Goal: Task Accomplishment & Management: Manage account settings

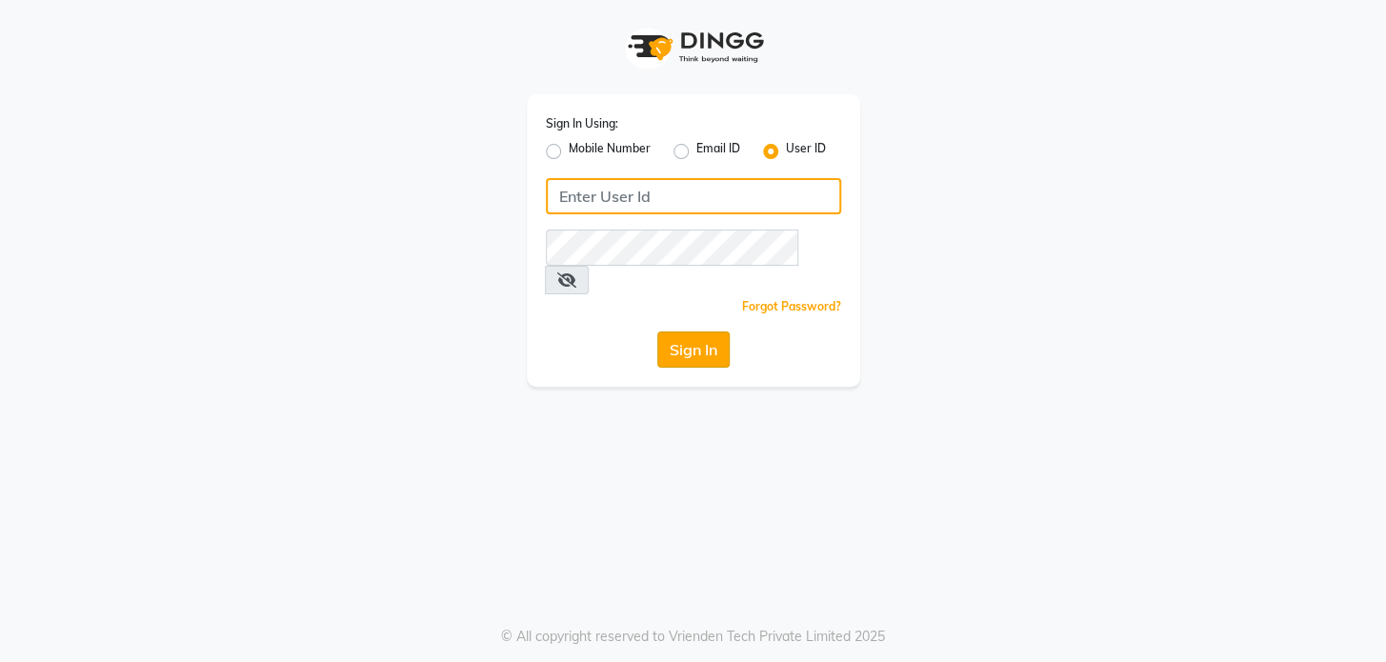
type input "preetzsglam"
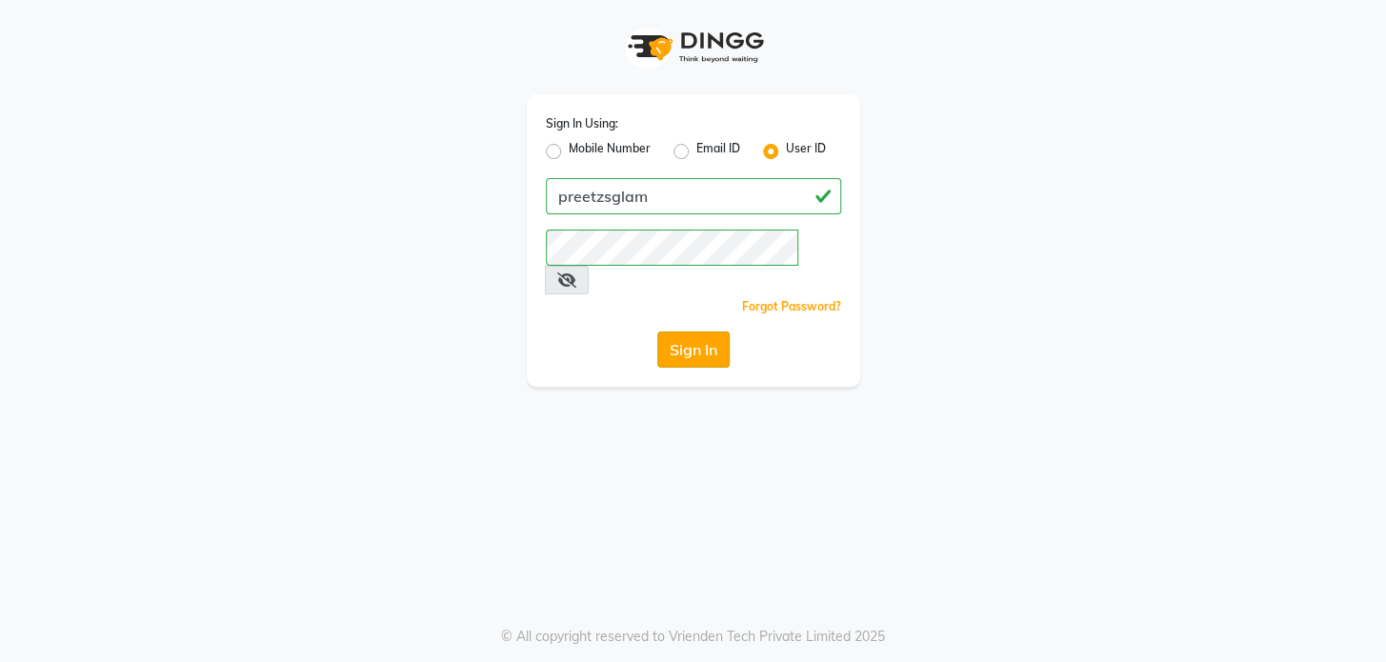
click at [715, 332] on button "Sign In" at bounding box center [693, 350] width 72 height 36
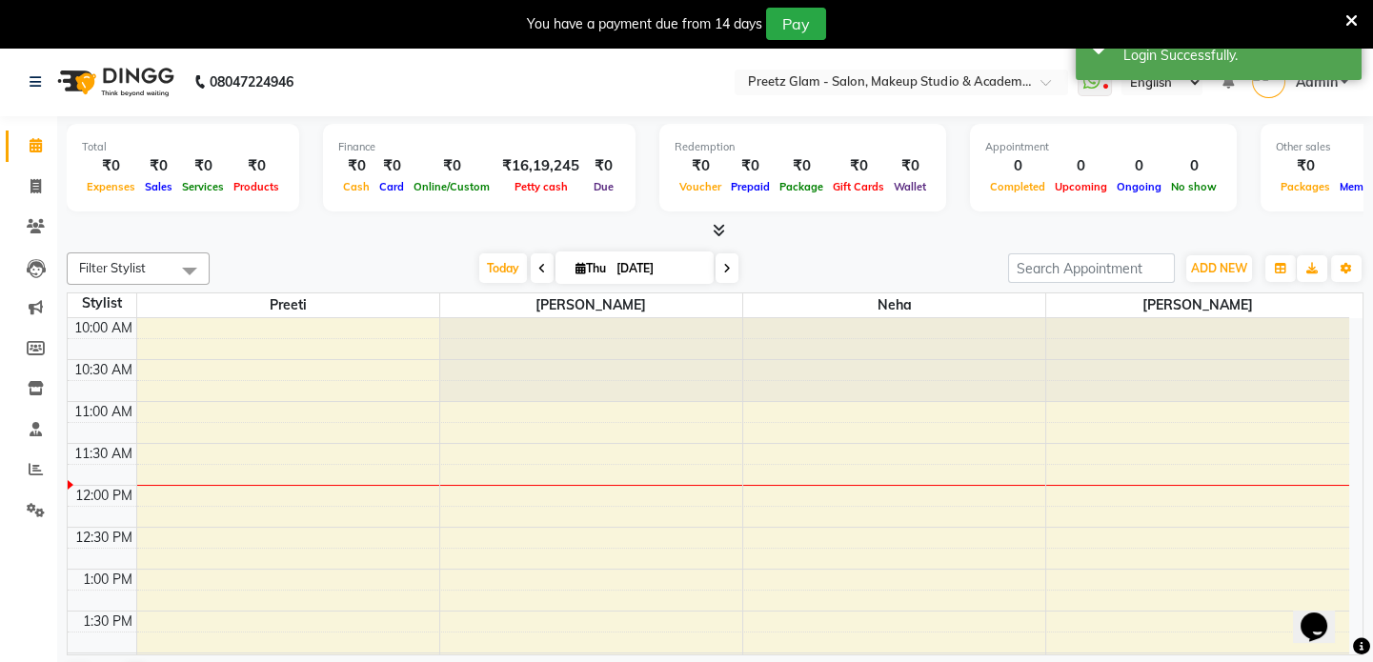
click at [1355, 18] on icon at bounding box center [1351, 20] width 12 height 17
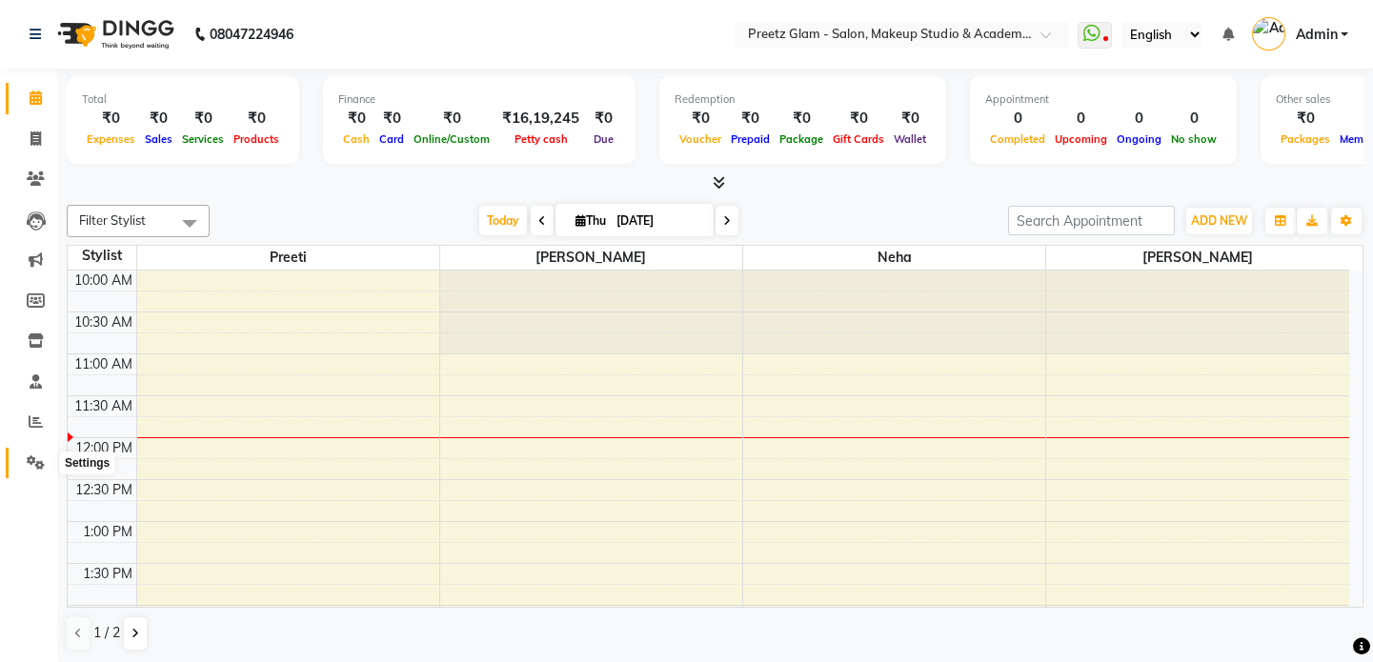
click at [30, 460] on icon at bounding box center [36, 462] width 18 height 14
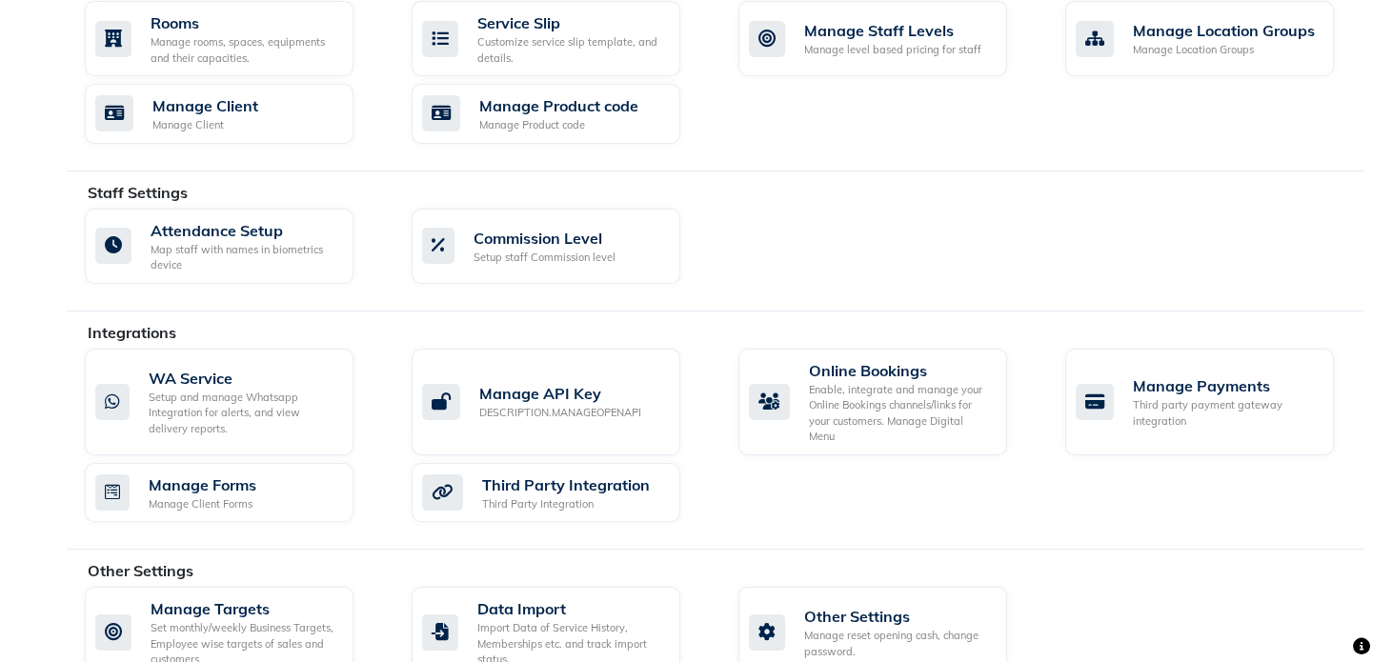
scroll to position [900, 0]
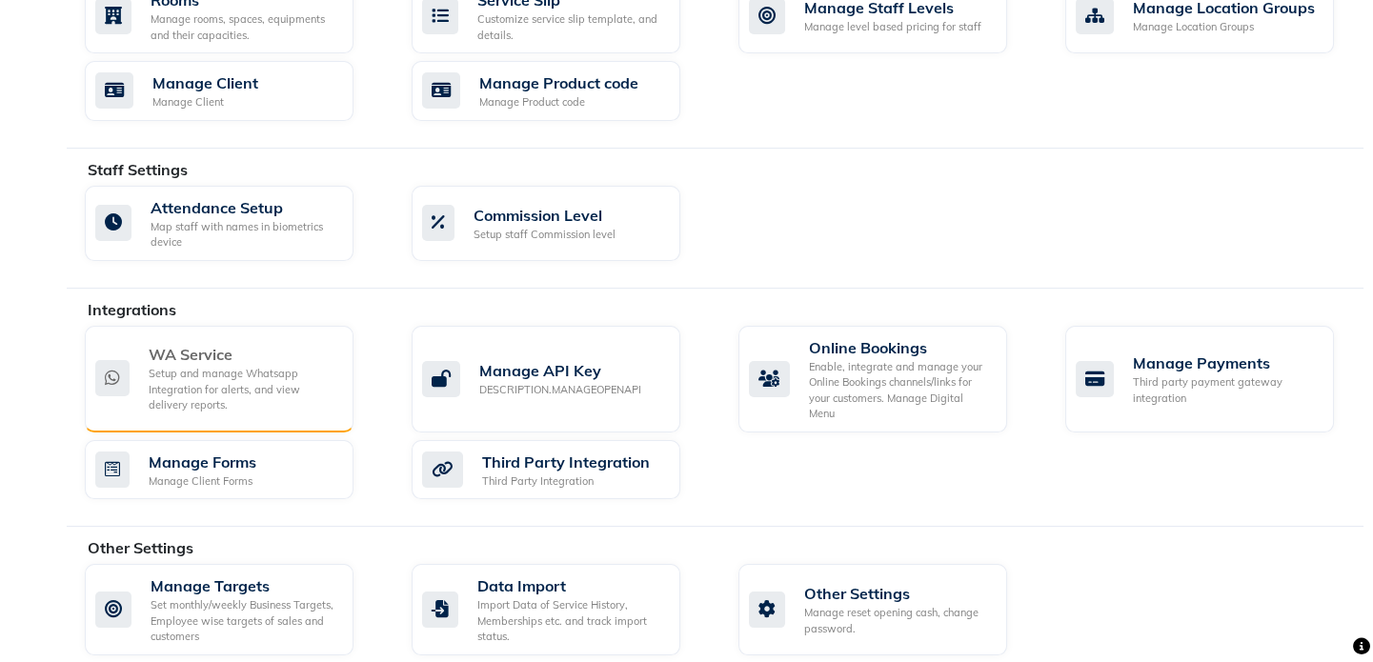
click at [224, 391] on div "Setup and manage Whatsapp Integration for alerts, and view delivery reports." at bounding box center [244, 390] width 190 height 48
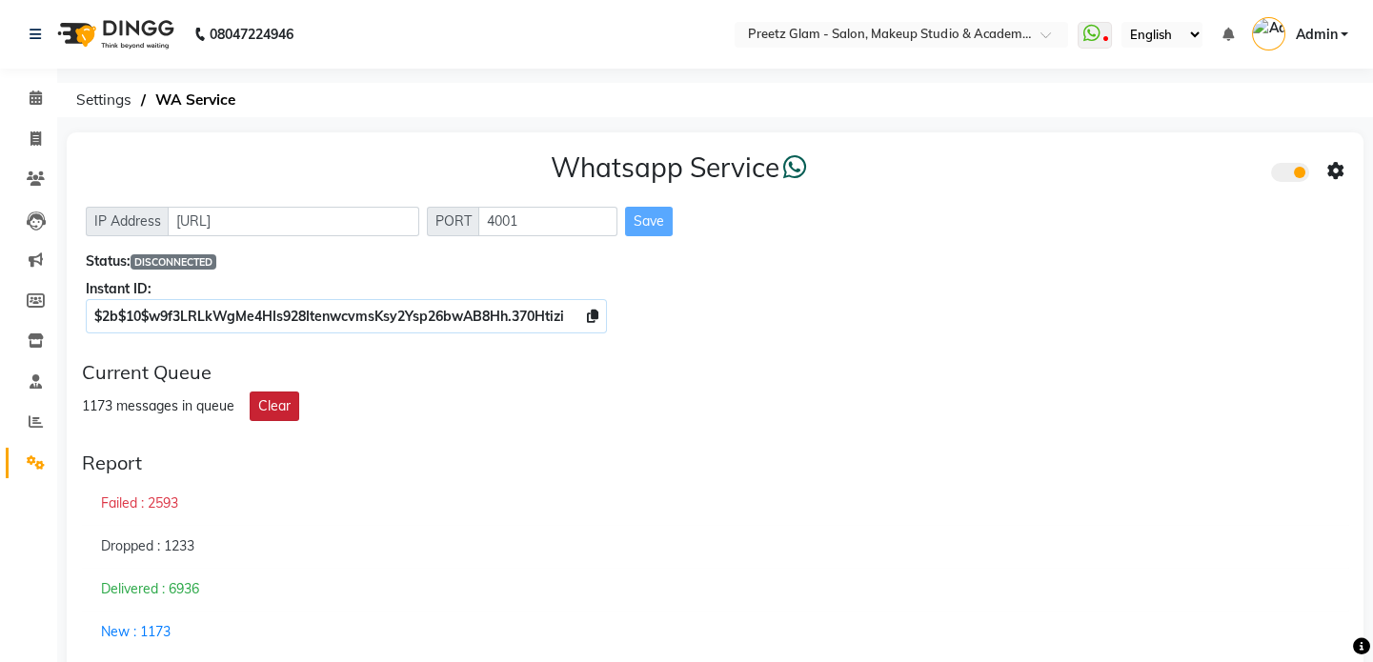
click at [283, 407] on button "Clear" at bounding box center [275, 407] width 50 height 30
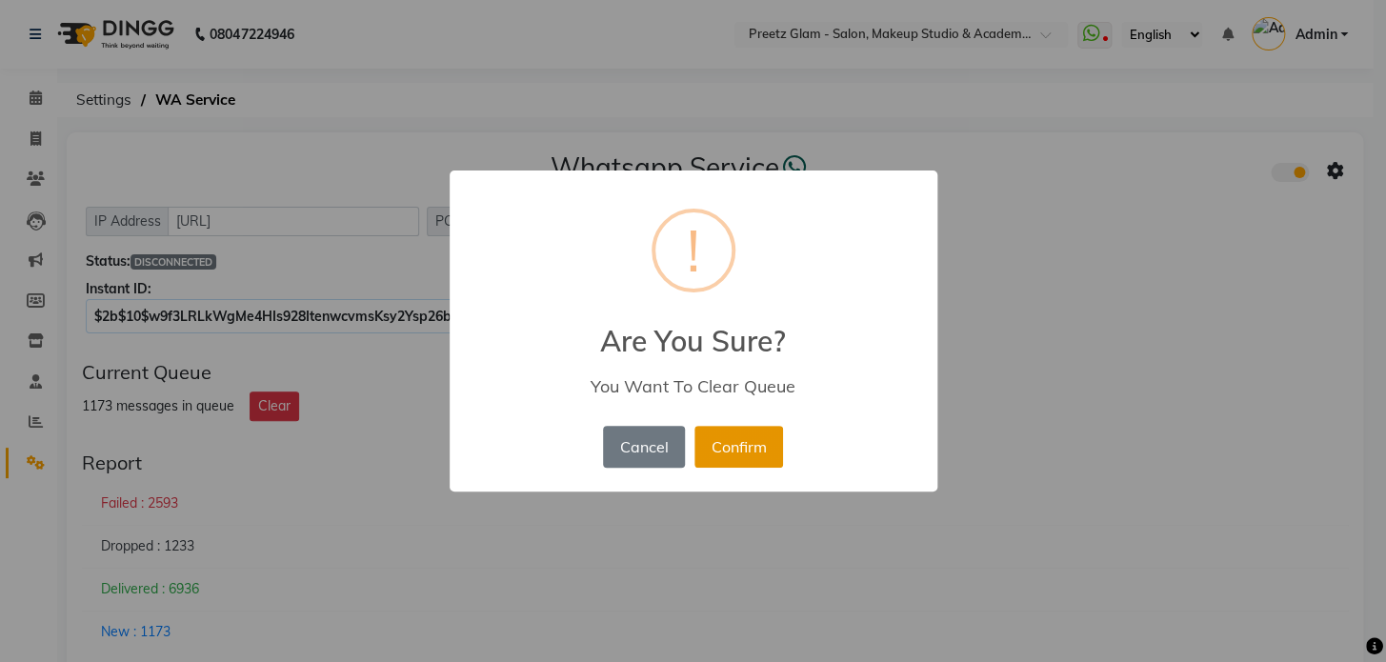
click at [707, 452] on button "Confirm" at bounding box center [739, 447] width 89 height 42
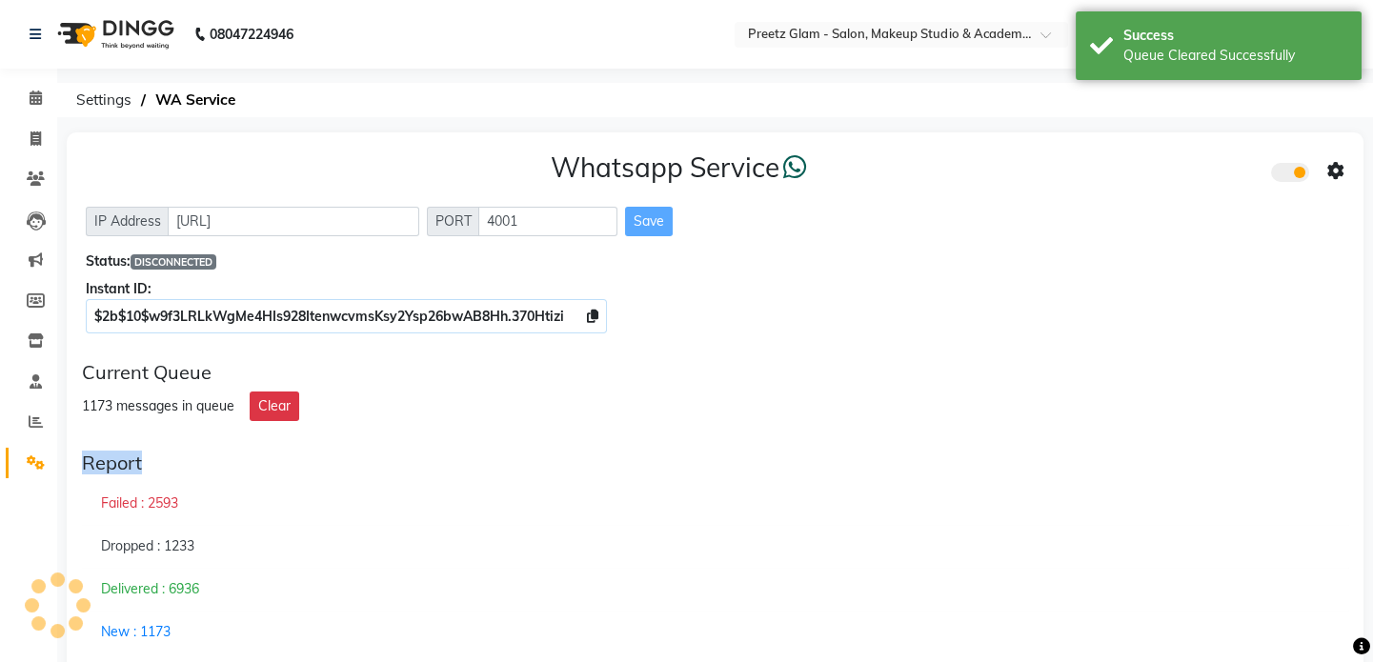
click at [232, 491] on div "Whatsapp Service IP Address [URL] PORT 4001 Save Status: DISCONNECTED Instant I…" at bounding box center [715, 674] width 1297 height 1085
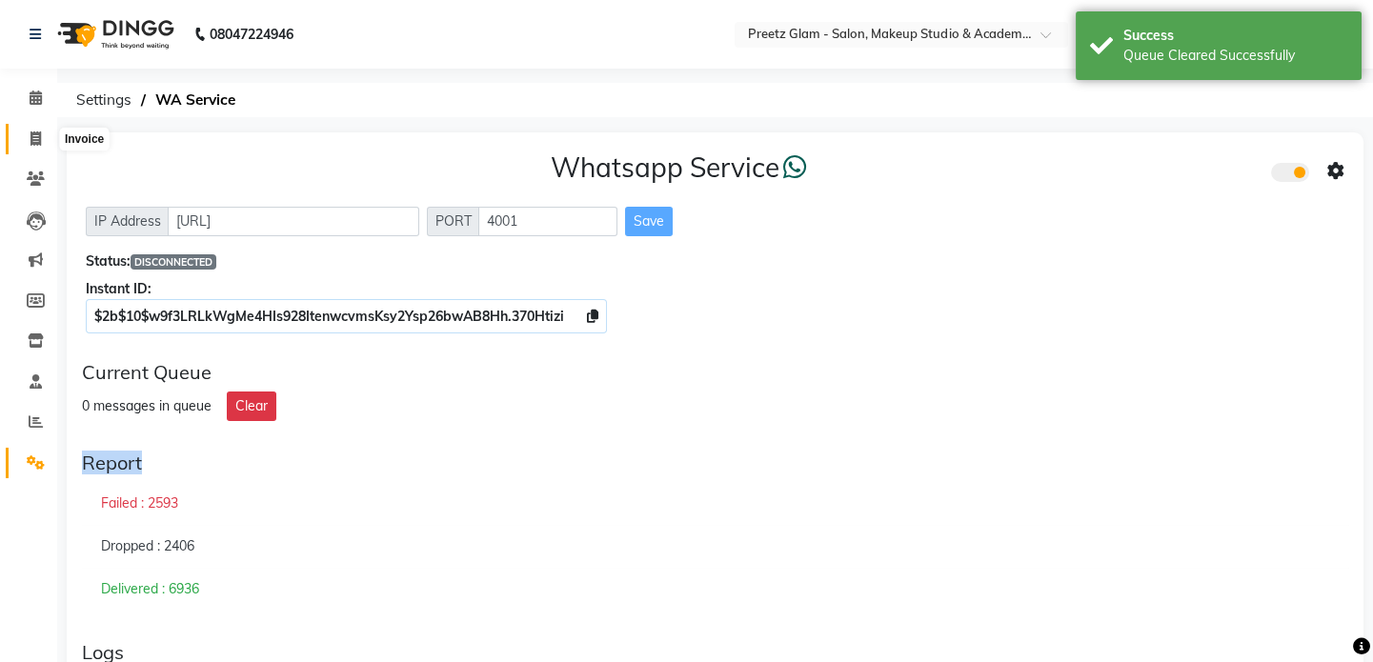
click at [39, 140] on icon at bounding box center [35, 138] width 10 height 14
select select "service"
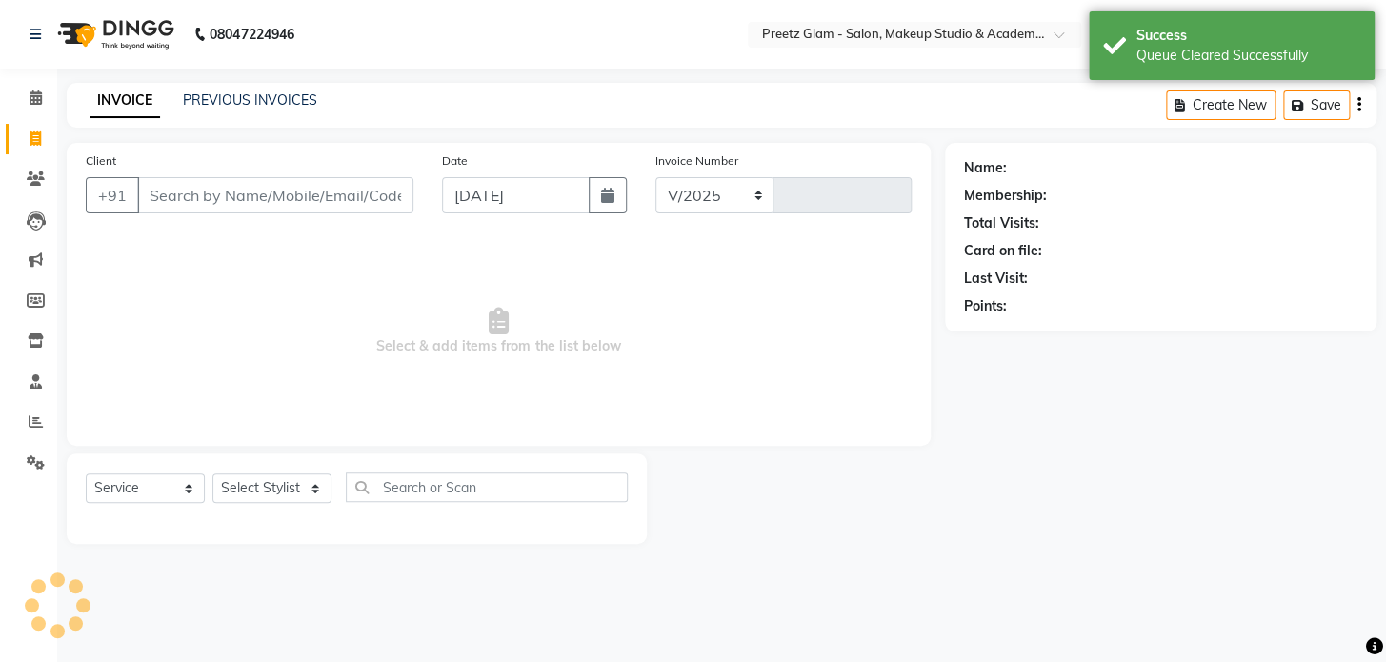
select select "4263"
type input "0878"
click at [48, 461] on span at bounding box center [35, 464] width 33 height 22
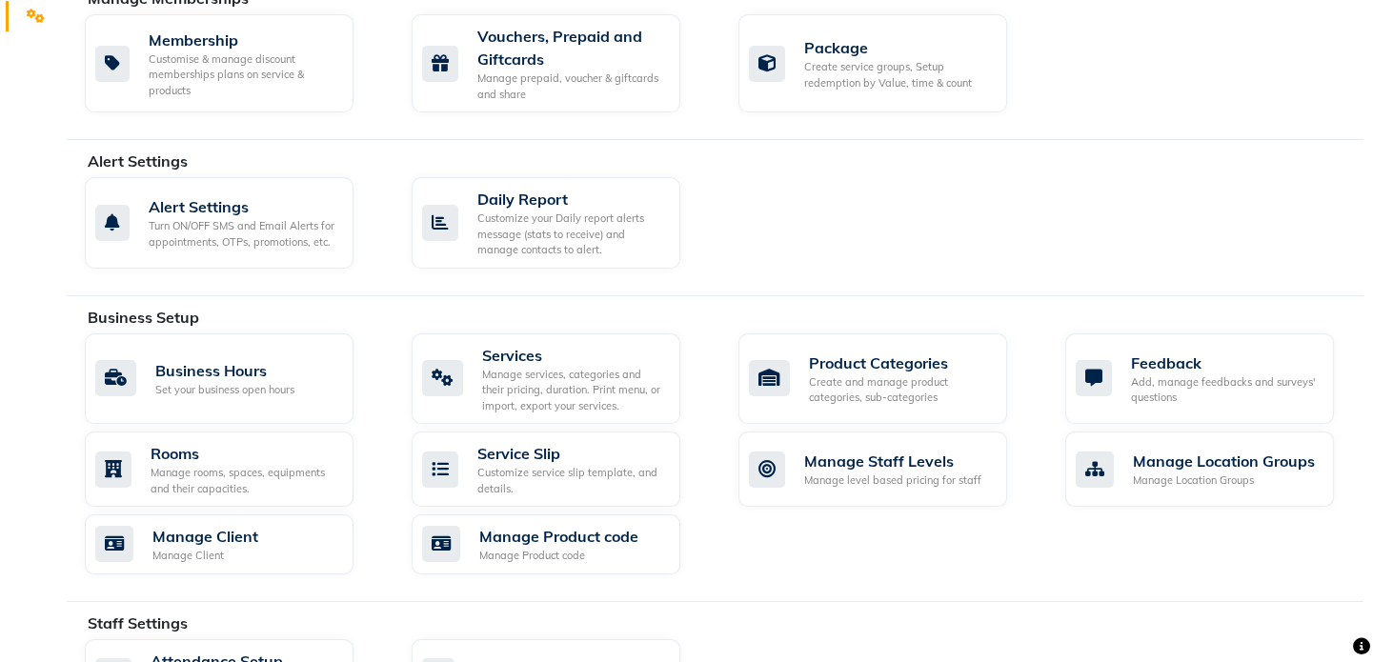
scroll to position [901, 0]
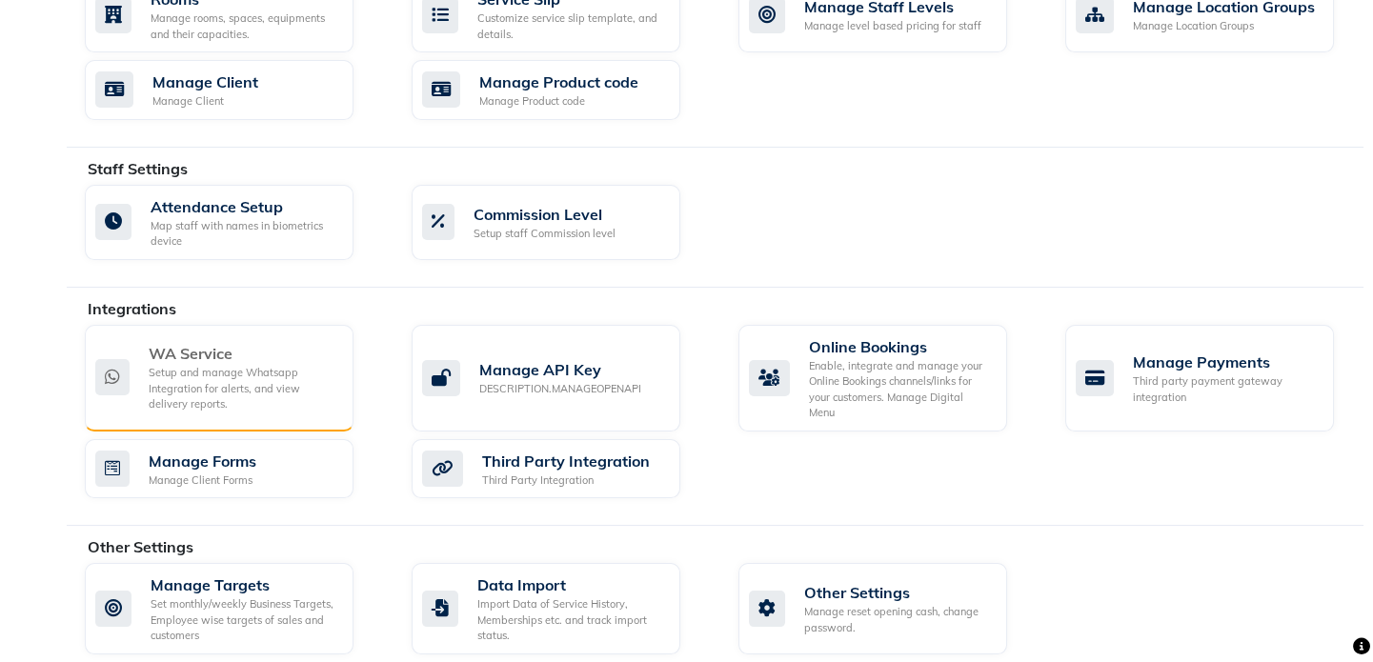
click at [193, 375] on div "Setup and manage Whatsapp Integration for alerts, and view delivery reports." at bounding box center [244, 389] width 190 height 48
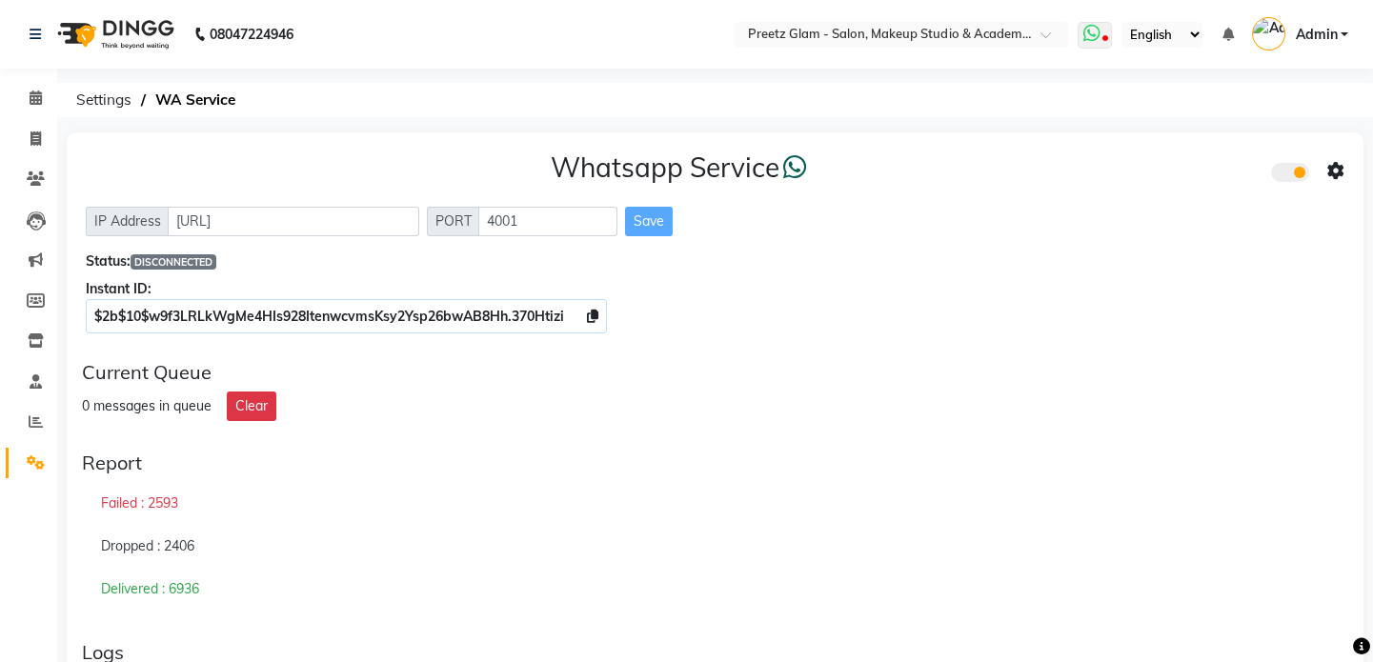
click at [1089, 36] on icon at bounding box center [1090, 33] width 17 height 19
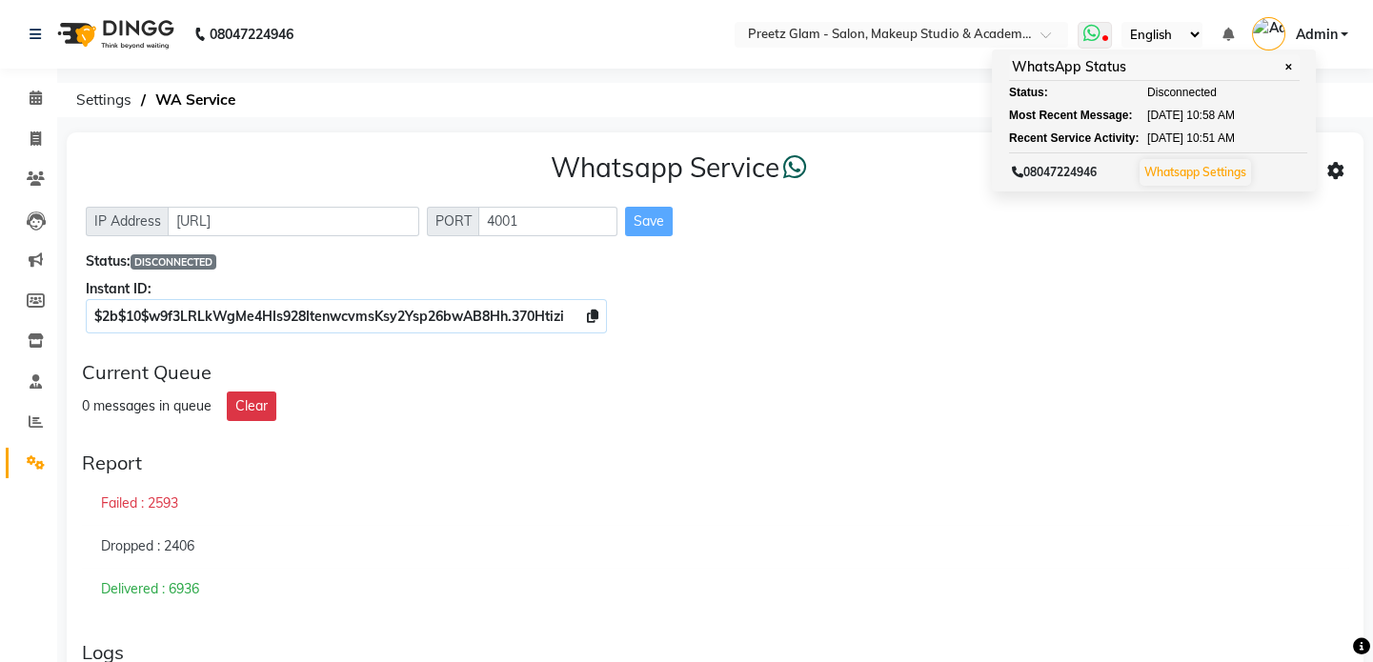
click at [1159, 97] on span "Disconnected" at bounding box center [1182, 92] width 70 height 17
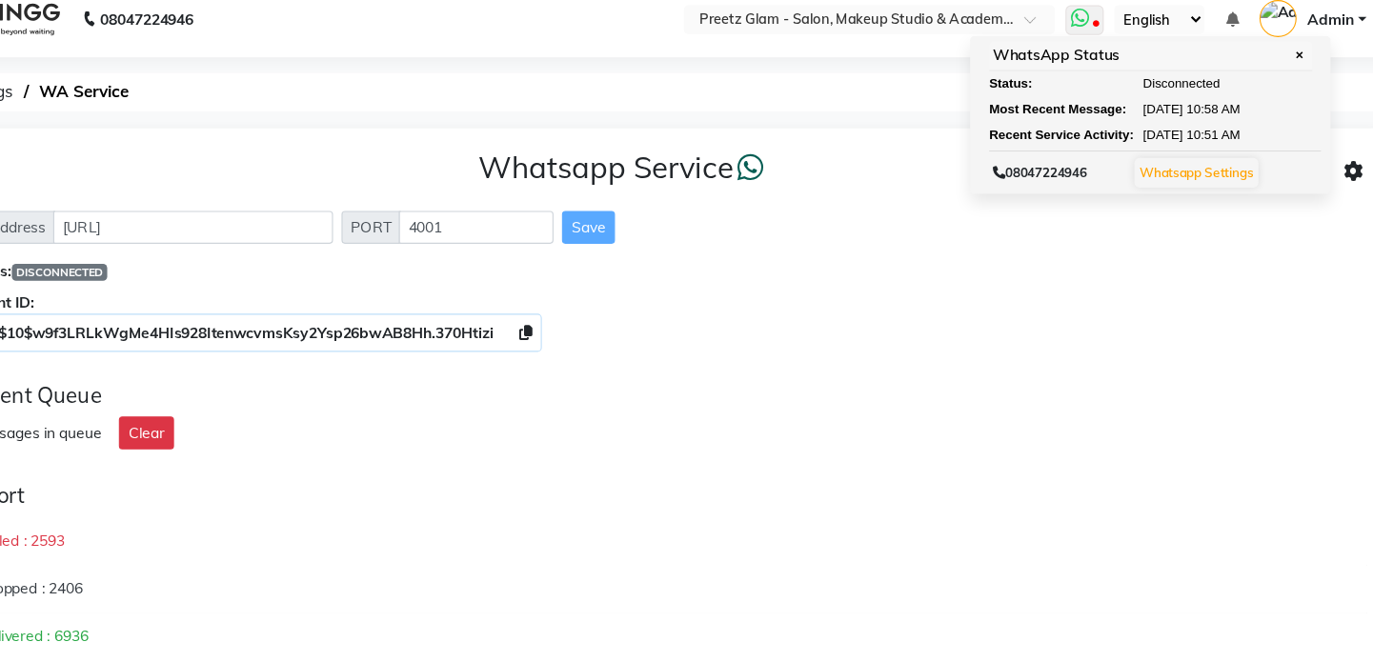
click at [1288, 70] on span "✕" at bounding box center [1287, 67] width 17 height 14
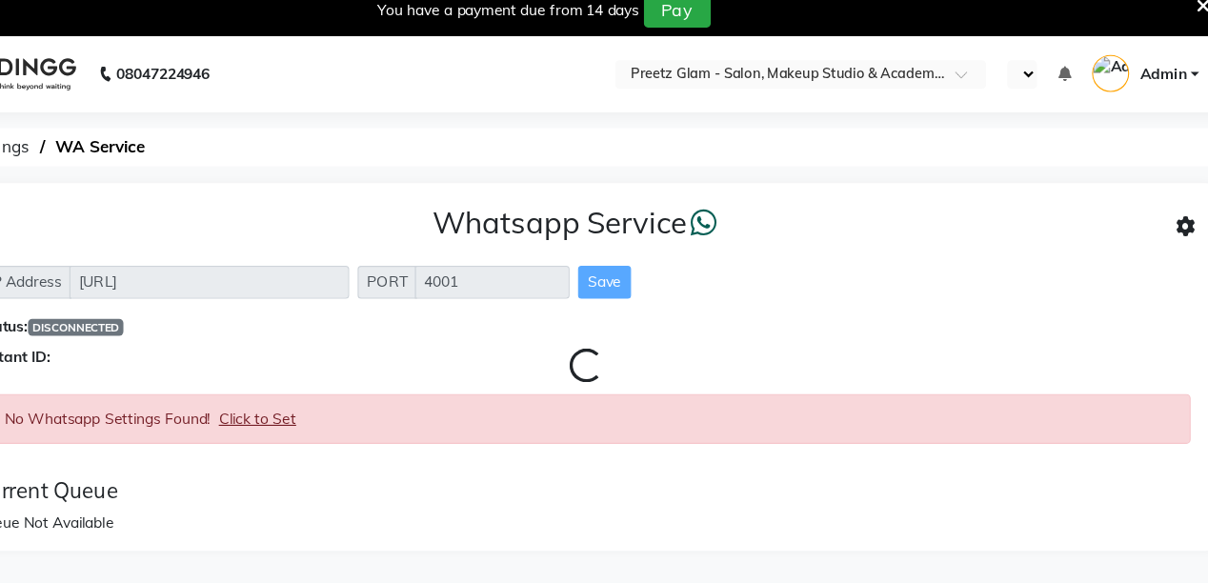
select select "en"
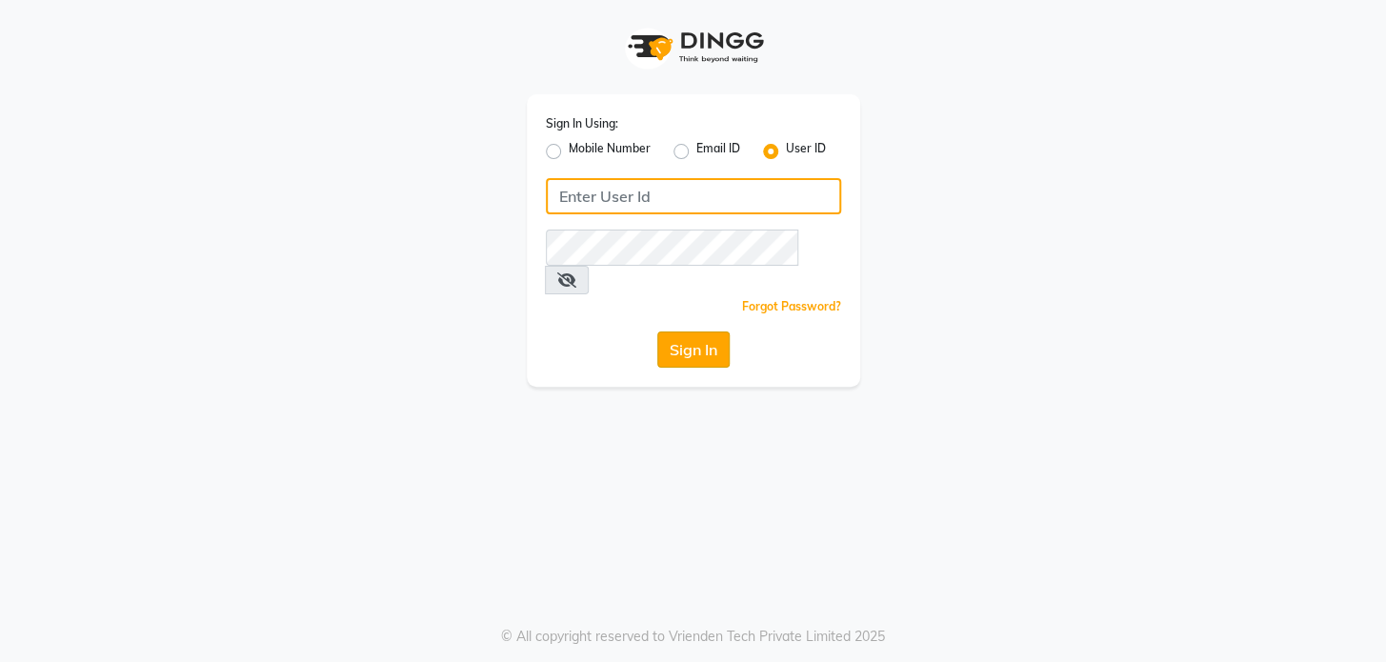
type input "preetzsglam"
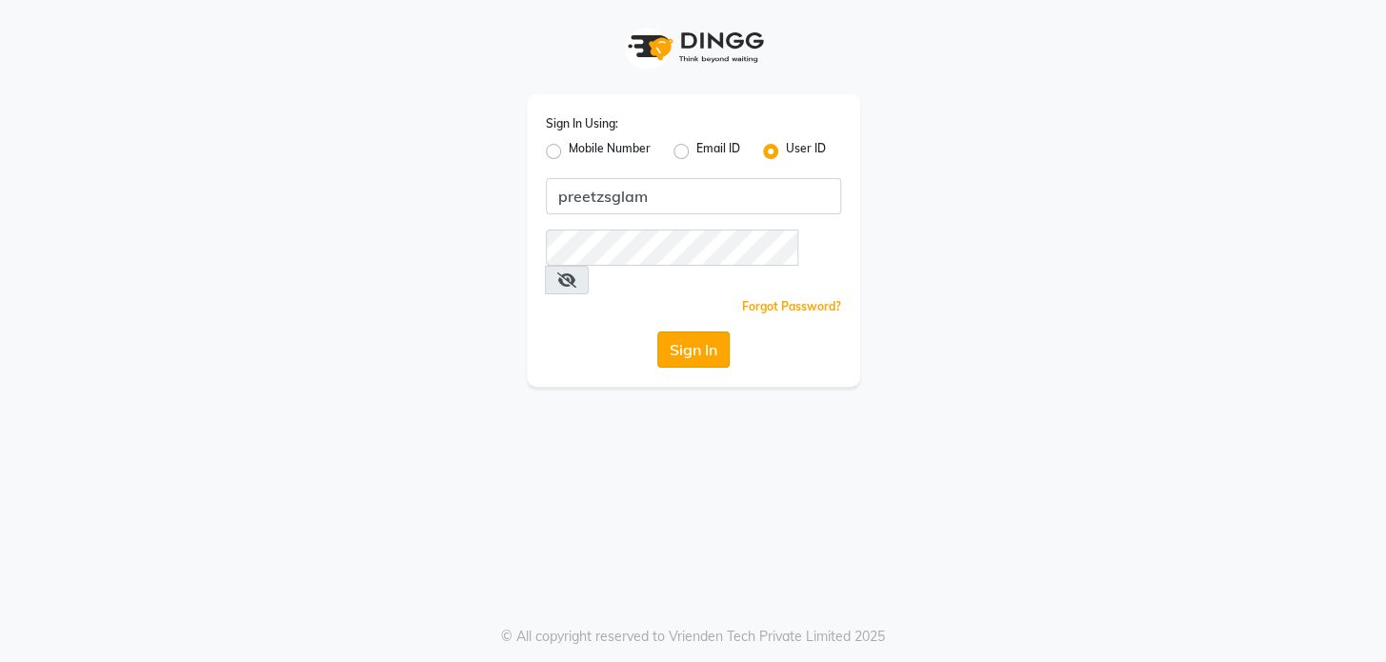
click at [686, 332] on button "Sign In" at bounding box center [693, 350] width 72 height 36
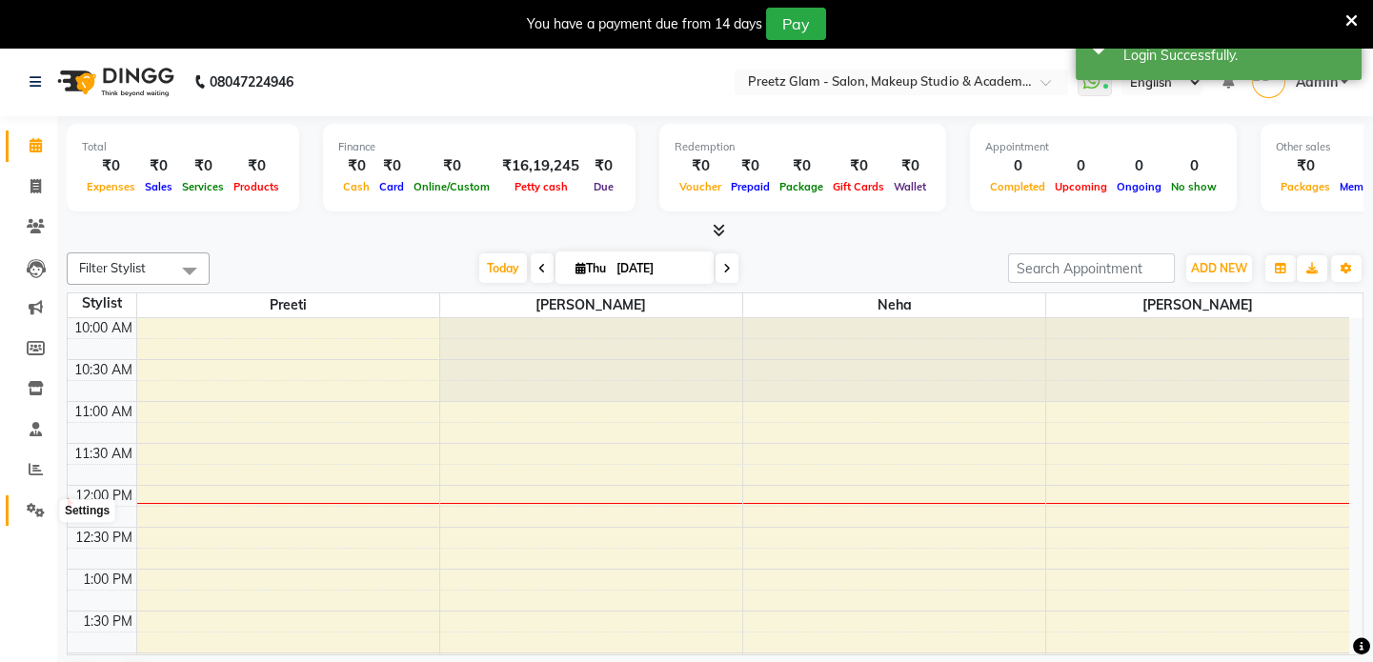
click at [41, 505] on icon at bounding box center [36, 510] width 18 height 14
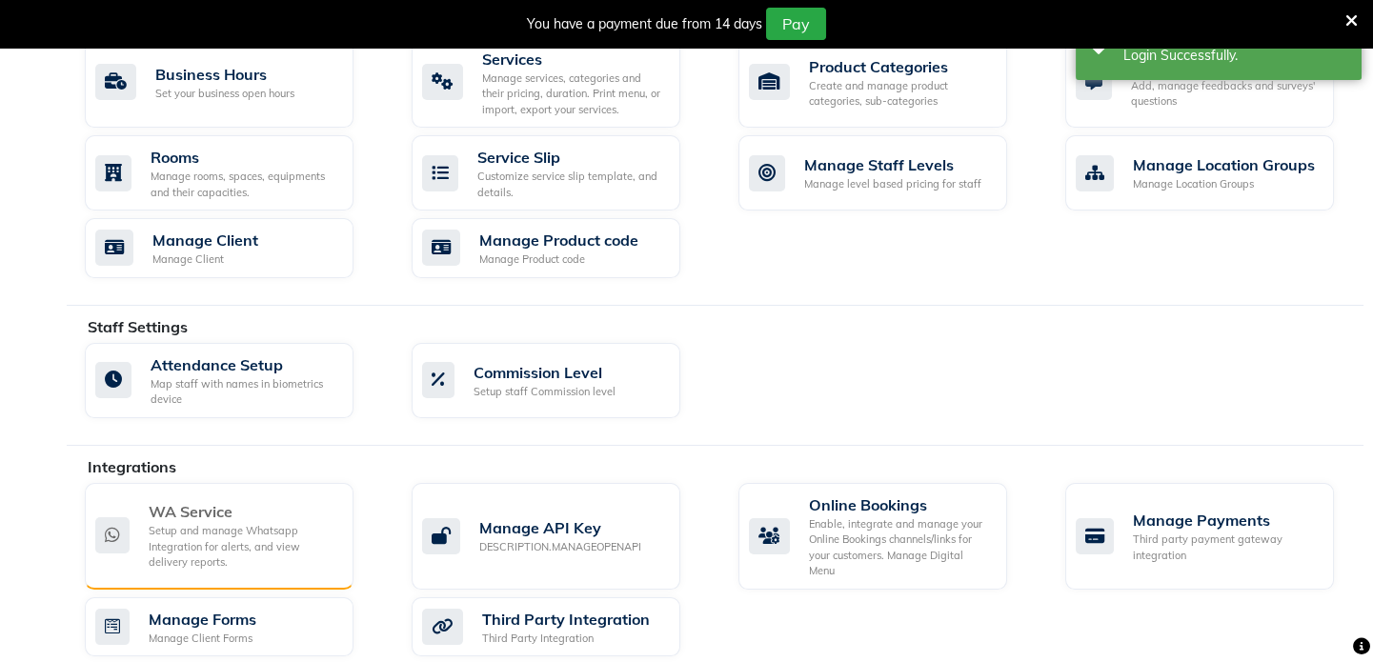
click at [247, 504] on div "WA Service" at bounding box center [244, 511] width 190 height 23
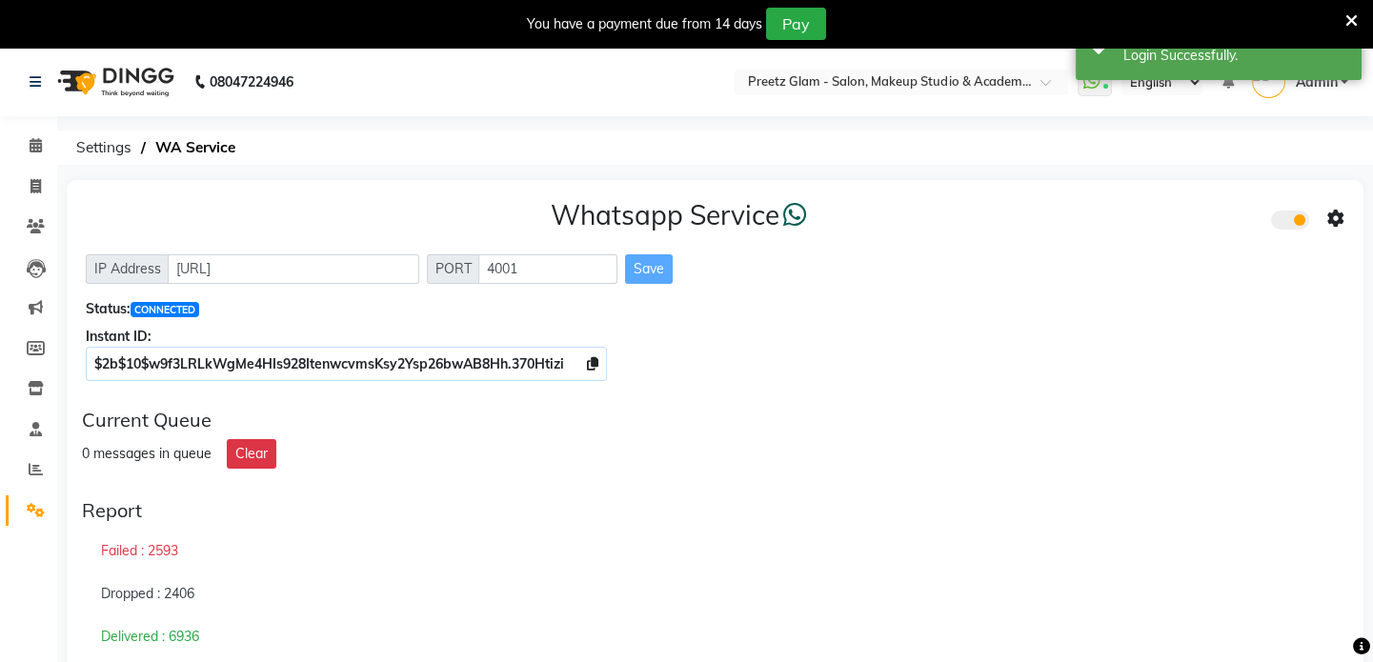
click at [36, 203] on li "Invoice" at bounding box center [28, 187] width 57 height 41
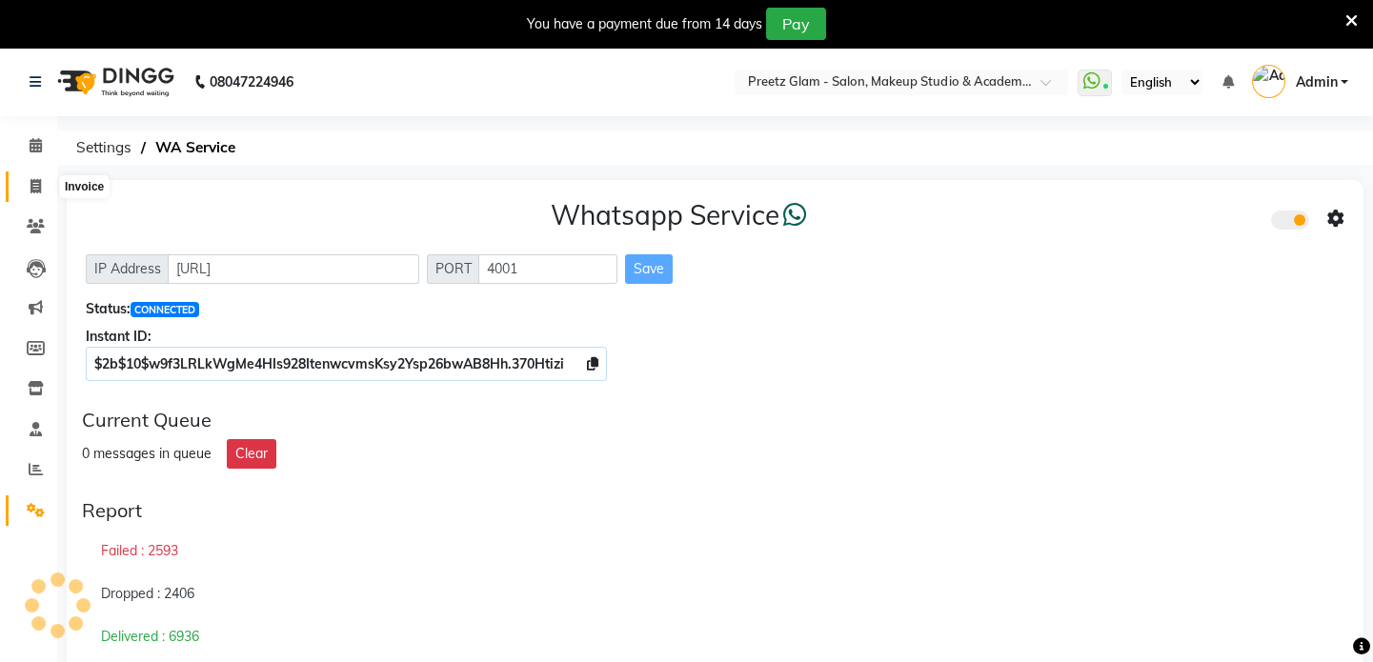
drag, startPoint x: 36, startPoint y: 203, endPoint x: 32, endPoint y: 183, distance: 20.4
click at [32, 183] on li "Invoice" at bounding box center [28, 187] width 57 height 41
click at [32, 183] on icon at bounding box center [35, 186] width 10 height 14
select select "service"
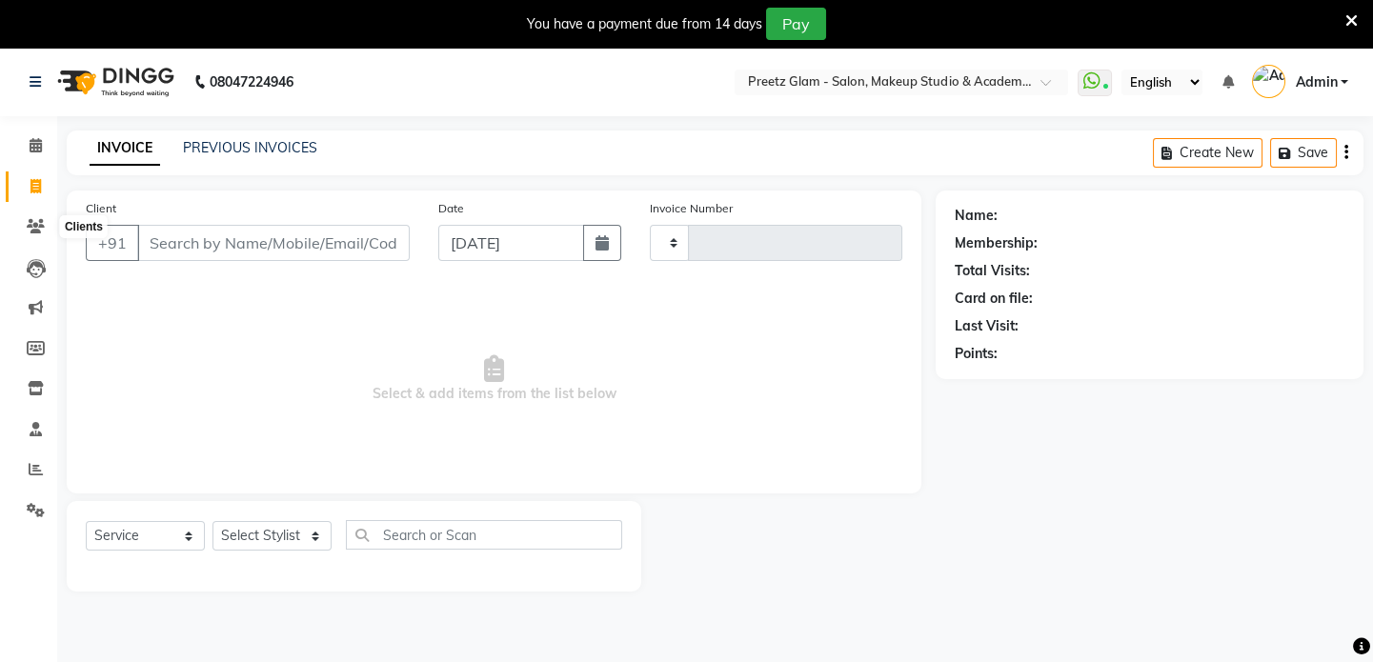
scroll to position [48, 0]
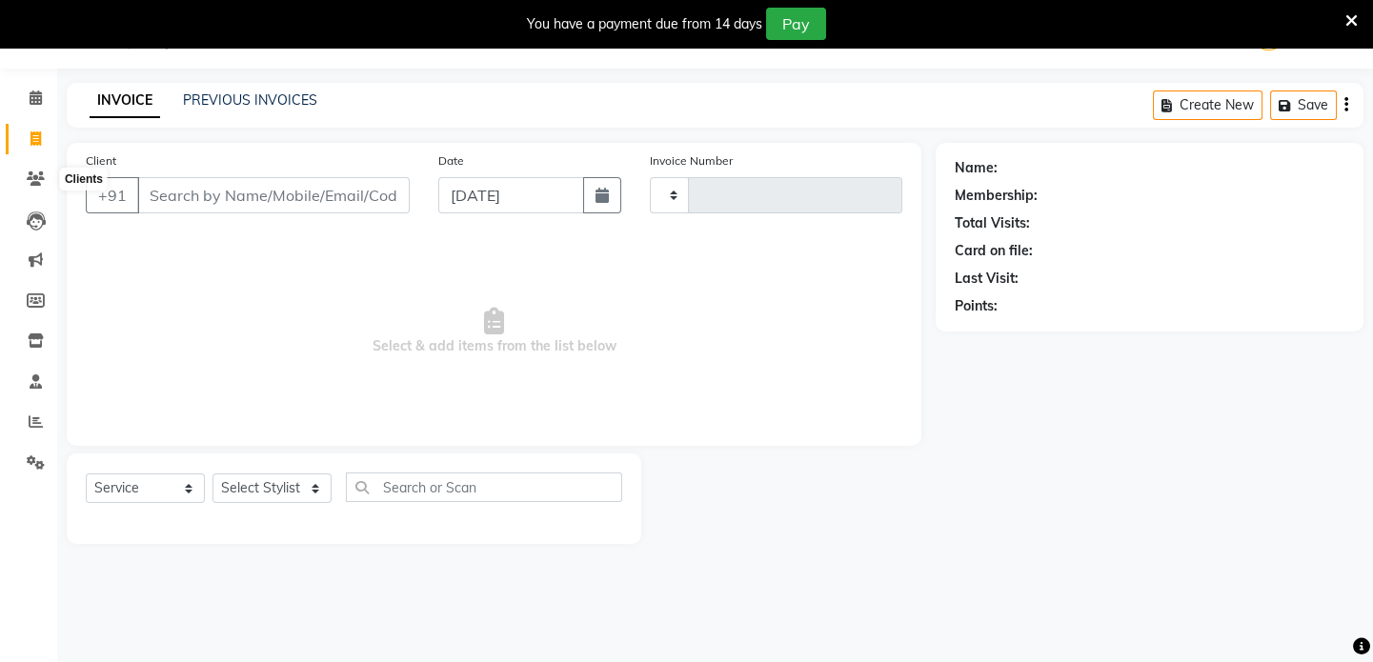
type input "0878"
select select "4263"
click at [27, 459] on icon at bounding box center [36, 462] width 18 height 14
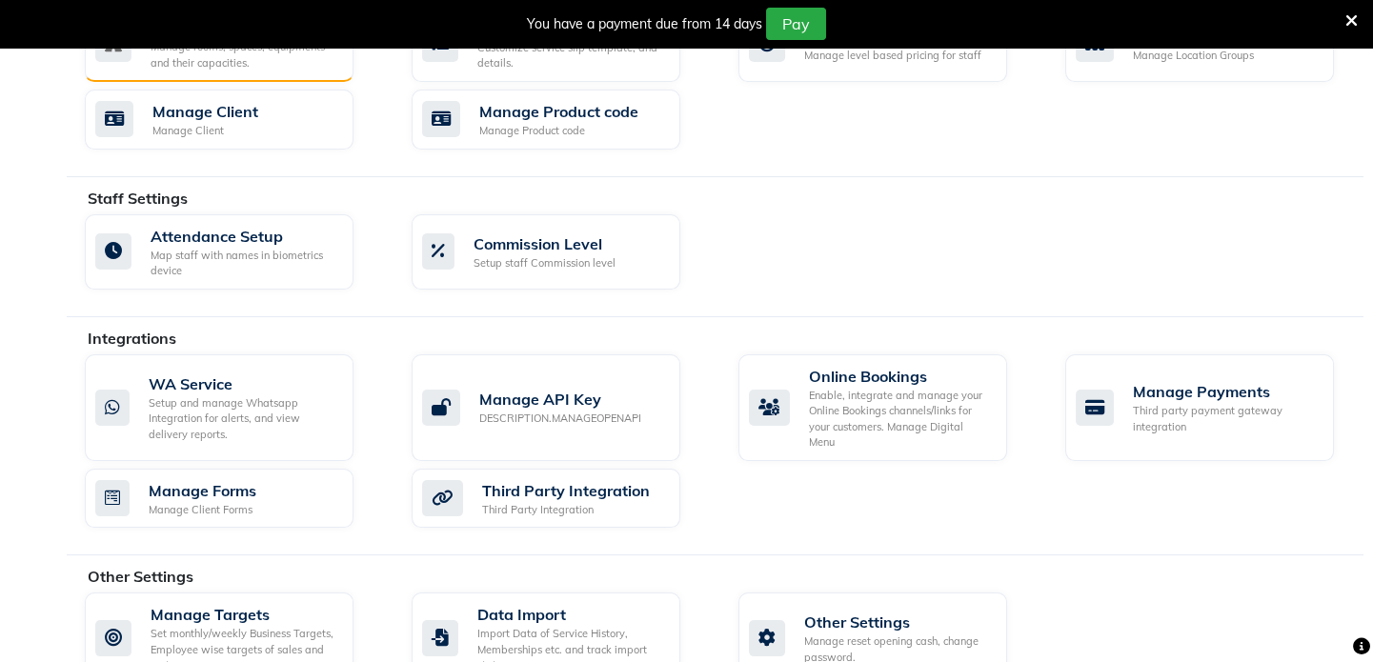
scroll to position [937, 0]
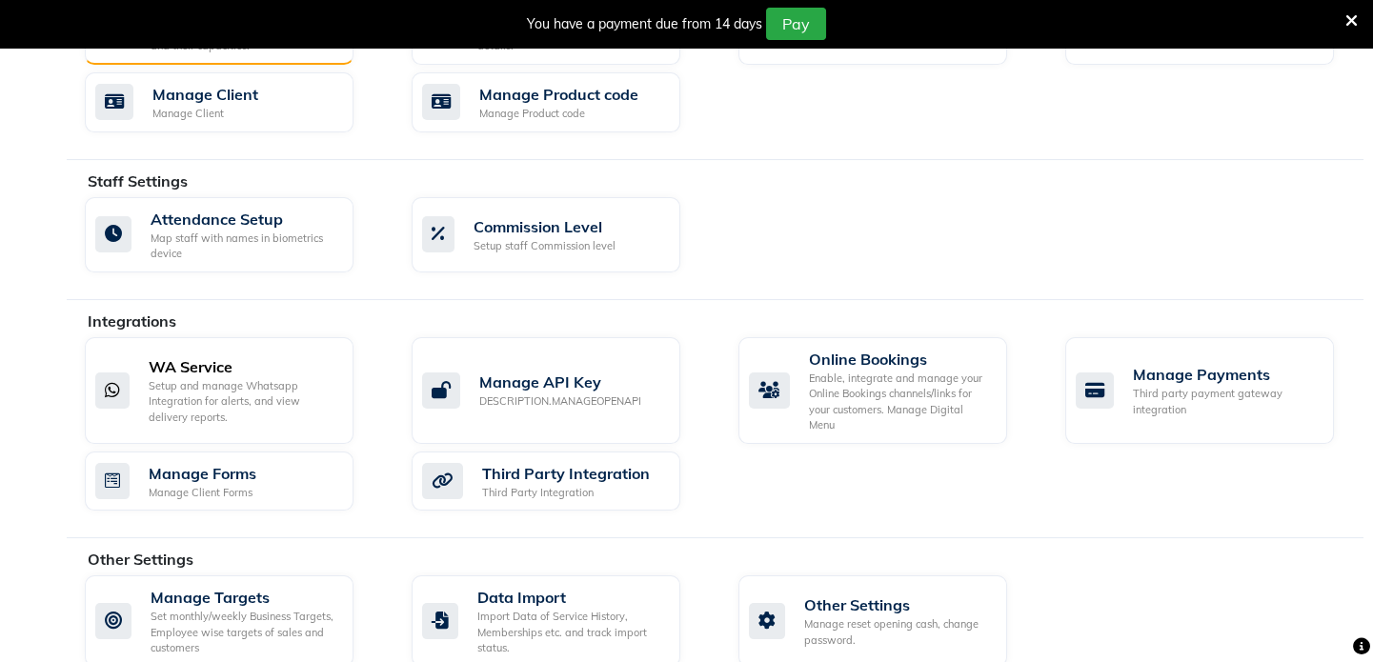
click at [248, 409] on div "Setup and manage Whatsapp Integration for alerts, and view delivery reports." at bounding box center [244, 402] width 190 height 48
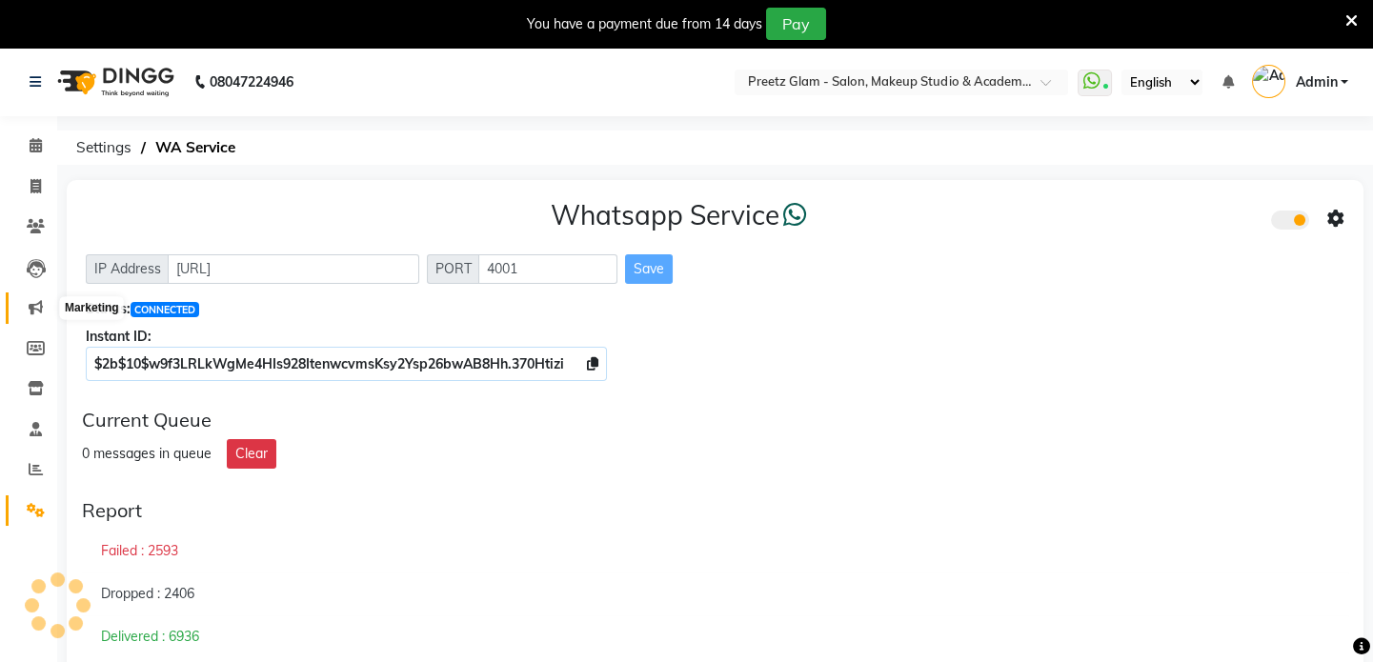
click at [48, 306] on span at bounding box center [35, 308] width 33 height 22
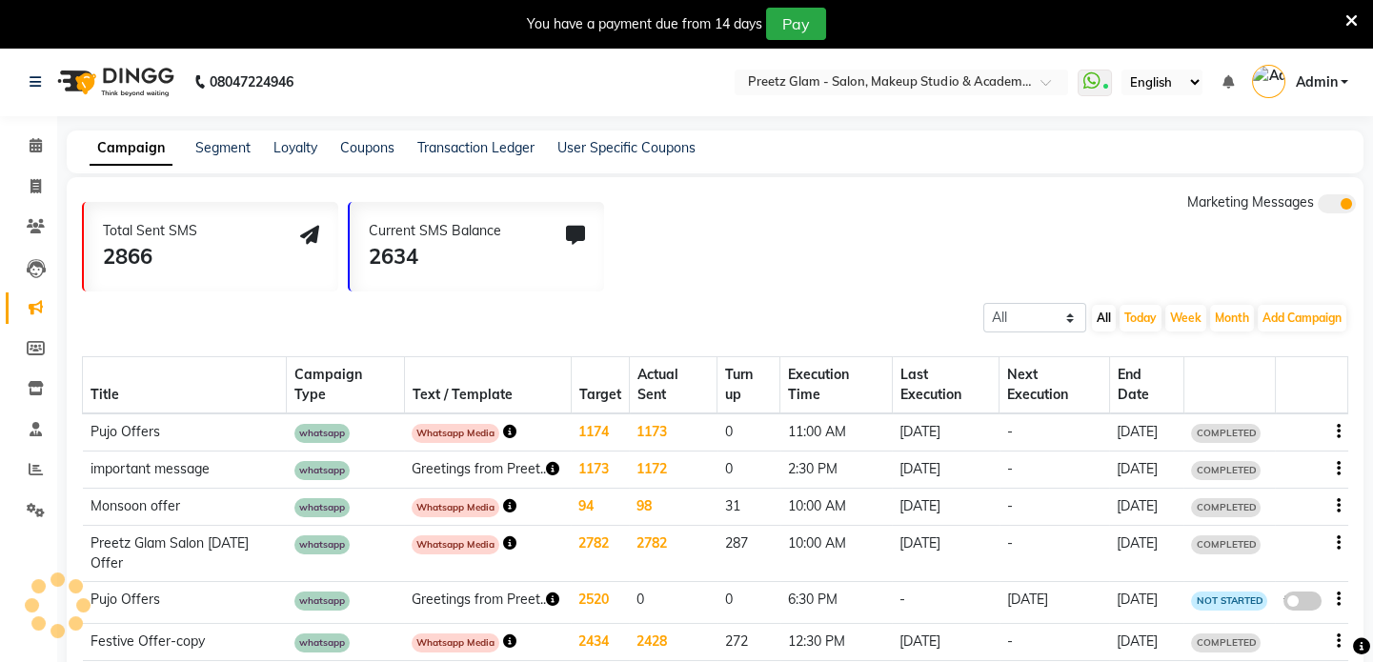
click at [1337, 432] on icon "button" at bounding box center [1339, 432] width 4 height 1
click at [1191, 433] on span "COMPLETED" at bounding box center [1226, 433] width 70 height 19
click at [675, 444] on td "1173" at bounding box center [673, 432] width 89 height 38
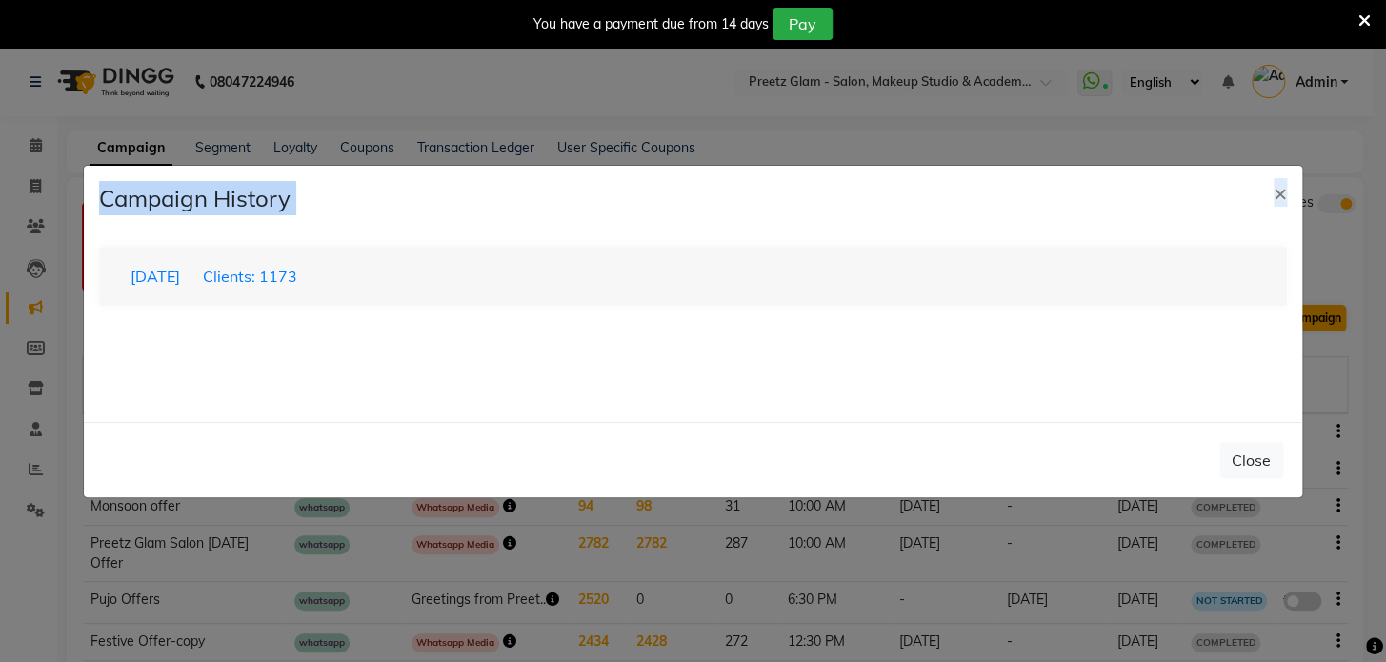
drag, startPoint x: 1350, startPoint y: 475, endPoint x: 1255, endPoint y: 313, distance: 187.9
click at [1255, 313] on ngb-modal-window "Campaign History × 04-09-2025 Clients: 1173 loading... Close" at bounding box center [693, 331] width 1386 height 662
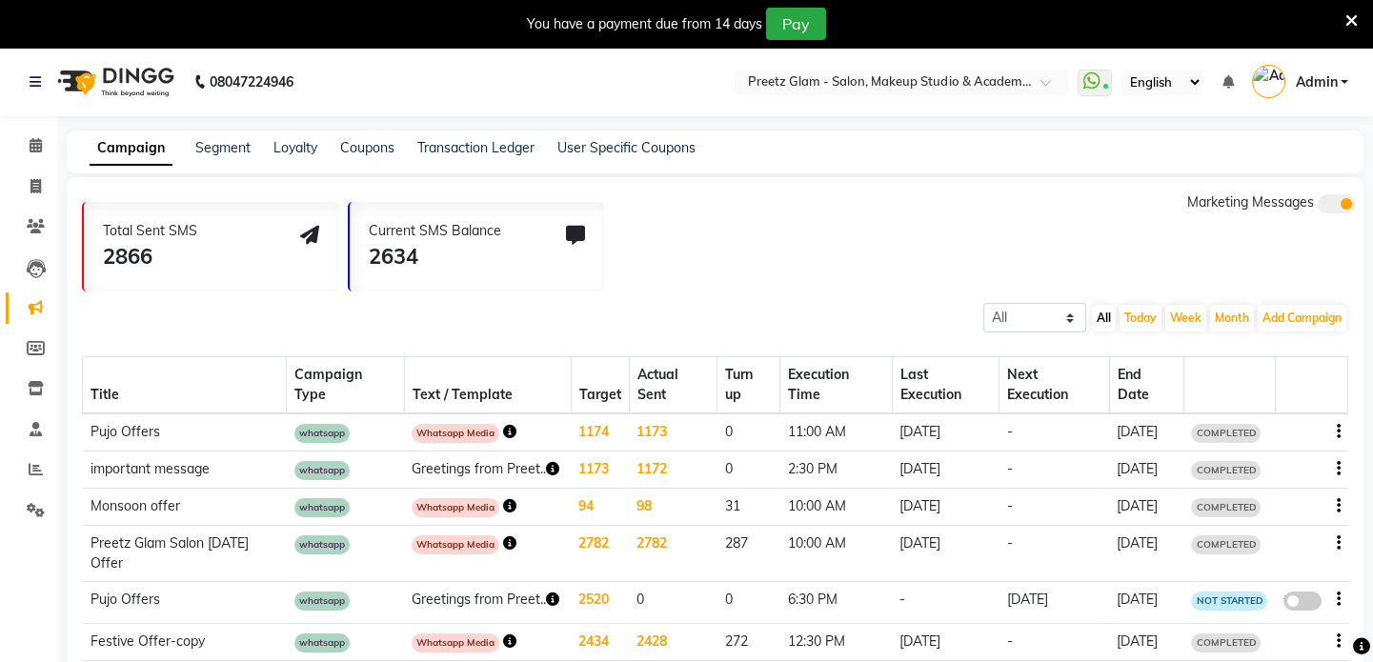
click at [1341, 434] on td at bounding box center [1311, 432] width 72 height 38
click at [1338, 433] on icon "button" at bounding box center [1339, 432] width 4 height 1
click at [1294, 456] on div "Services" at bounding box center [1286, 455] width 59 height 24
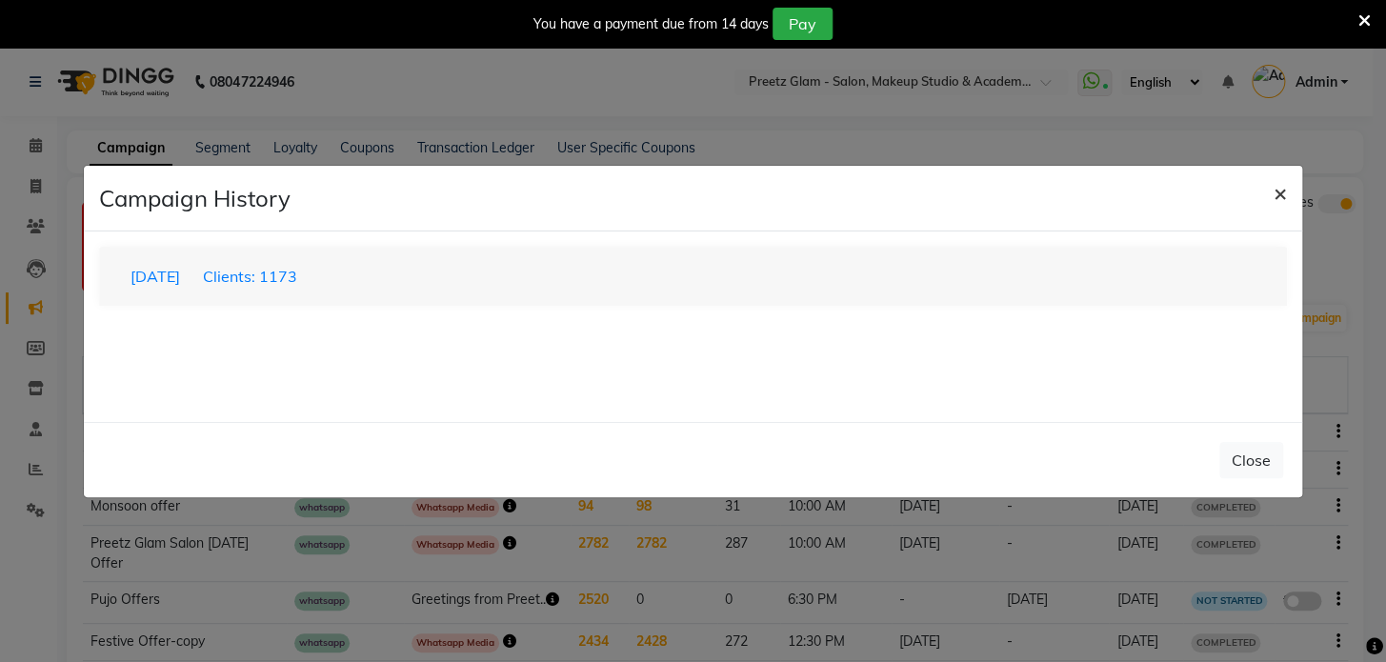
click at [1277, 199] on span "×" at bounding box center [1280, 192] width 13 height 29
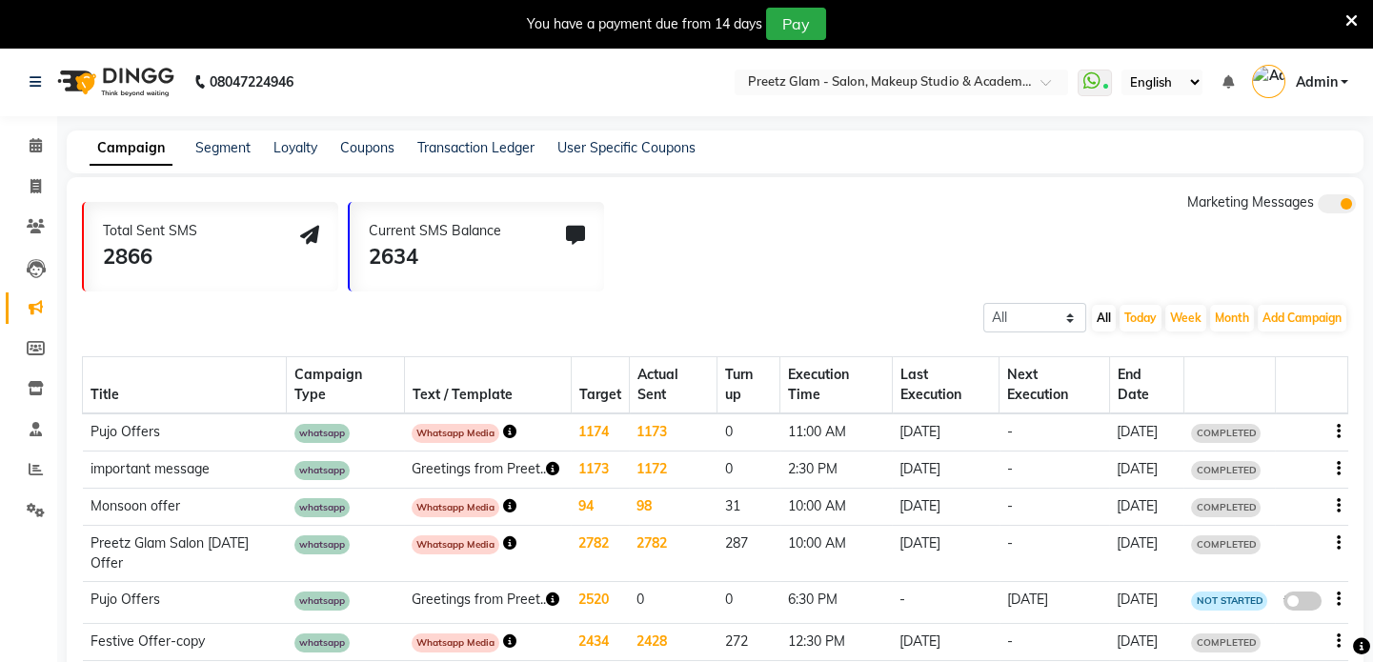
click at [883, 440] on td "11:00 AM" at bounding box center [835, 432] width 111 height 38
click at [19, 504] on span at bounding box center [35, 511] width 33 height 22
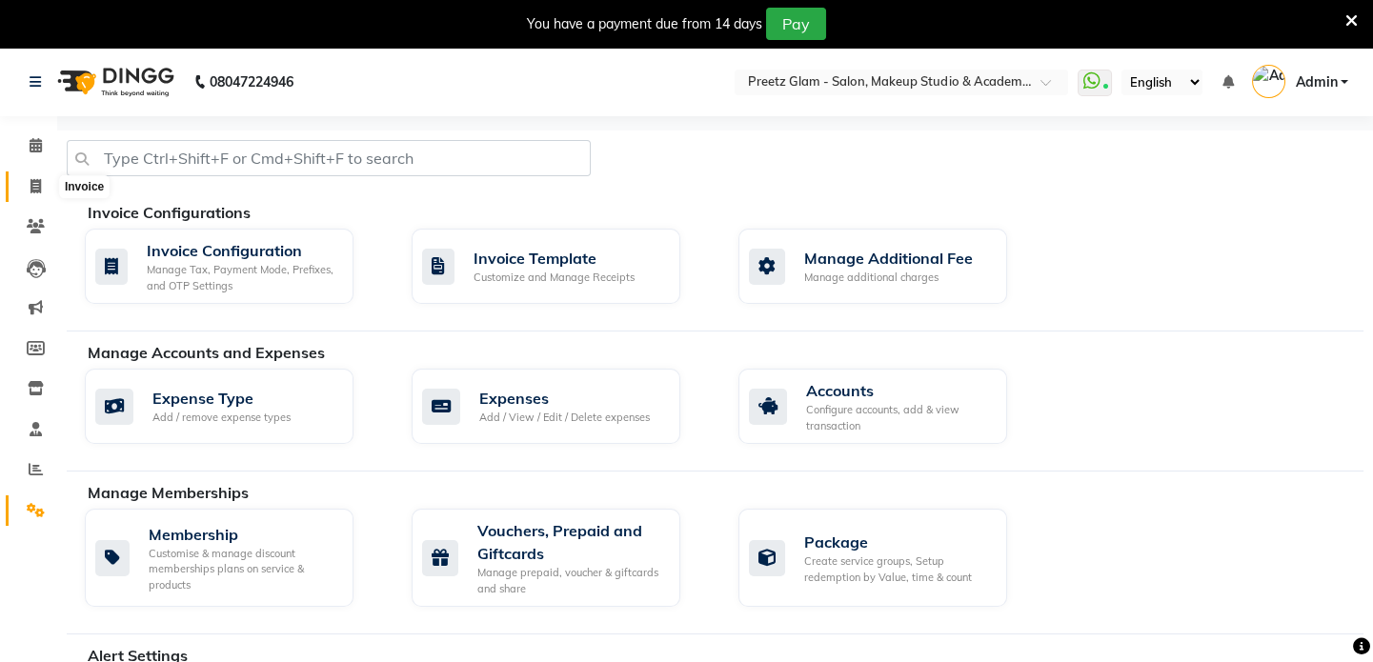
click at [30, 191] on icon at bounding box center [35, 186] width 10 height 14
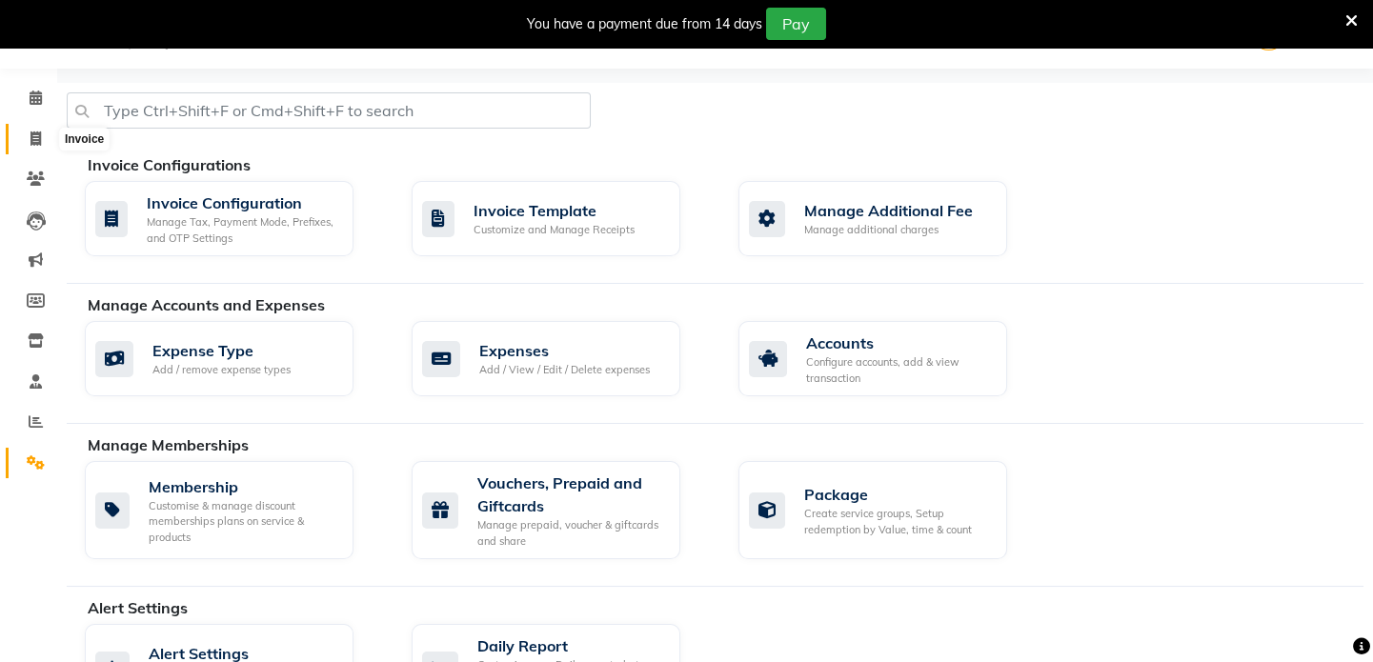
select select "4263"
select select "service"
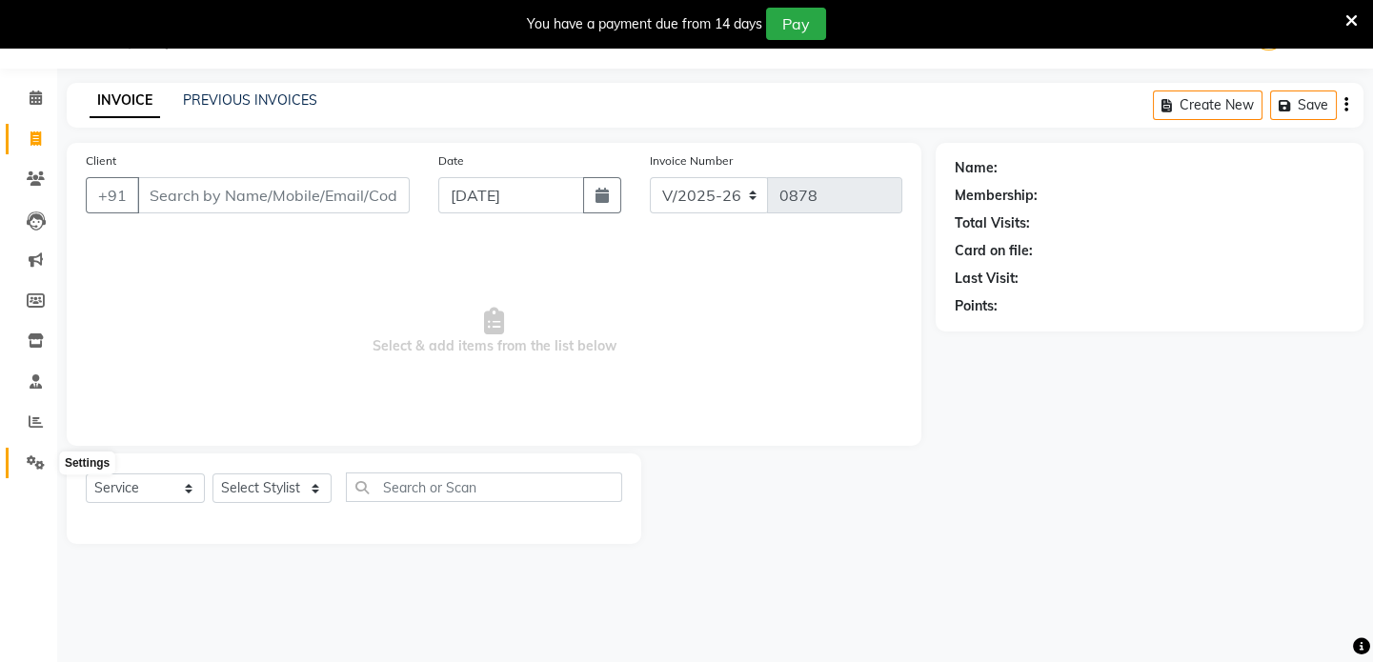
click at [32, 470] on span at bounding box center [35, 464] width 33 height 22
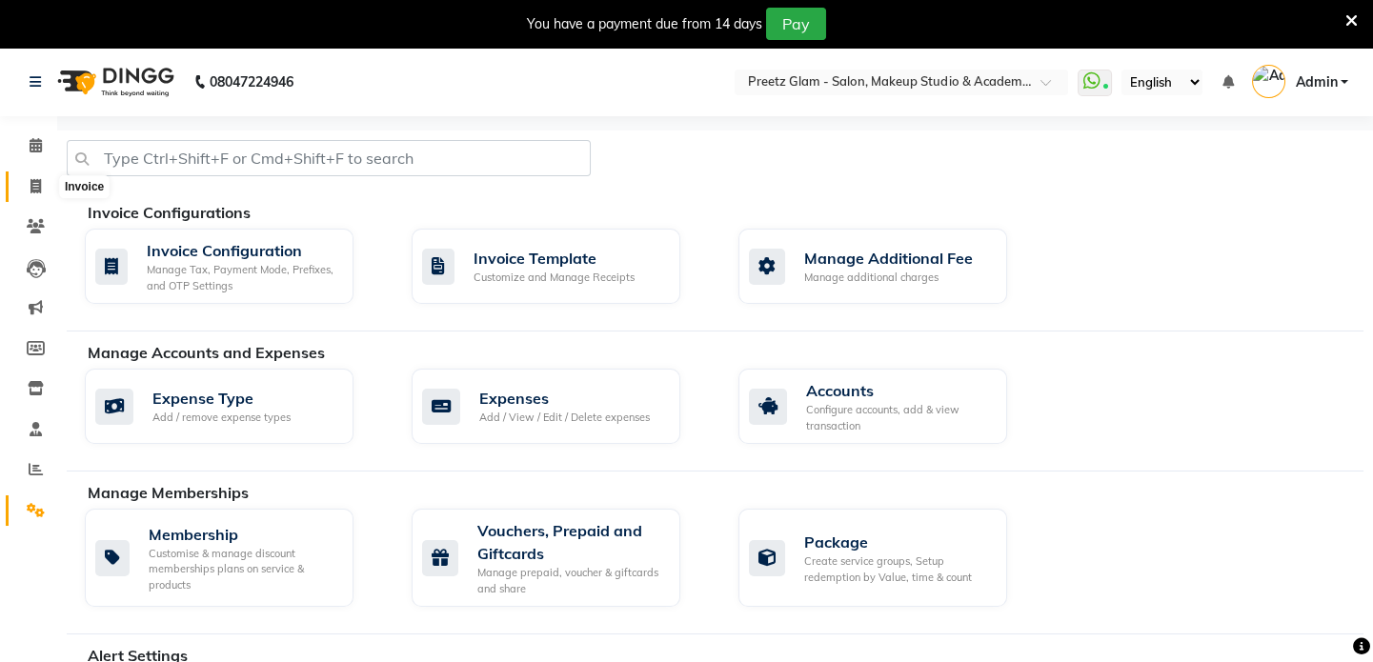
click at [41, 190] on span at bounding box center [35, 187] width 33 height 22
select select "service"
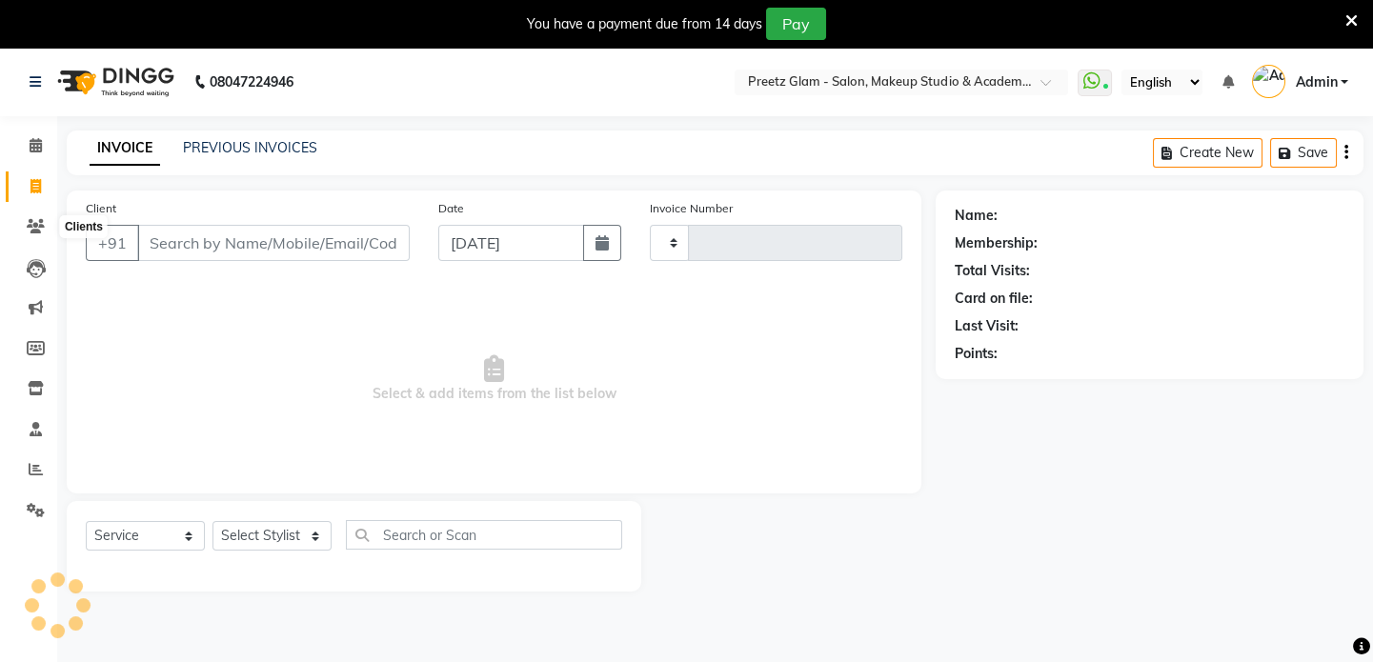
scroll to position [48, 0]
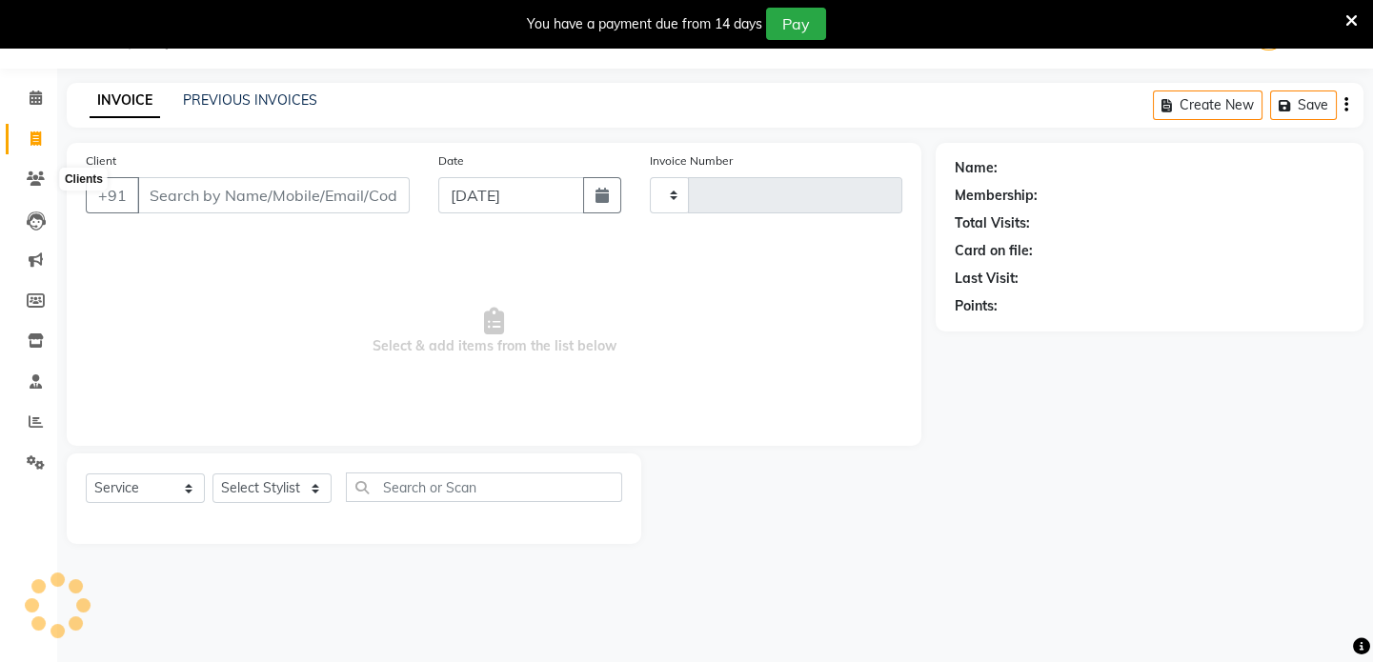
type input "0878"
select select "4263"
drag, startPoint x: 0, startPoint y: 567, endPoint x: 46, endPoint y: 467, distance: 110.0
click at [46, 467] on div "Calendar Invoice Clients Leads Marketing Members Inventory Staff Reports Settin…" at bounding box center [128, 343] width 257 height 579
click at [46, 467] on span at bounding box center [35, 464] width 33 height 22
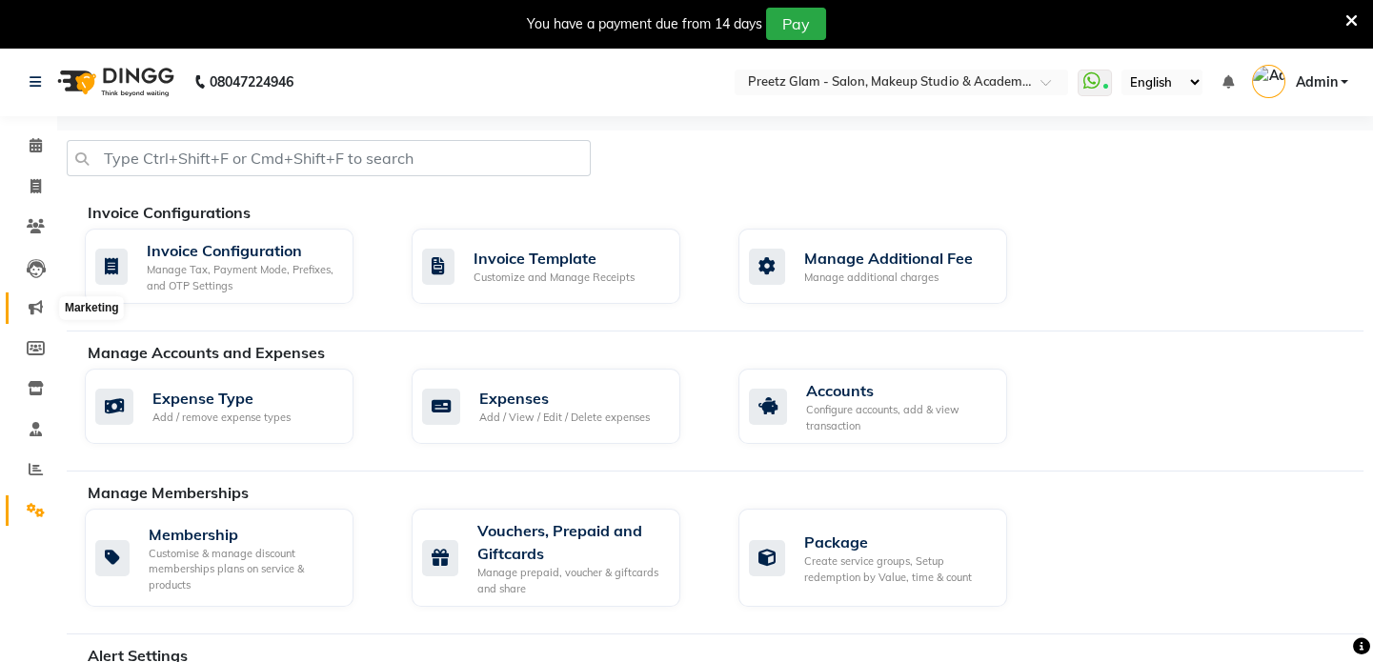
click at [33, 297] on span at bounding box center [35, 308] width 33 height 22
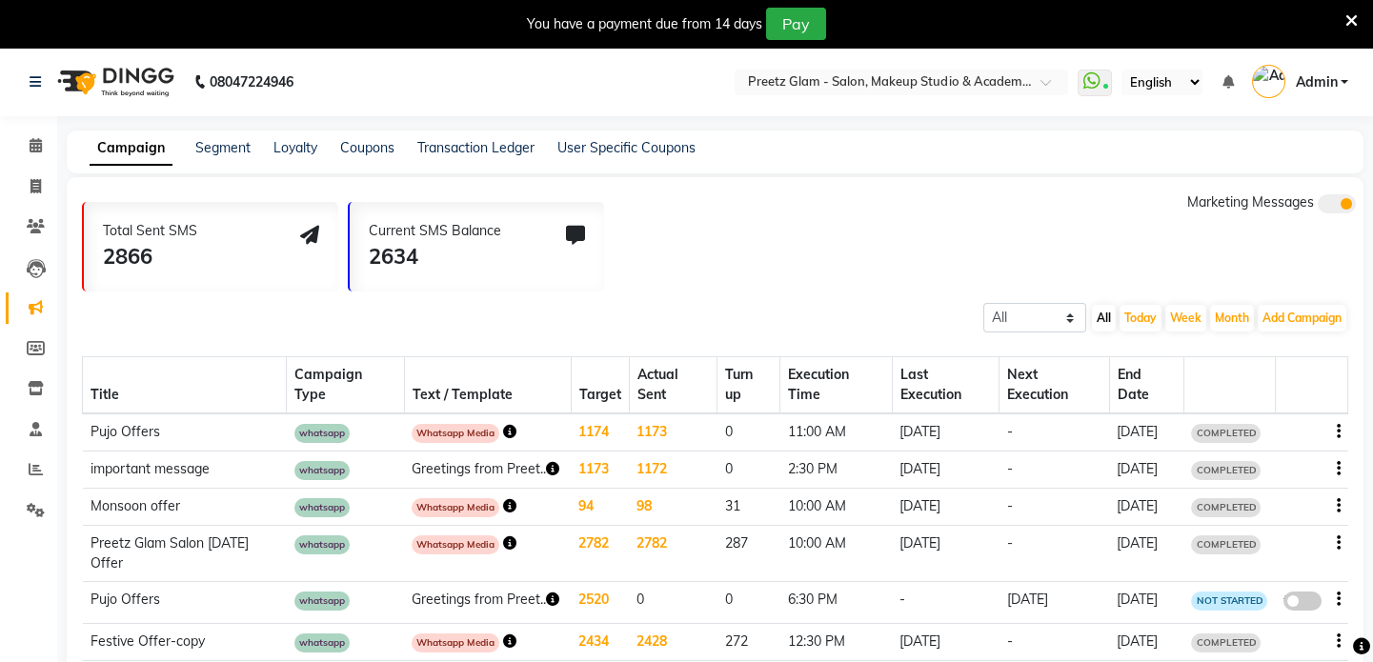
click at [1337, 470] on icon "button" at bounding box center [1339, 469] width 4 height 1
click at [36, 191] on icon at bounding box center [35, 186] width 10 height 14
select select "service"
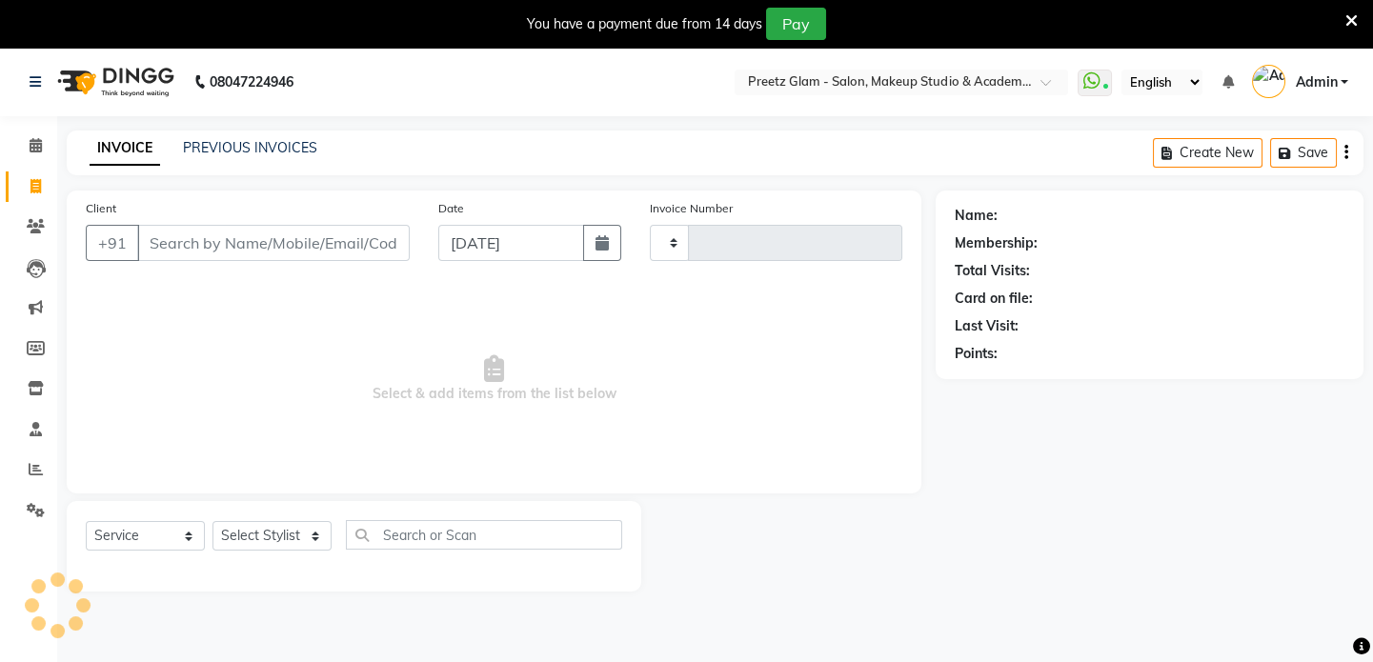
scroll to position [48, 0]
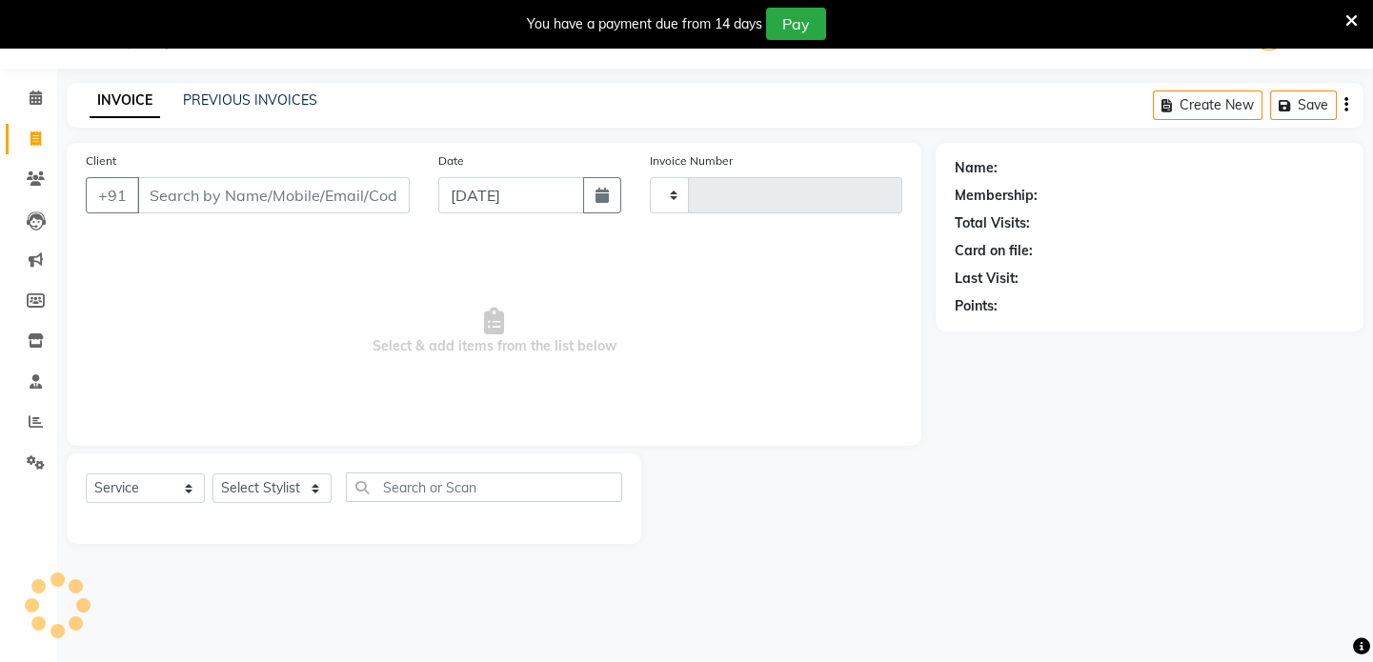
type input "0878"
select select "4263"
click at [35, 172] on icon at bounding box center [36, 178] width 18 height 14
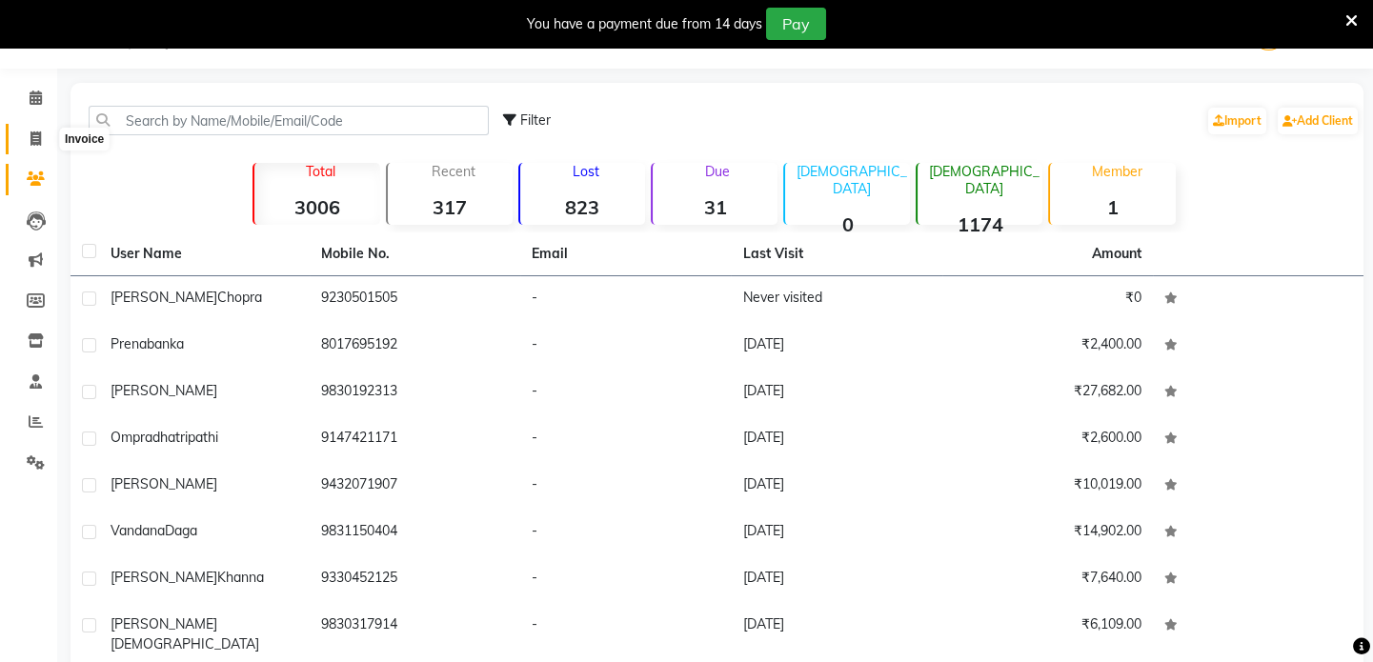
click at [34, 131] on icon at bounding box center [35, 138] width 10 height 14
select select "service"
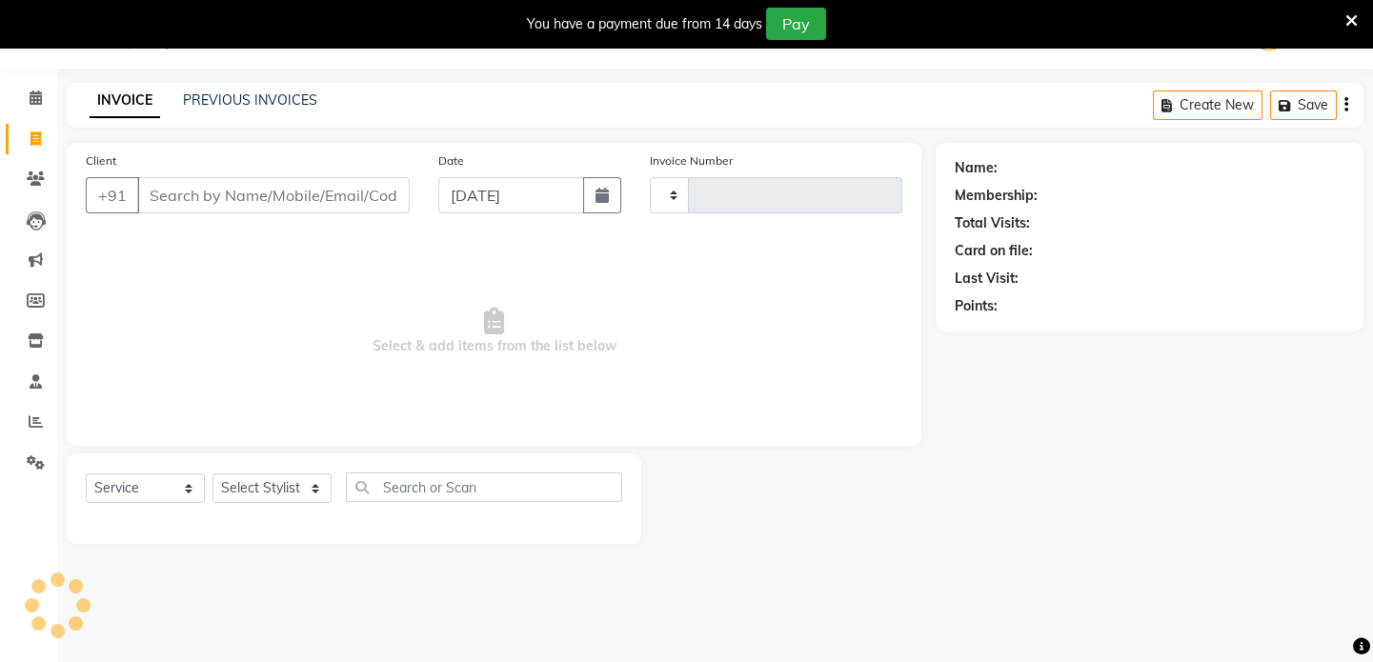
type input "0878"
select select "4263"
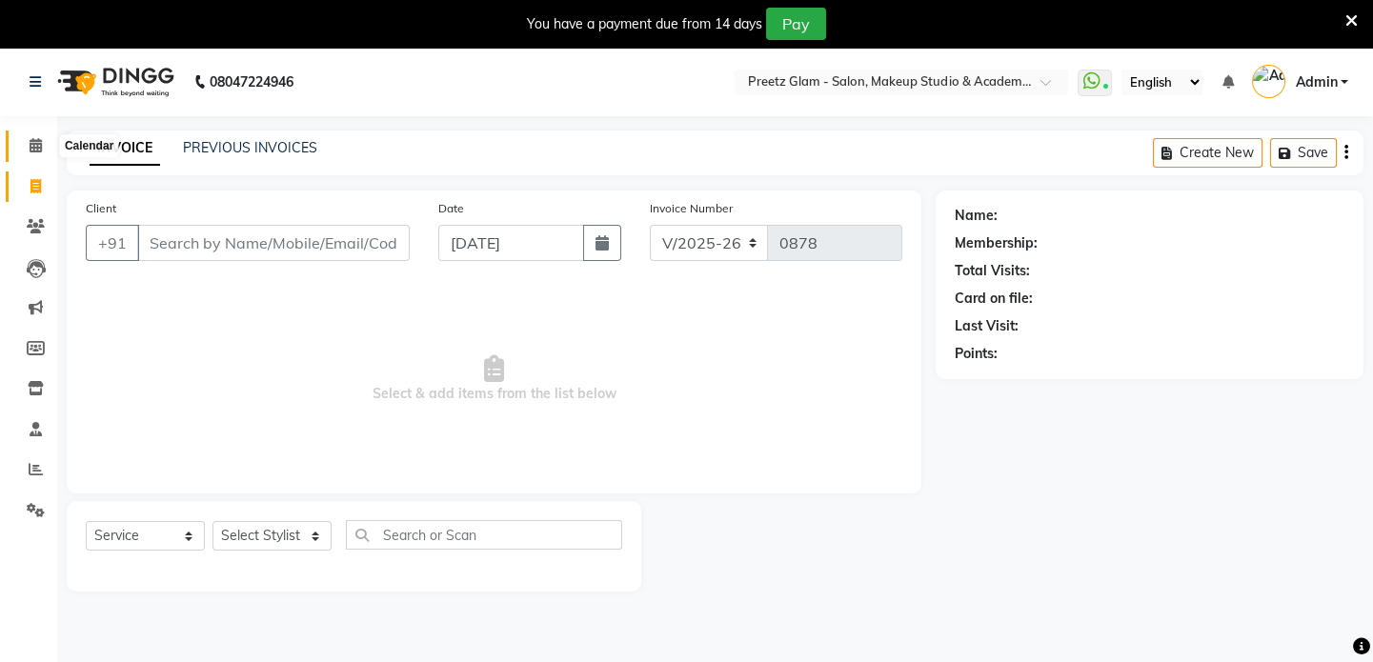
click at [37, 153] on span at bounding box center [35, 146] width 33 height 22
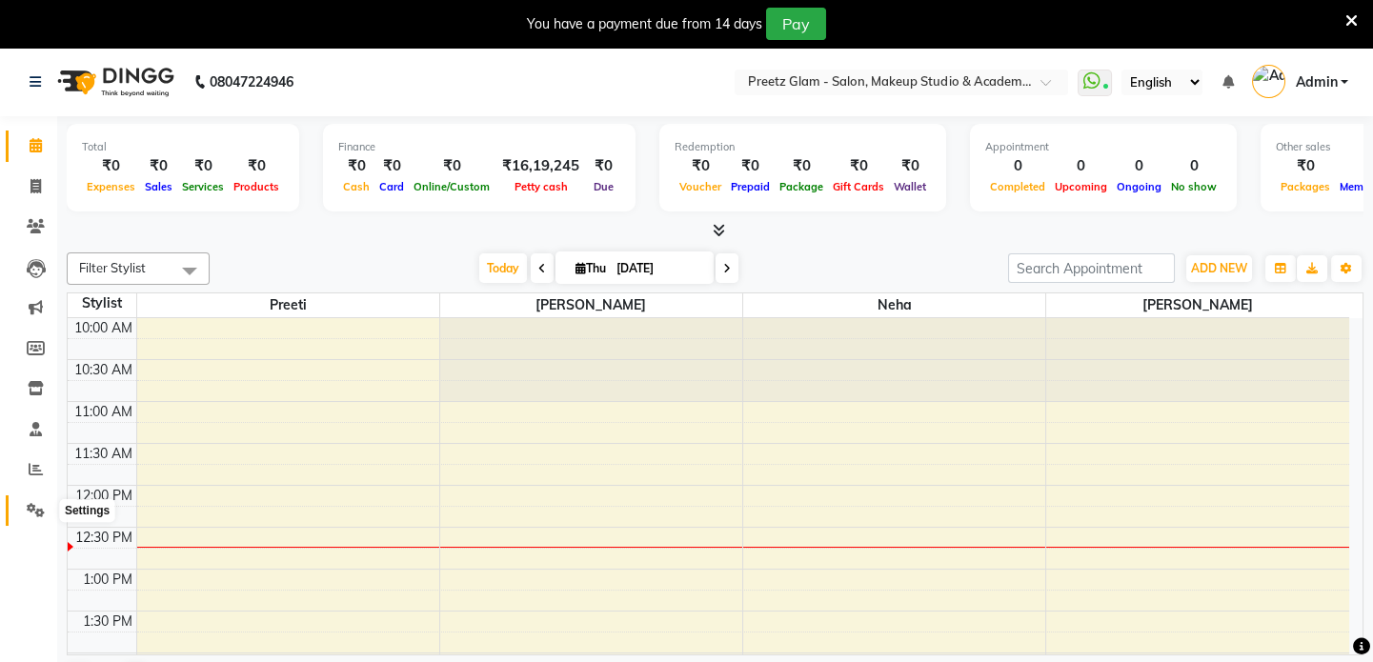
click at [30, 518] on span at bounding box center [35, 511] width 33 height 22
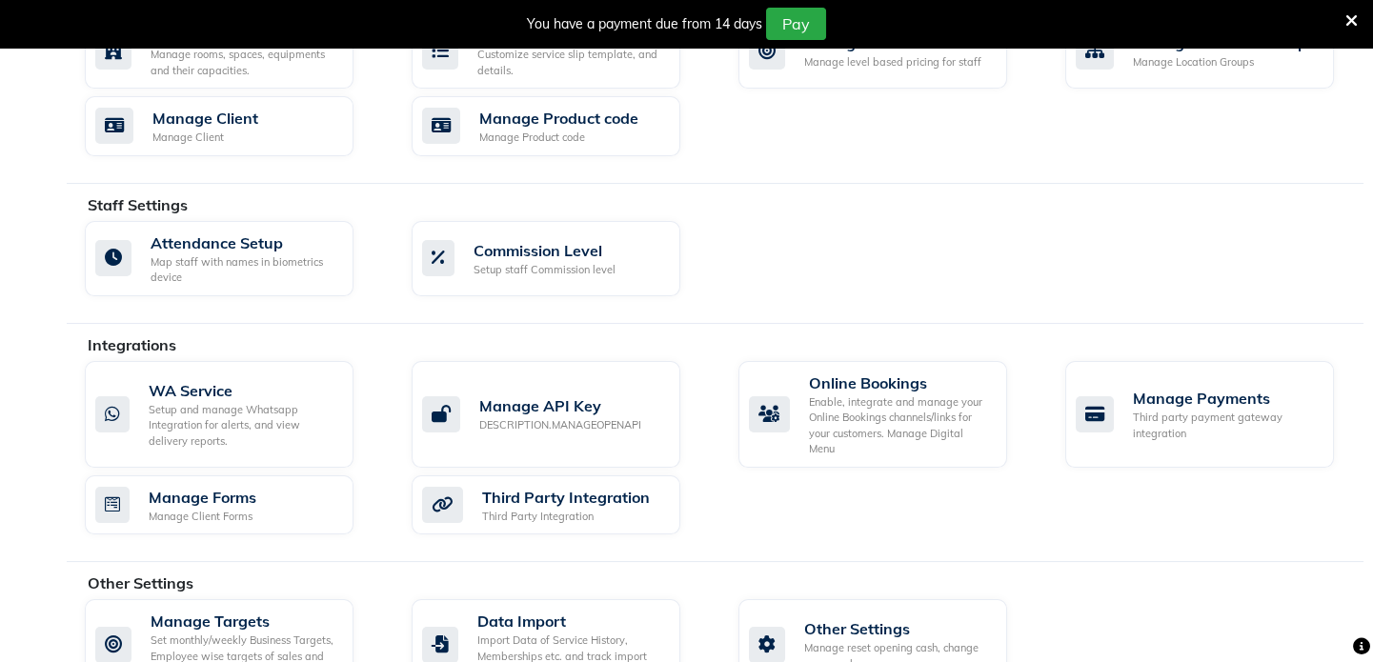
scroll to position [949, 0]
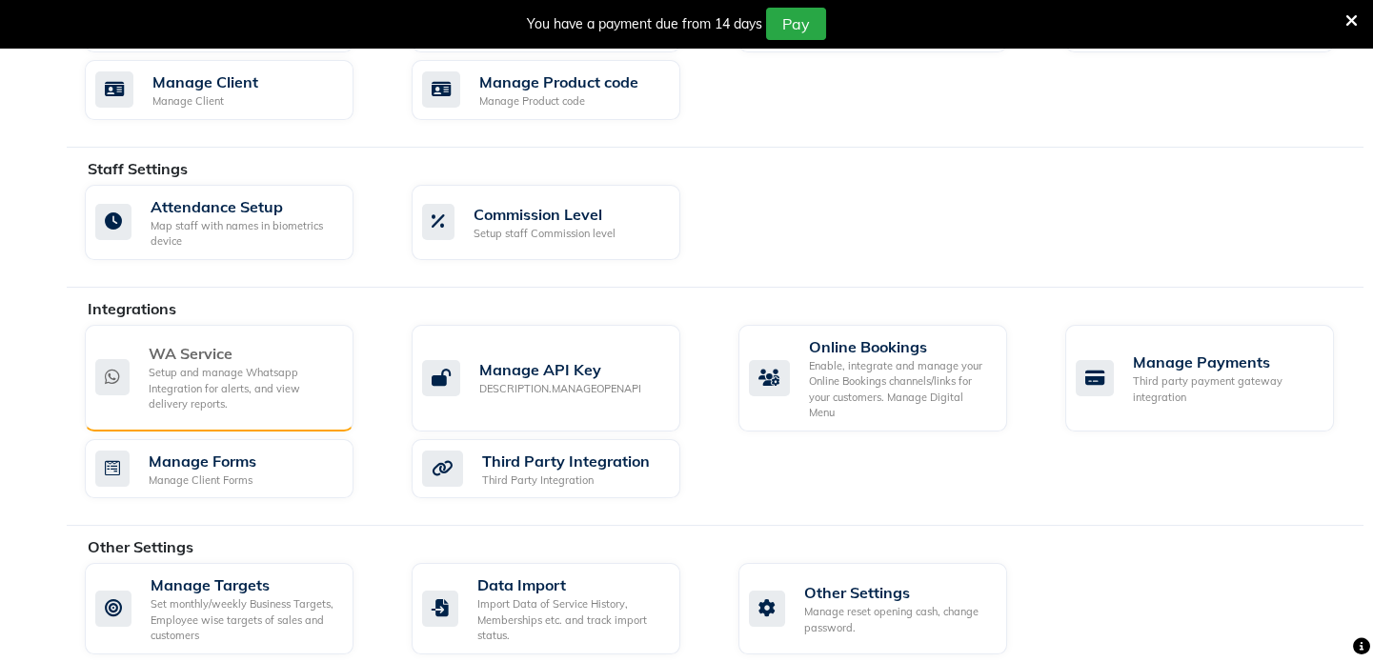
click at [205, 369] on div "Setup and manage Whatsapp Integration for alerts, and view delivery reports." at bounding box center [244, 389] width 190 height 48
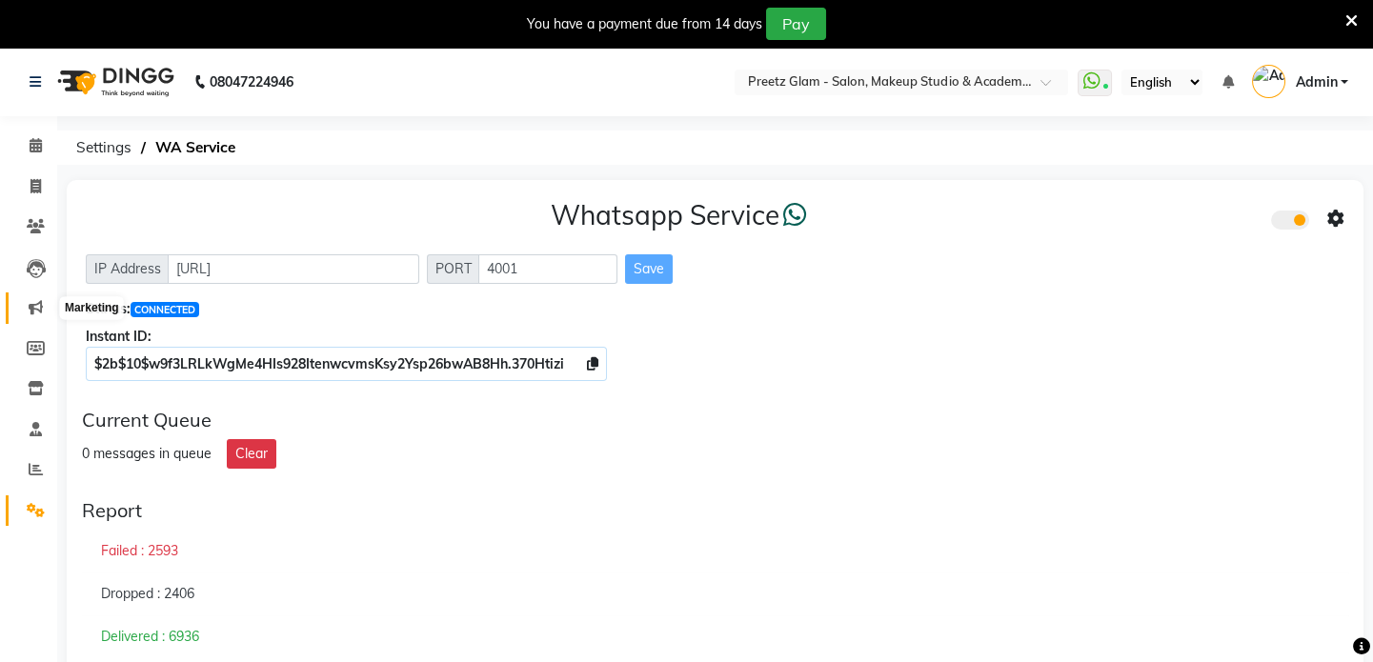
click at [38, 304] on icon at bounding box center [36, 307] width 14 height 14
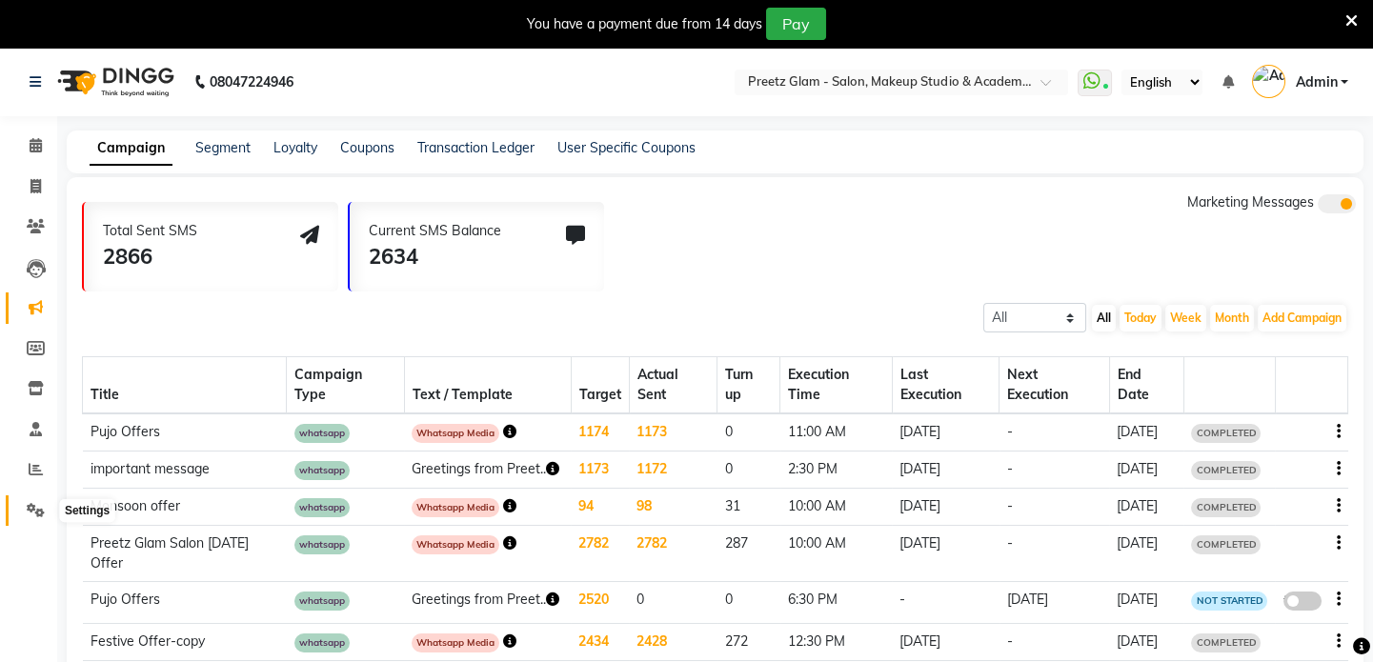
click at [43, 512] on icon at bounding box center [36, 510] width 18 height 14
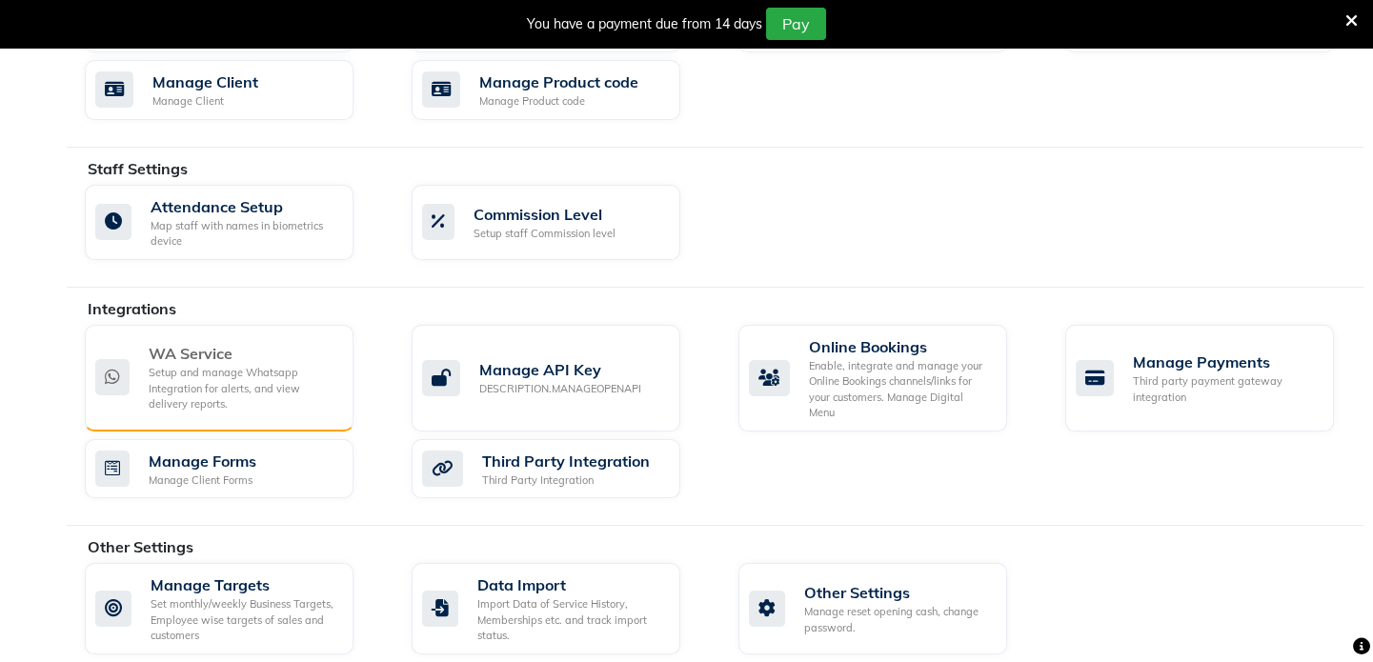
click at [221, 389] on div "Setup and manage Whatsapp Integration for alerts, and view delivery reports." at bounding box center [244, 389] width 190 height 48
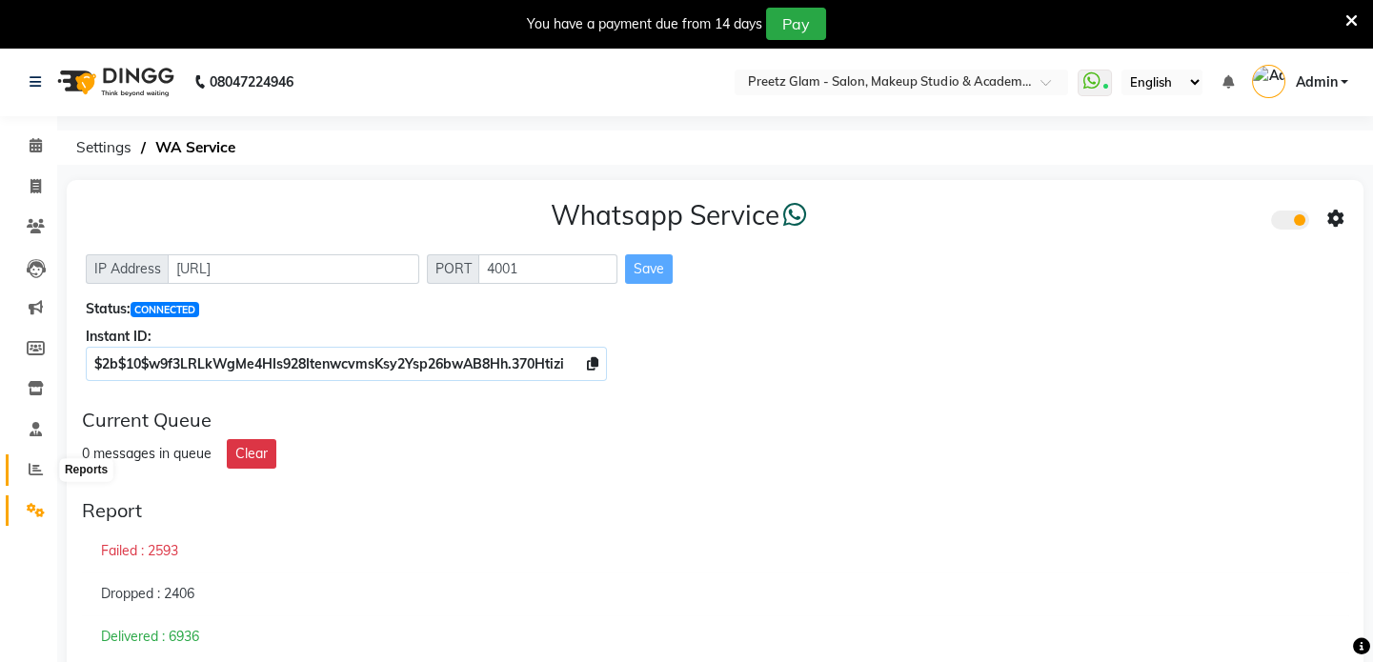
click at [38, 473] on icon at bounding box center [36, 469] width 14 height 14
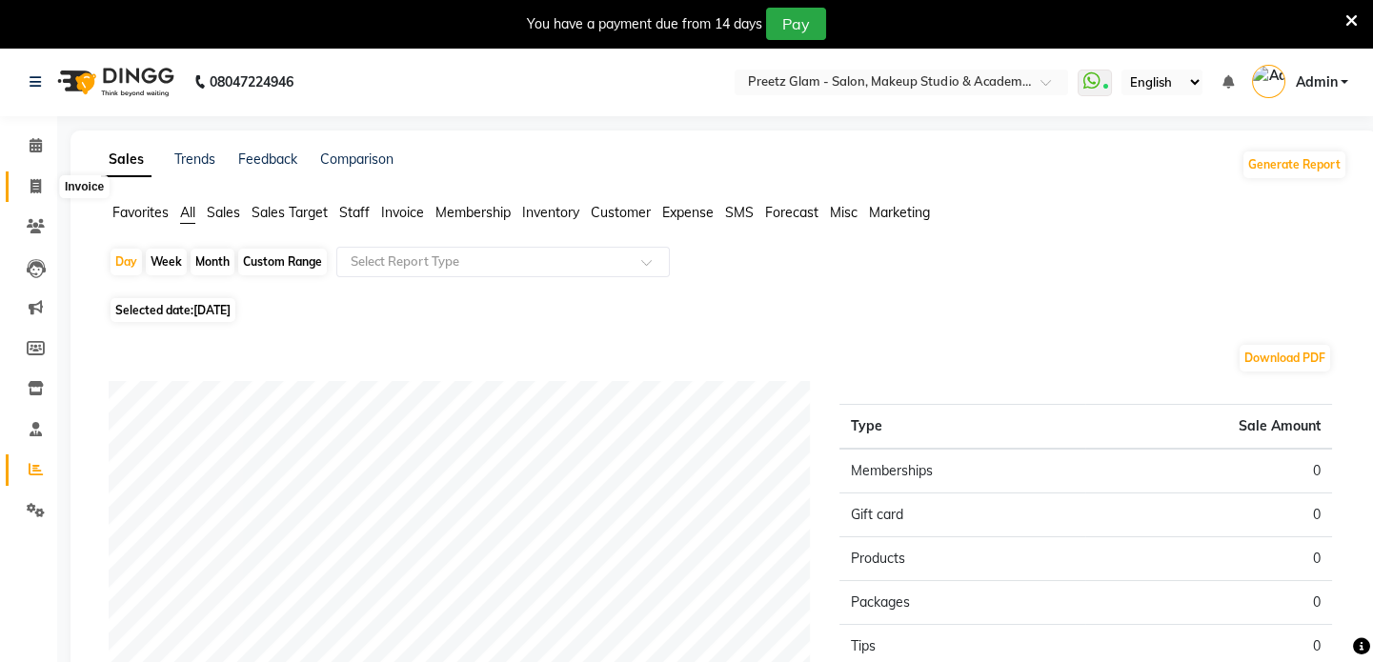
click at [31, 191] on icon at bounding box center [35, 186] width 10 height 14
select select "4263"
select select "service"
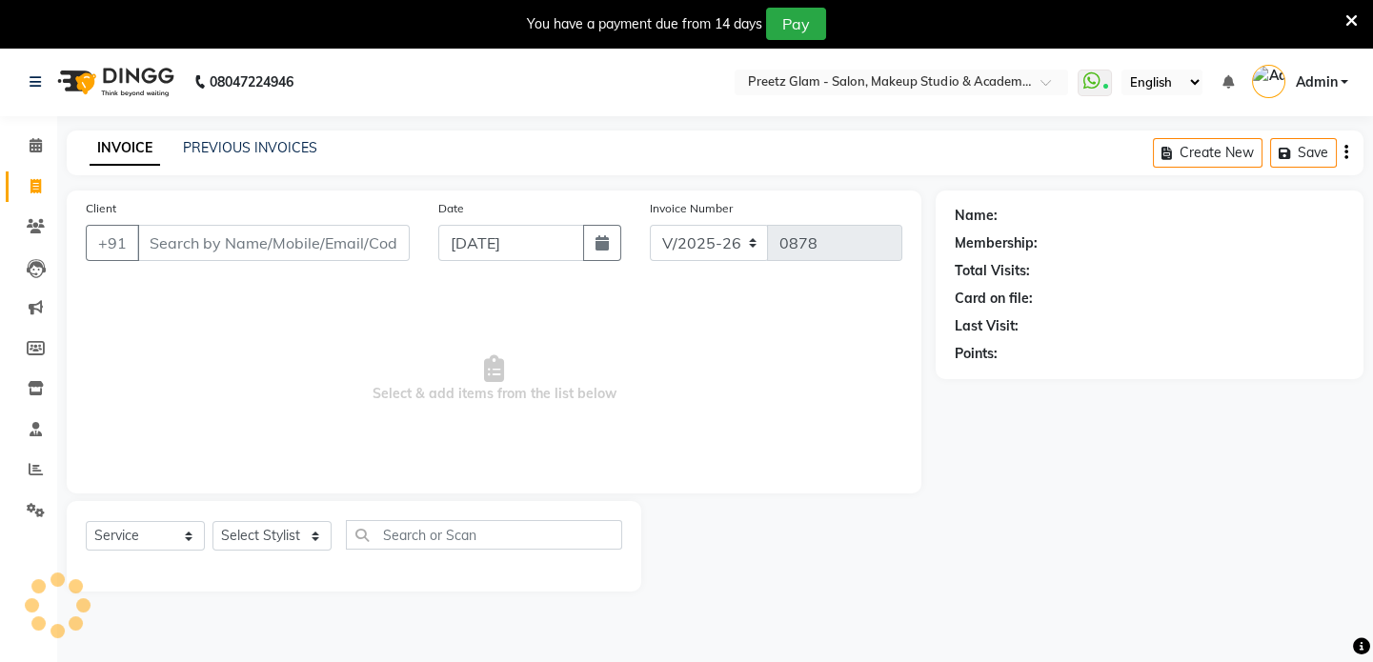
scroll to position [48, 0]
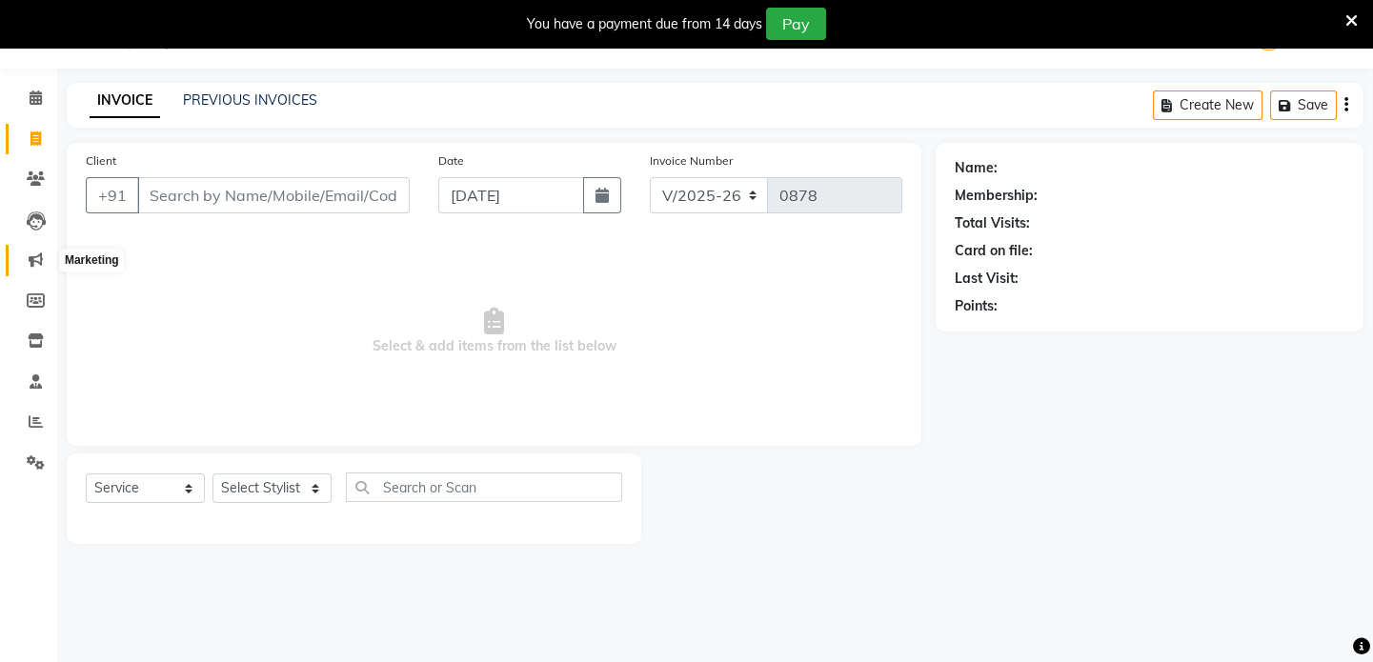
click at [37, 267] on icon at bounding box center [36, 259] width 14 height 14
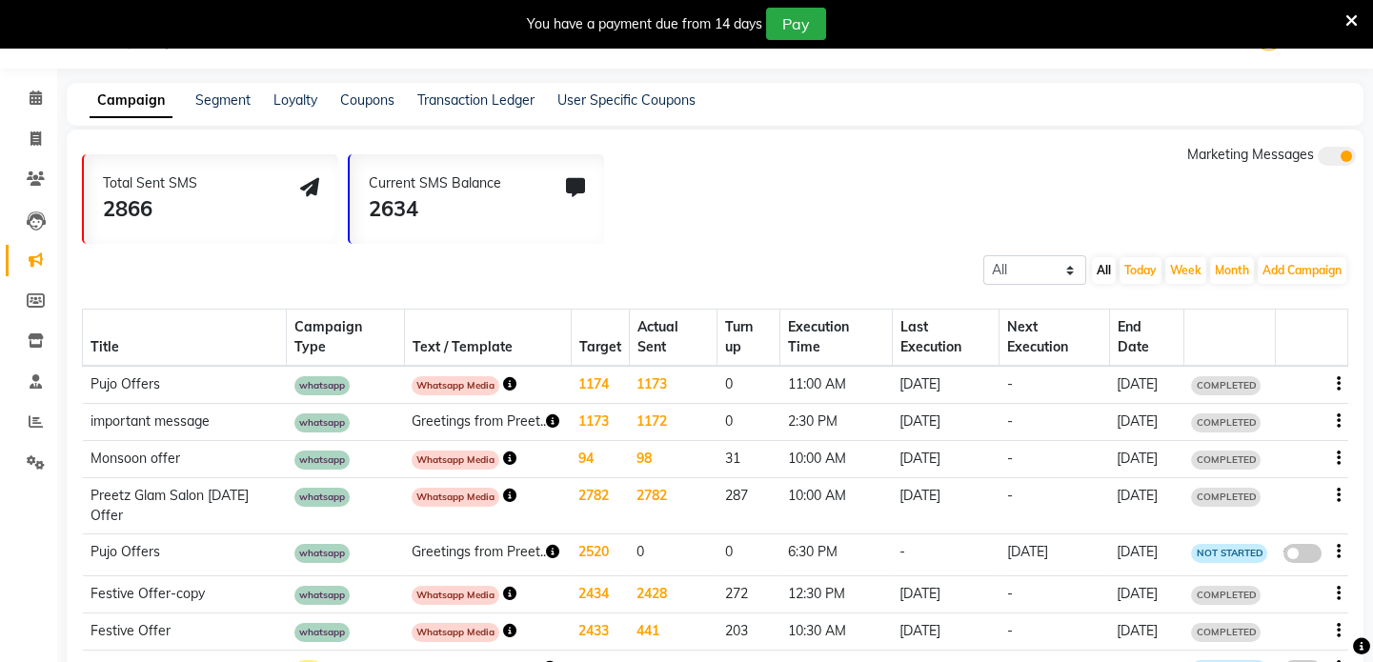
click at [1337, 385] on icon "button" at bounding box center [1339, 384] width 4 height 1
click at [1338, 385] on icon "button" at bounding box center [1339, 384] width 4 height 1
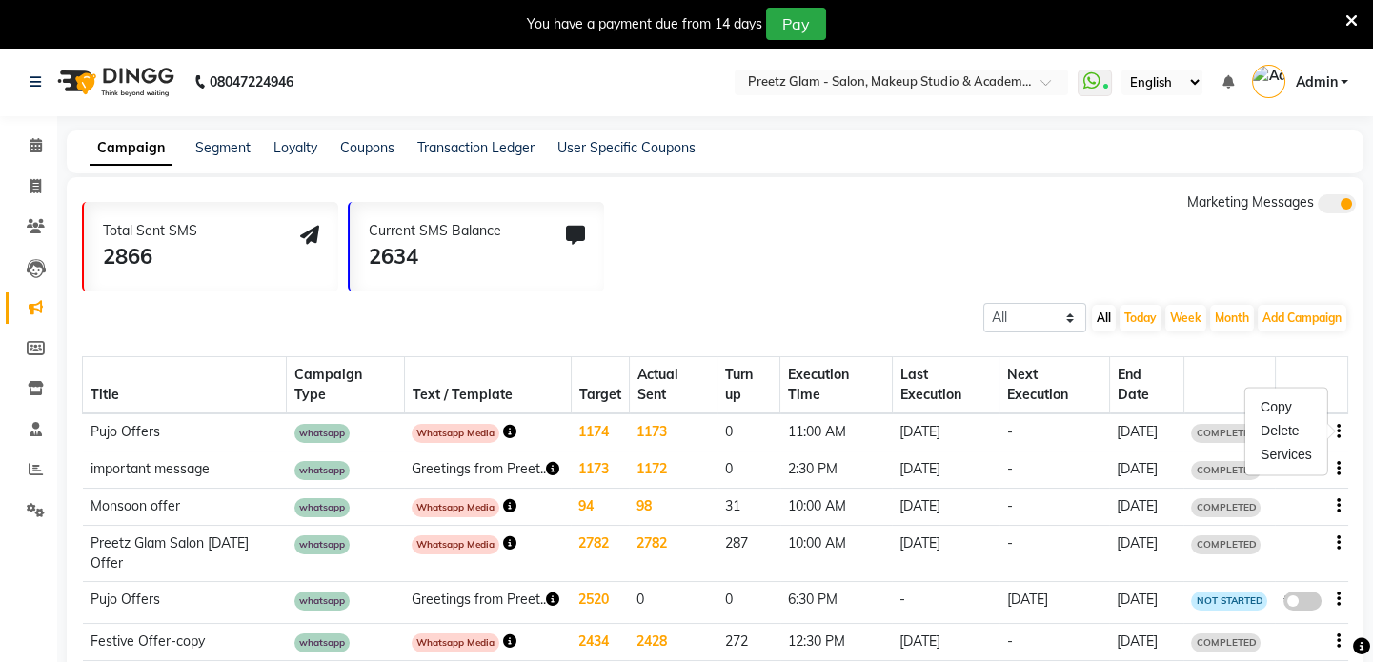
click at [1337, 433] on icon "button" at bounding box center [1339, 432] width 4 height 1
click at [38, 516] on icon at bounding box center [36, 510] width 18 height 14
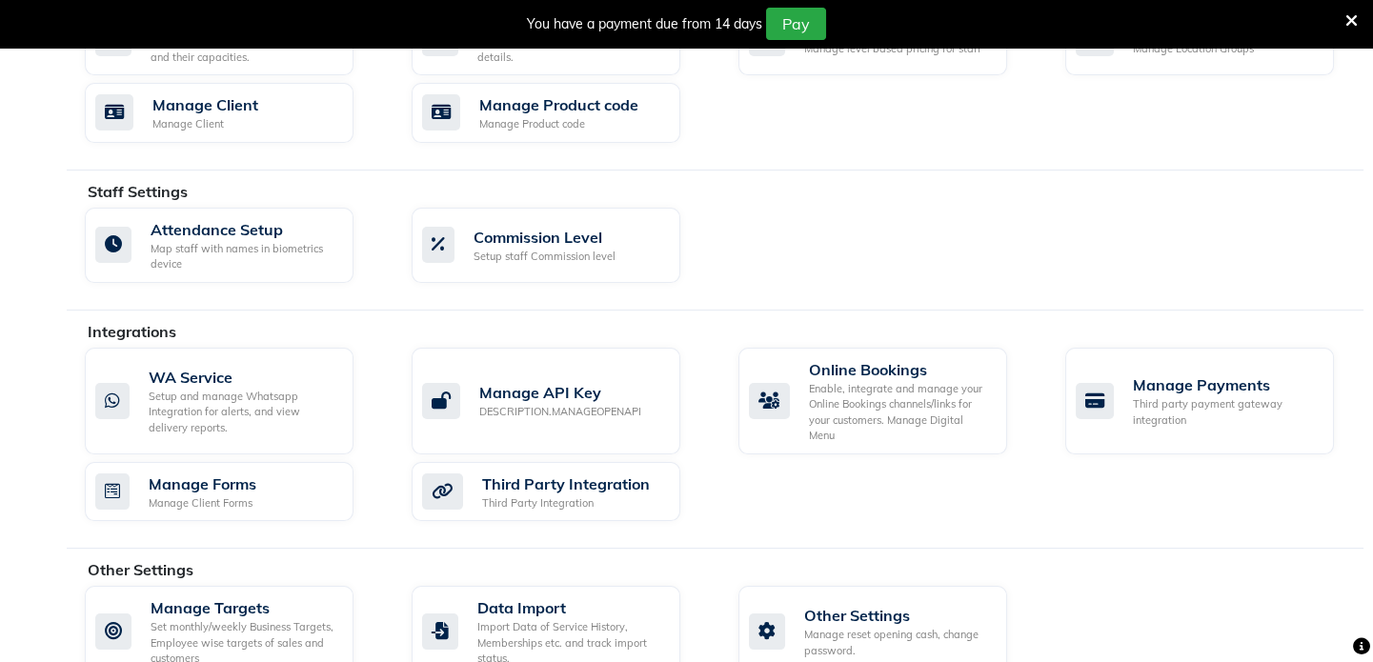
scroll to position [927, 0]
click at [141, 397] on div "WA Service Setup and manage Whatsapp Integration for alerts, and view delivery …" at bounding box center [216, 399] width 243 height 70
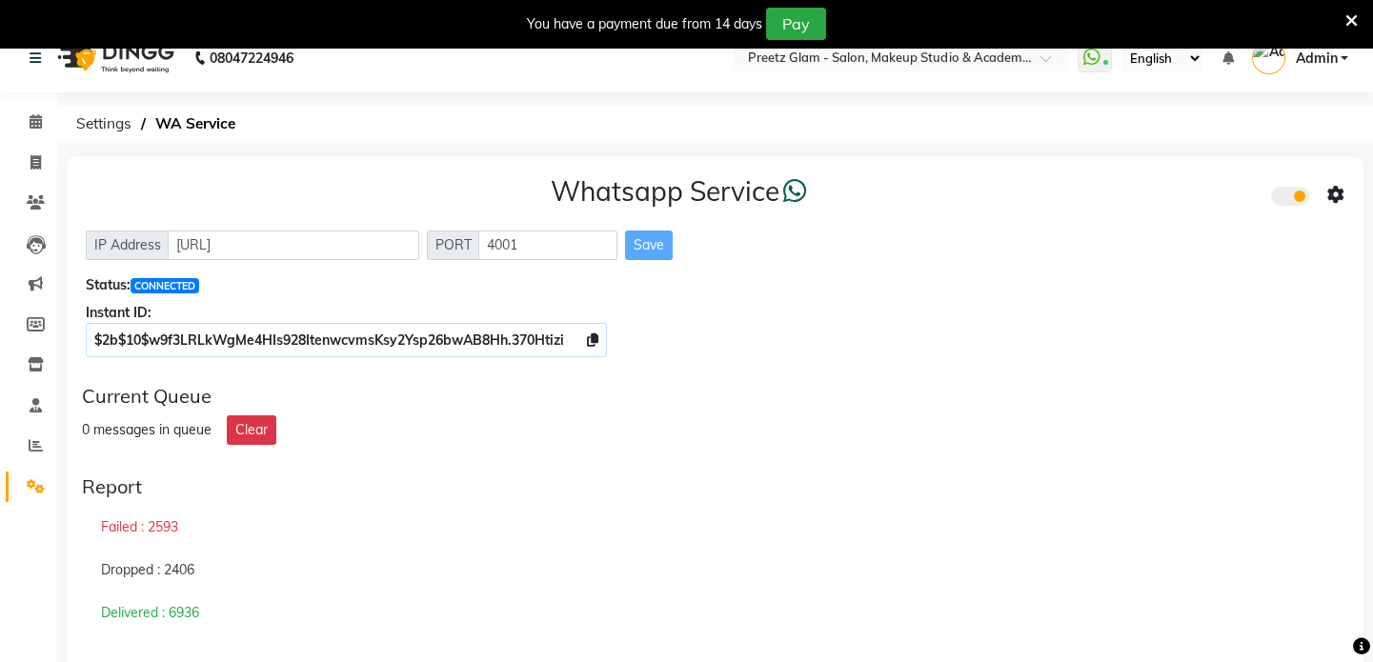
scroll to position [23, 0]
click at [30, 292] on span at bounding box center [35, 285] width 33 height 22
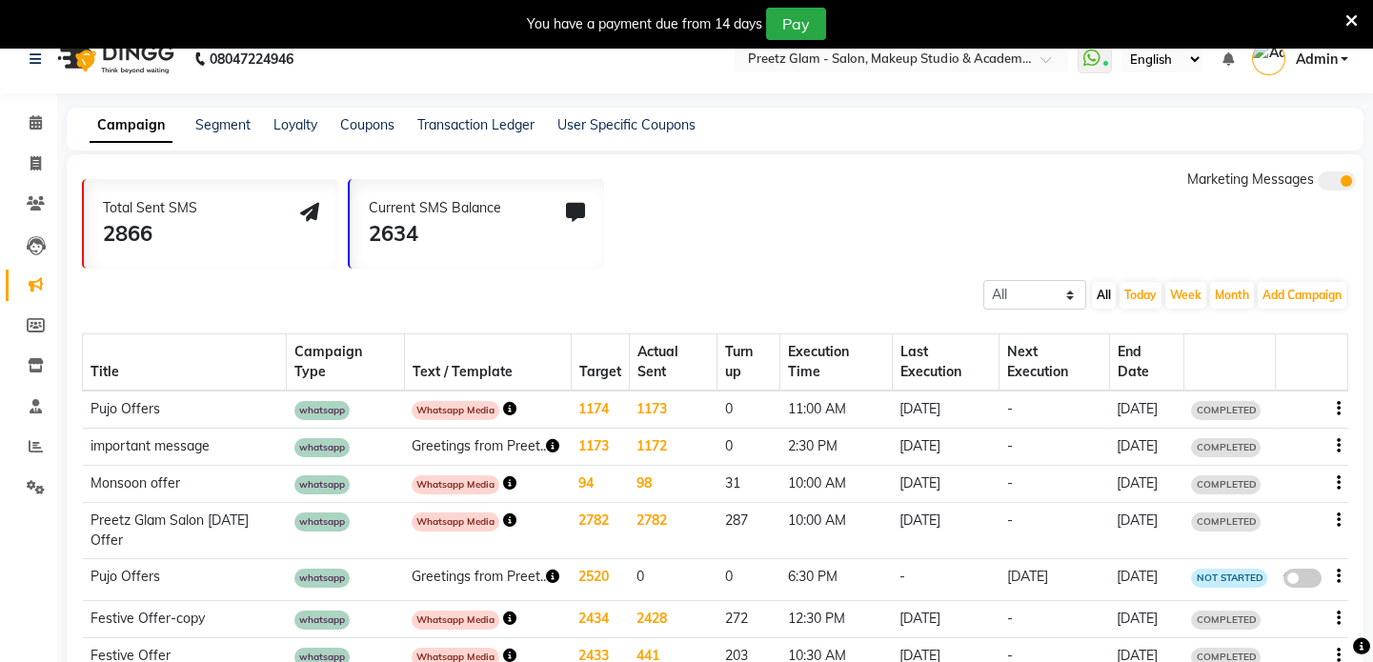
click at [1337, 410] on icon "button" at bounding box center [1339, 409] width 4 height 1
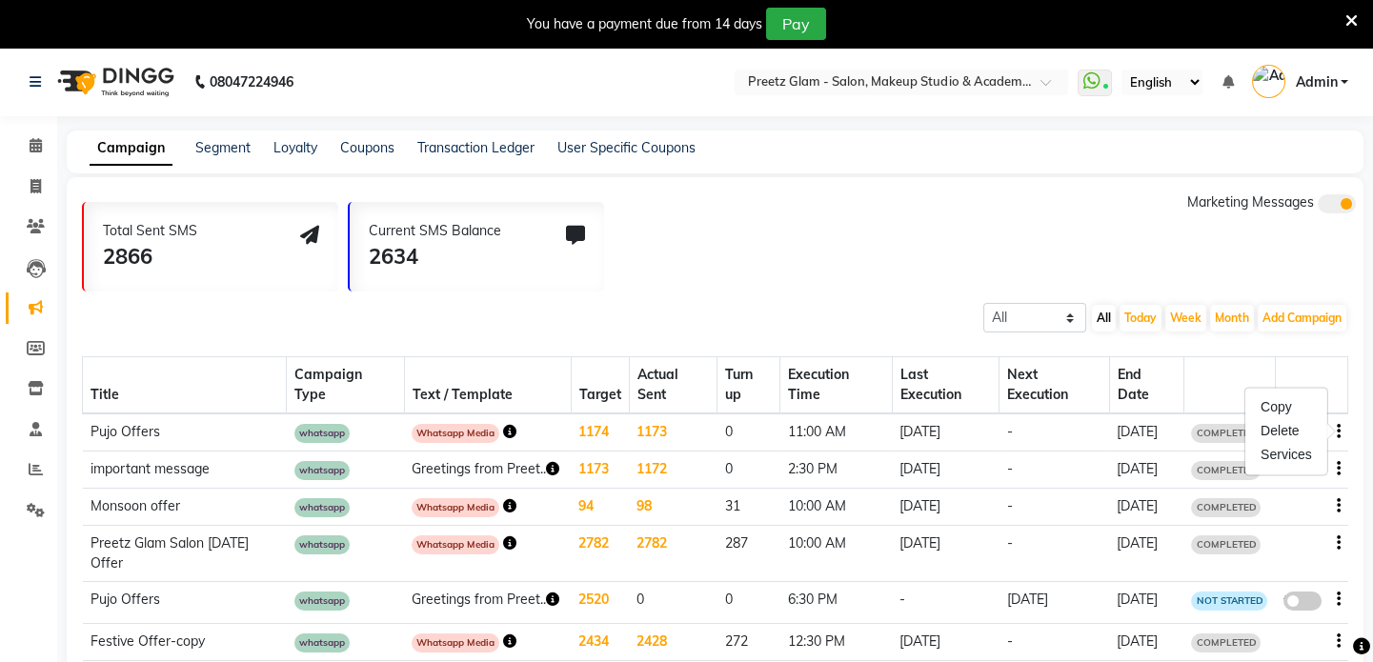
click at [1086, 274] on div "Total Sent SMS 2866 Current SMS Balance 2634 Marketing Messages" at bounding box center [722, 241] width 1281 height 99
click at [25, 513] on span at bounding box center [35, 511] width 33 height 22
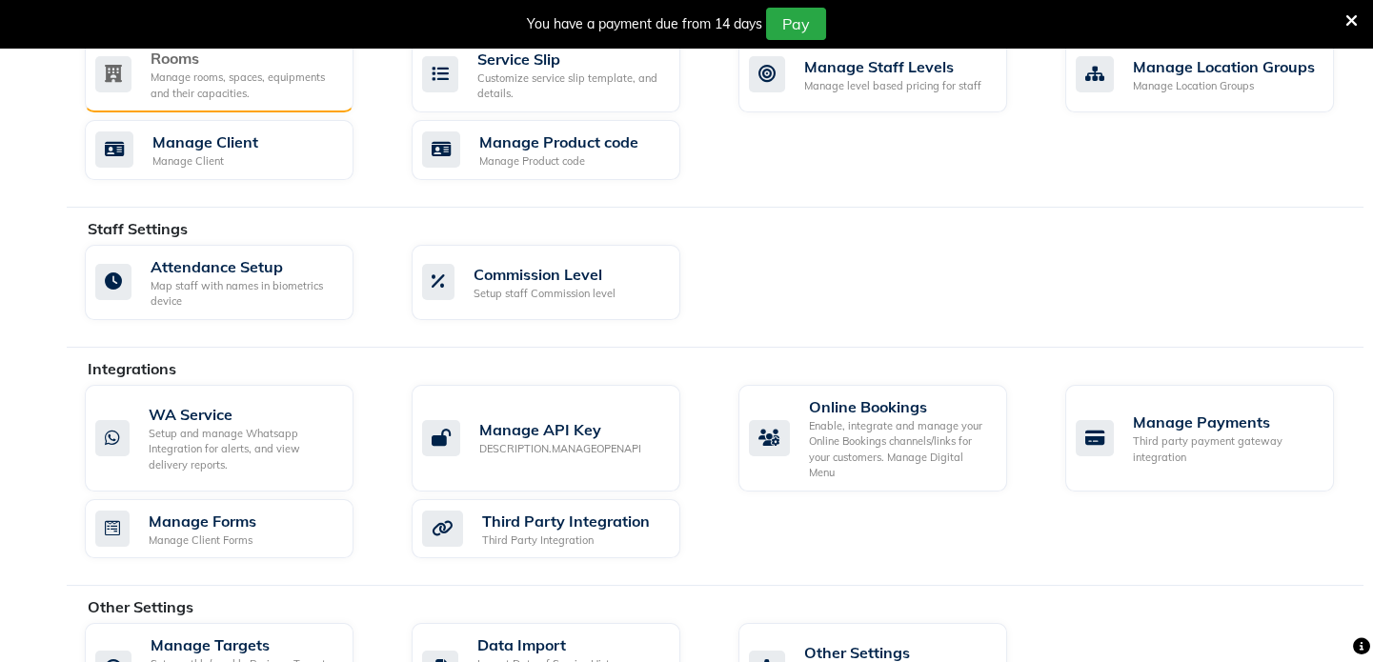
scroll to position [949, 0]
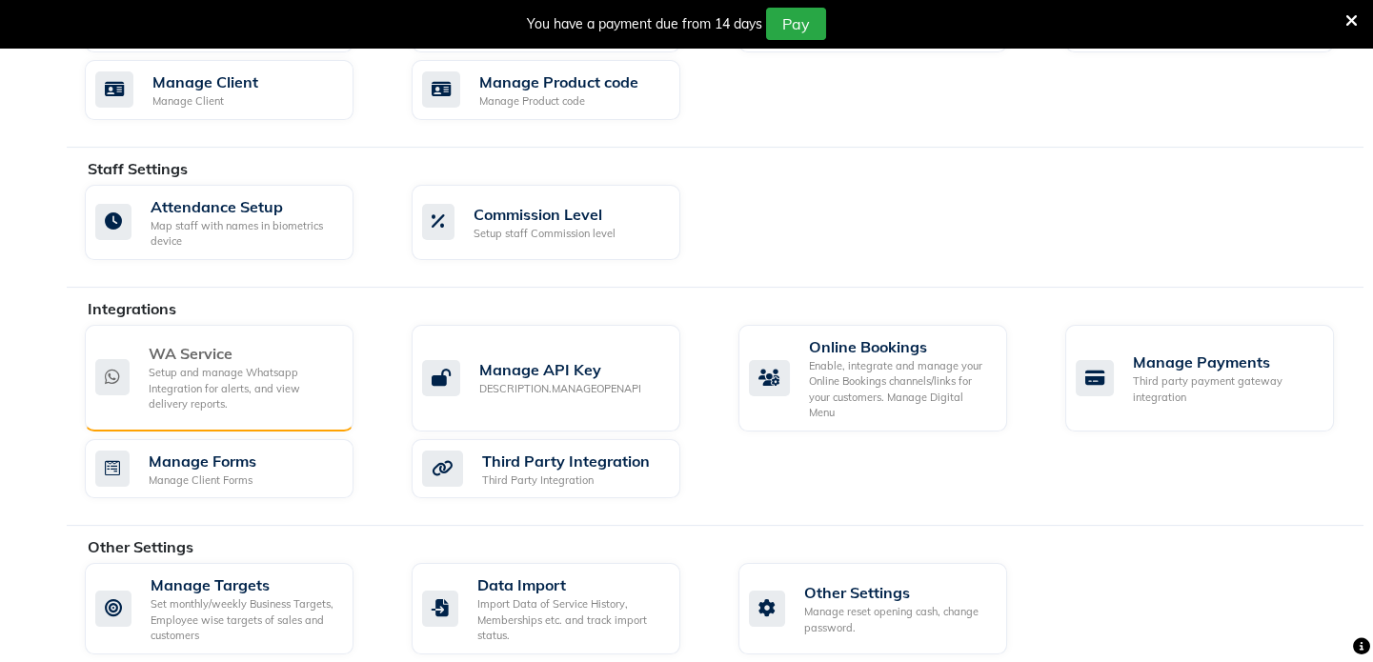
click at [188, 378] on div "Setup and manage Whatsapp Integration for alerts, and view delivery reports." at bounding box center [244, 389] width 190 height 48
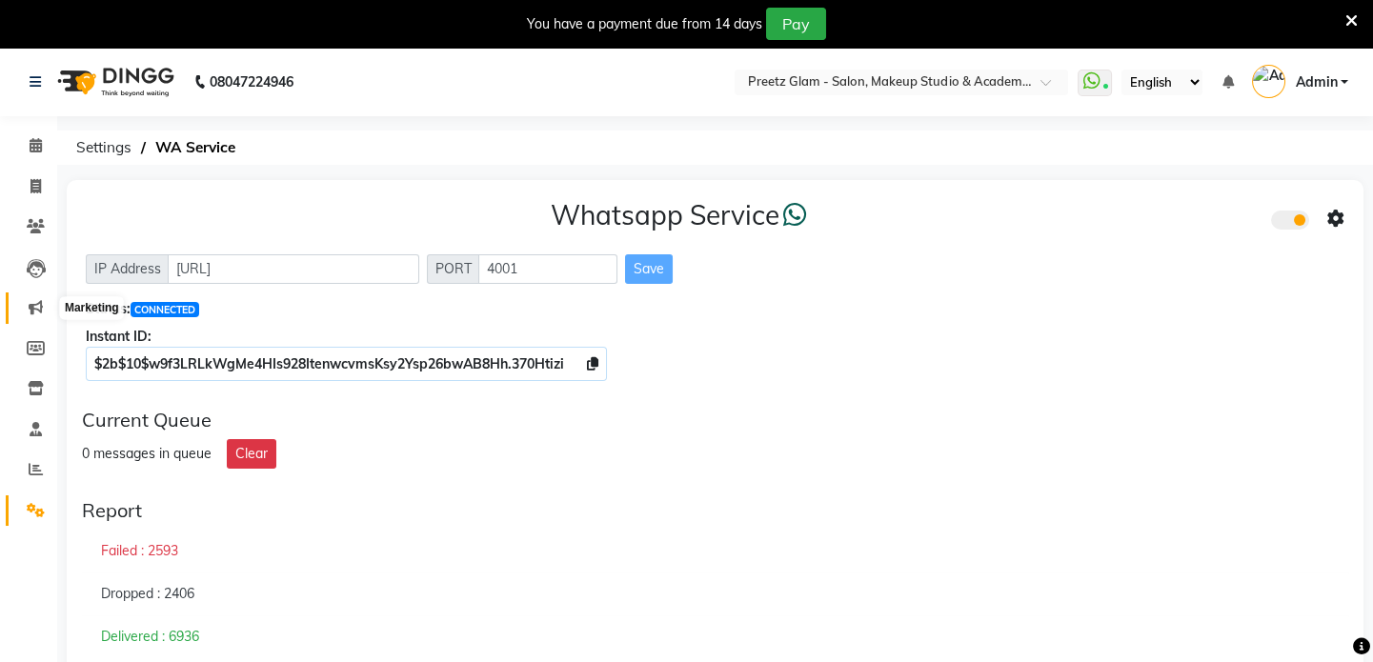
click at [37, 308] on icon at bounding box center [36, 307] width 14 height 14
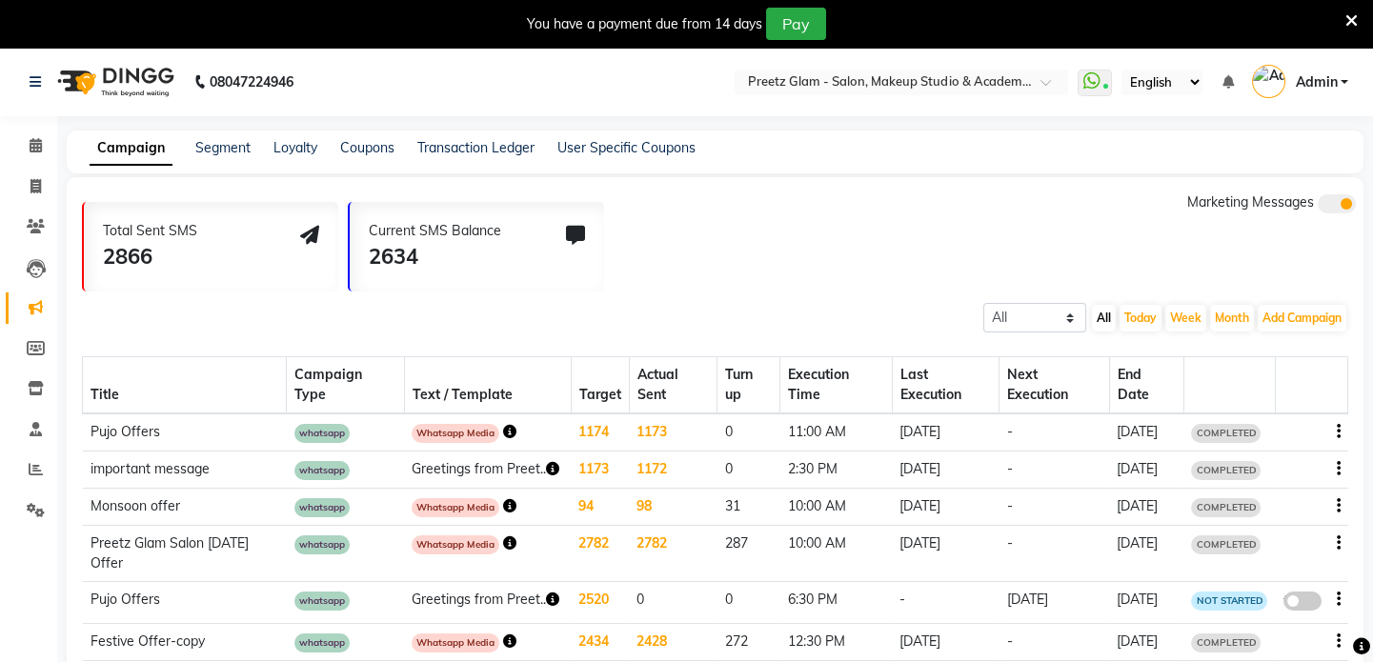
scroll to position [77, 0]
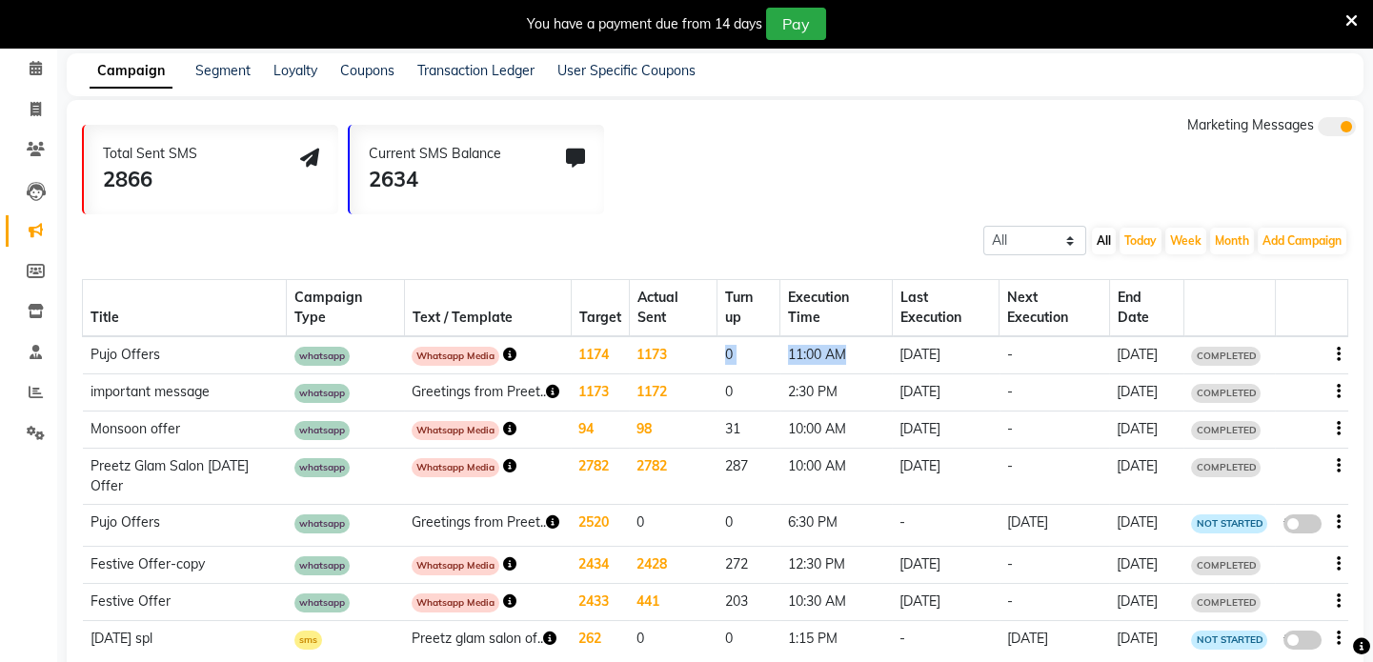
drag, startPoint x: 846, startPoint y: 386, endPoint x: 695, endPoint y: 357, distance: 154.2
click at [695, 357] on tr "Pujo Offers whatsapp Whatsapp Media 1174 1173 0 11:00 AM 04-09-2025 - 05-09-202…" at bounding box center [715, 355] width 1265 height 38
click at [695, 357] on td "1173" at bounding box center [673, 355] width 89 height 38
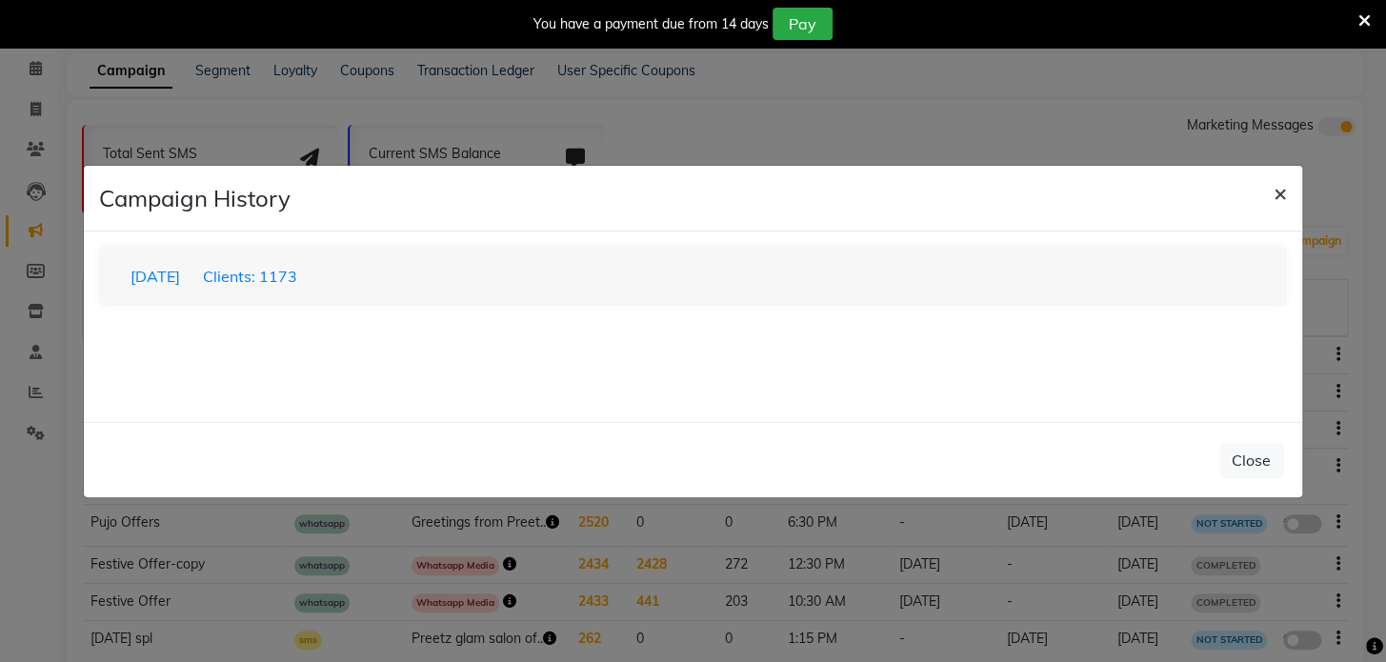
click at [1288, 197] on button "×" at bounding box center [1281, 192] width 44 height 53
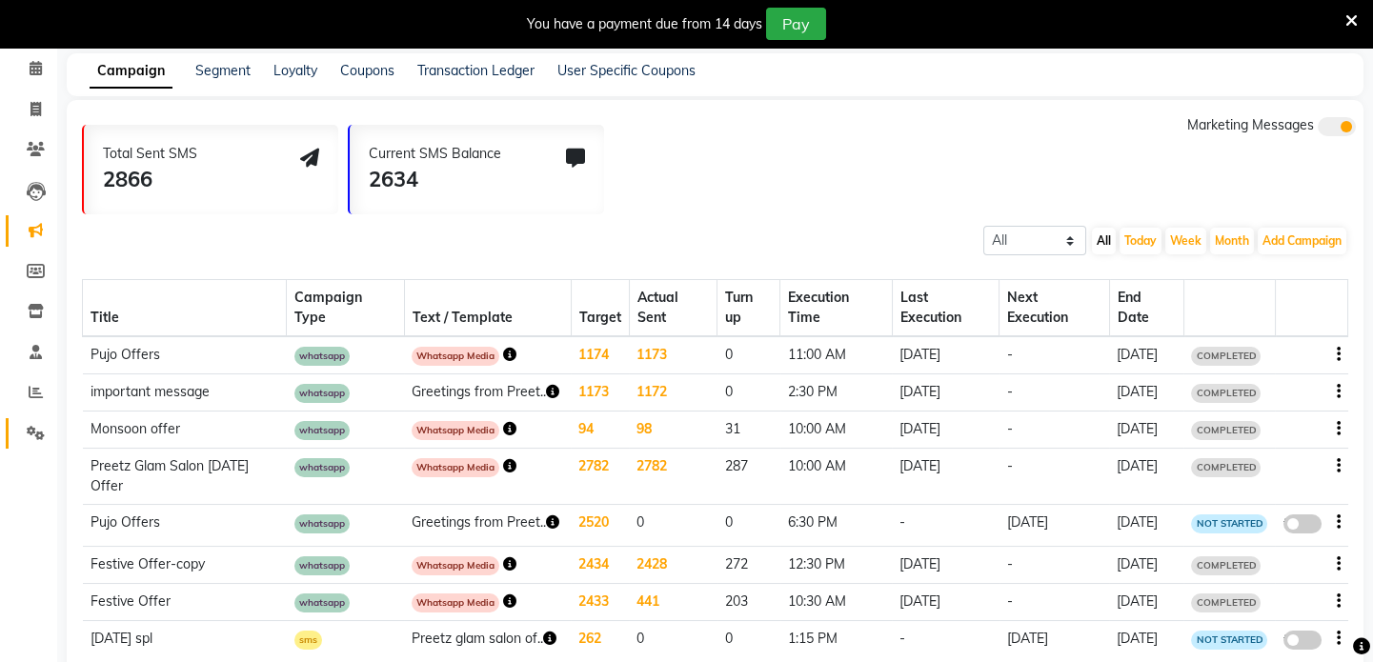
click at [22, 418] on link "Settings" at bounding box center [29, 433] width 46 height 31
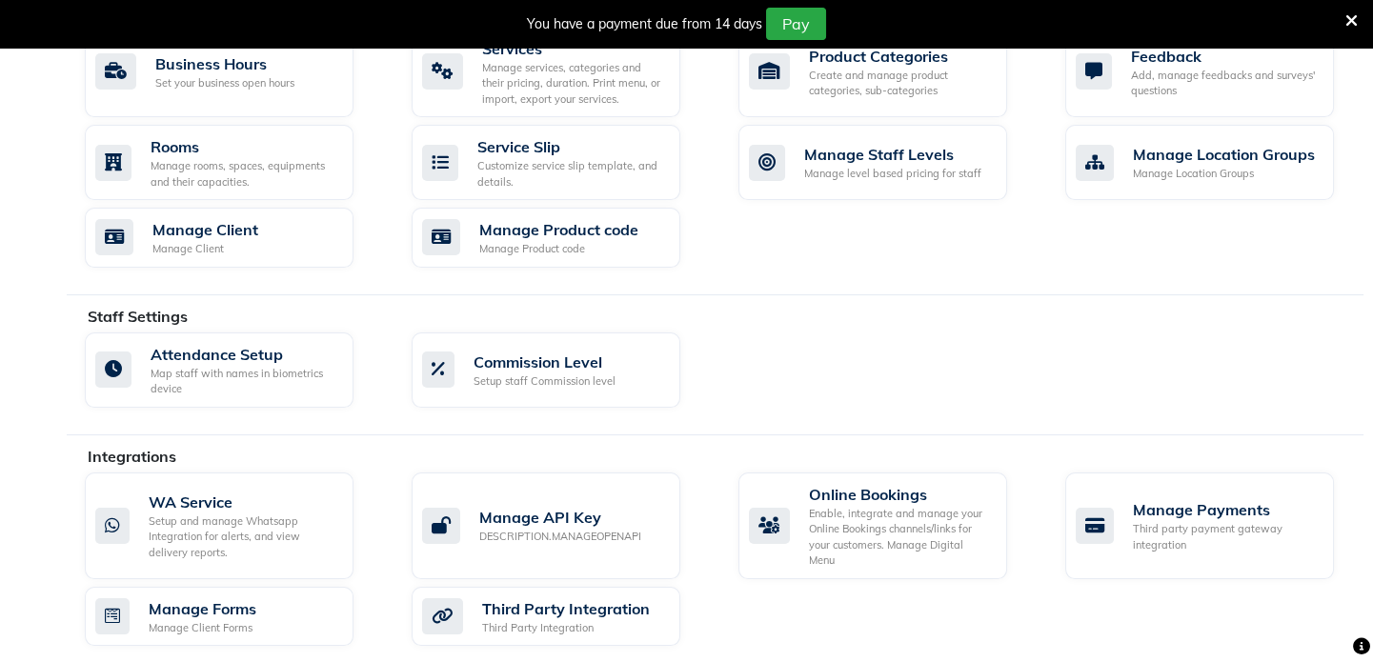
scroll to position [948, 0]
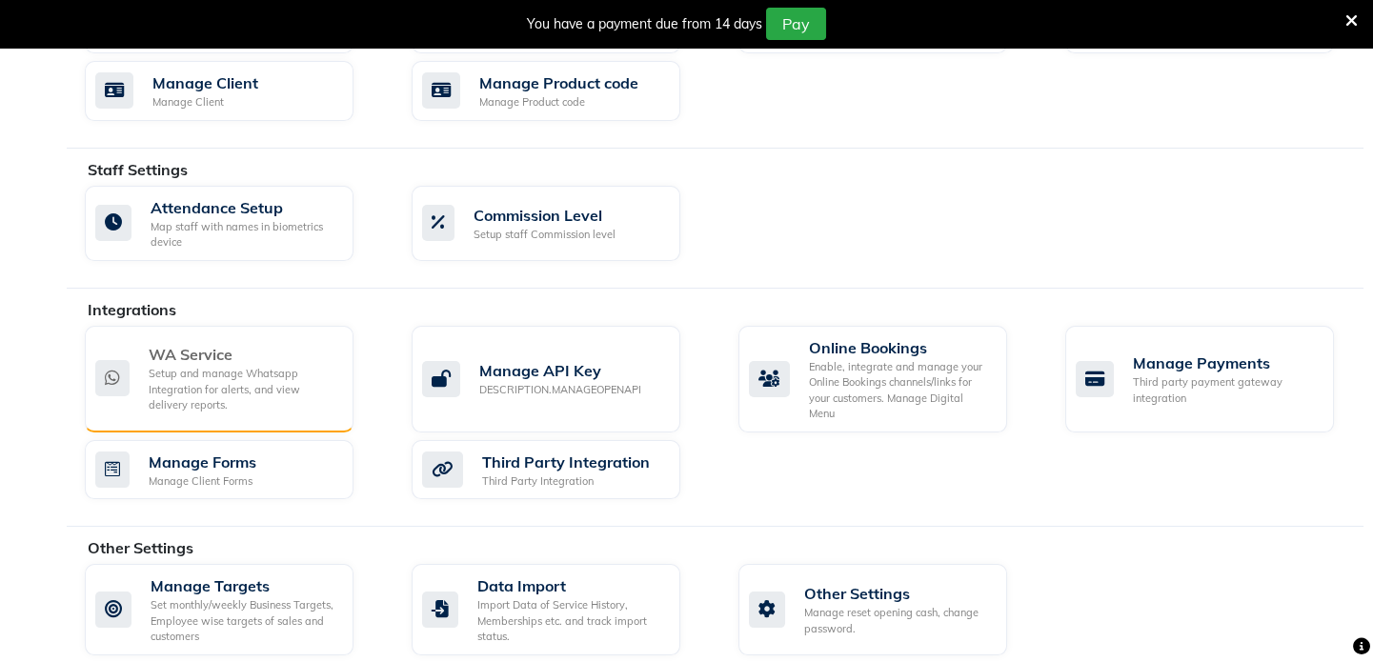
click at [230, 352] on div "WA Service" at bounding box center [244, 354] width 190 height 23
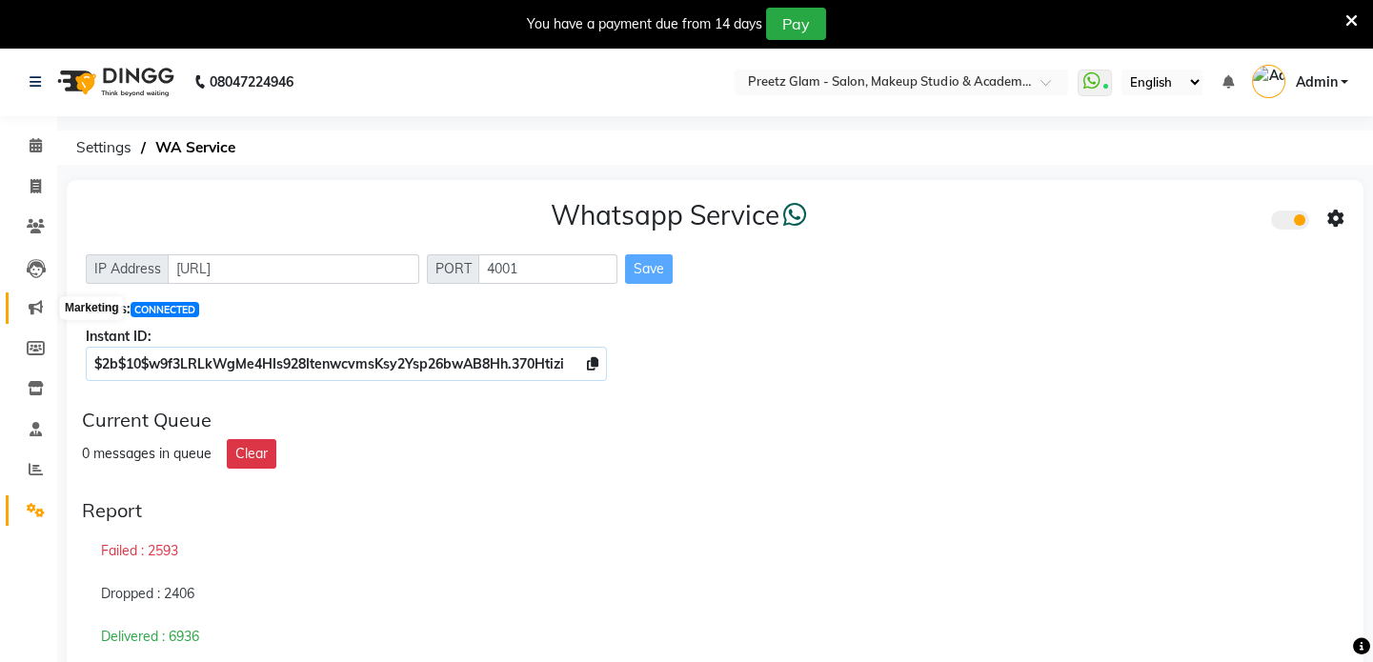
click at [36, 304] on icon at bounding box center [36, 307] width 14 height 14
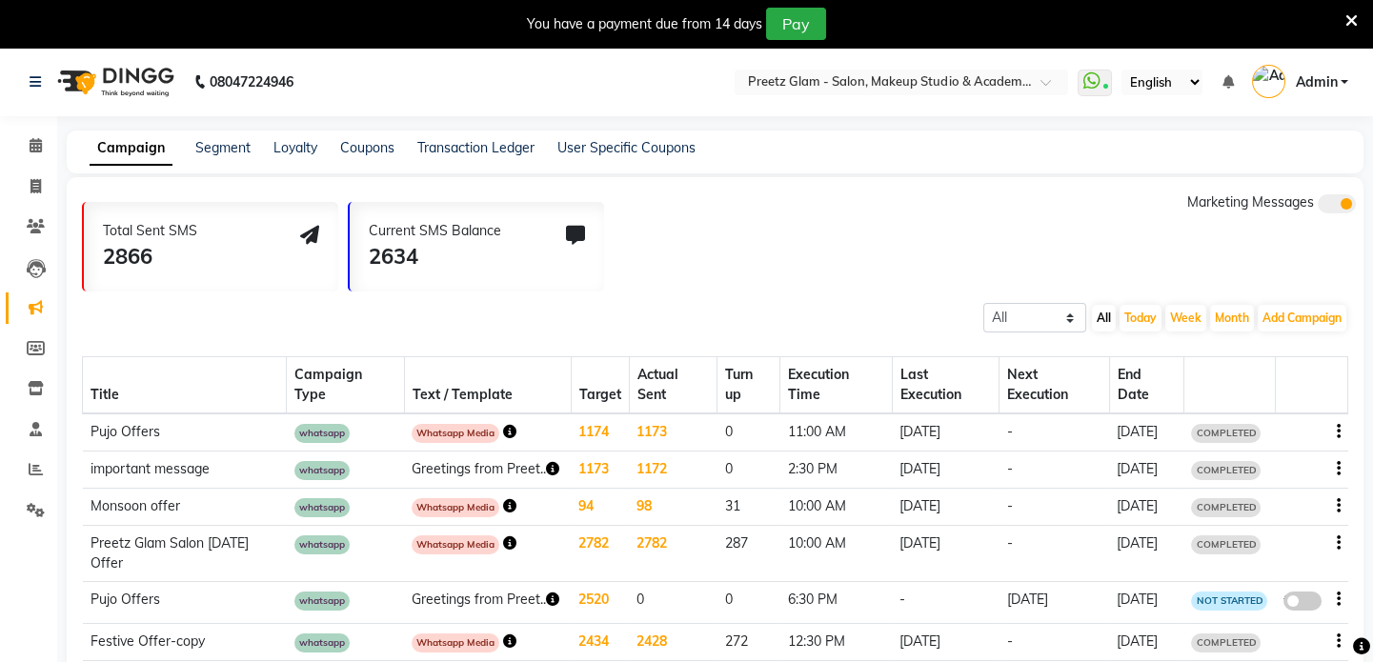
click at [1339, 428] on button "button" at bounding box center [1339, 432] width 4 height 20
click at [662, 452] on td "1173" at bounding box center [673, 432] width 89 height 38
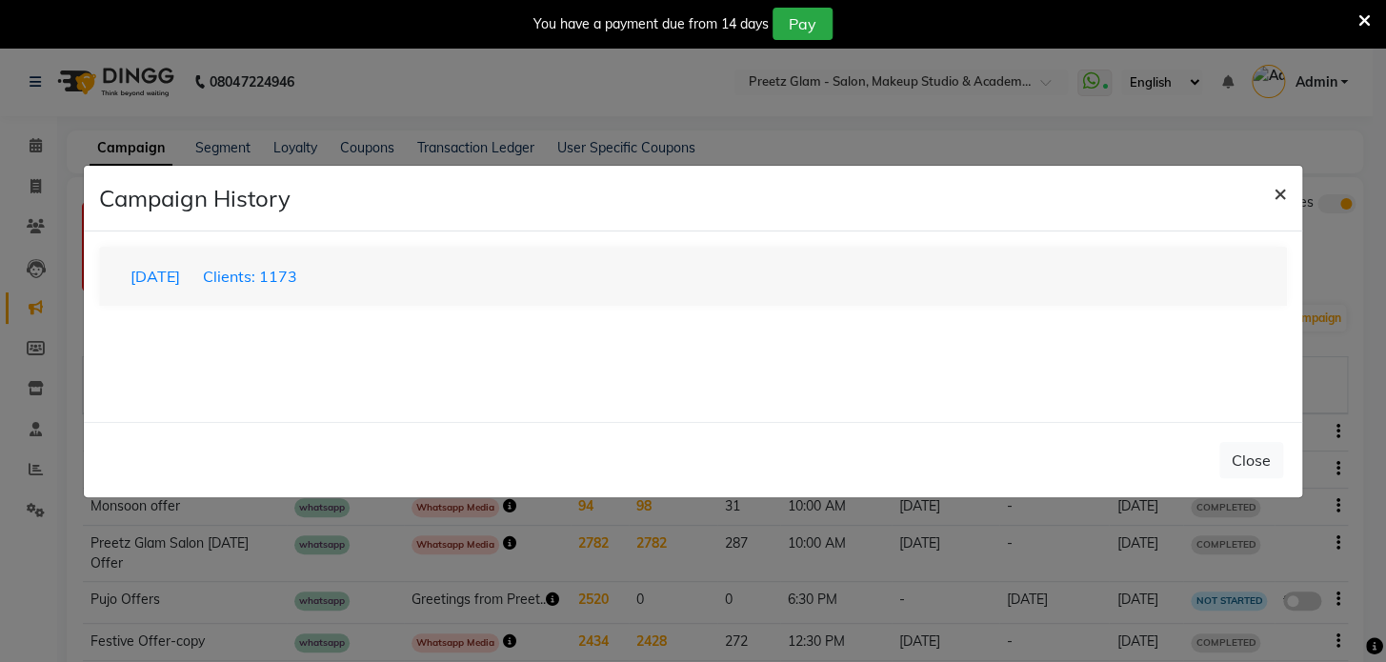
click at [1280, 192] on span "×" at bounding box center [1280, 192] width 13 height 29
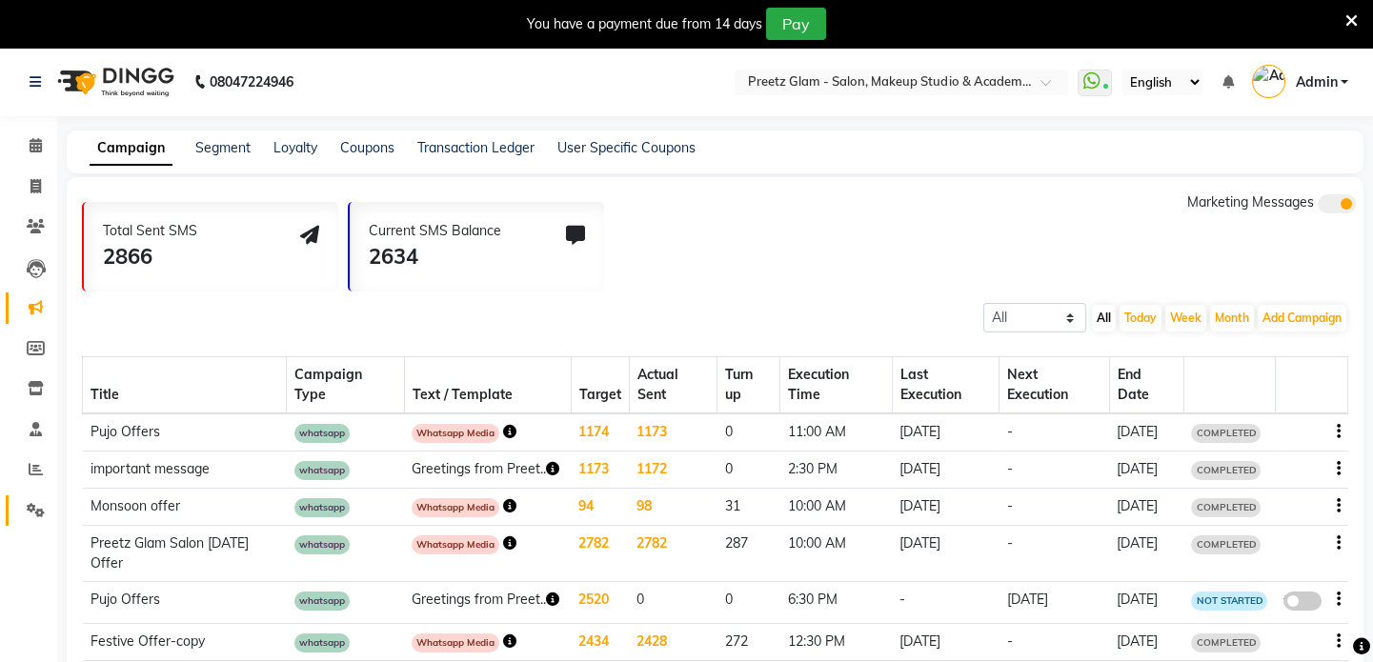
click at [25, 495] on link "Settings" at bounding box center [29, 510] width 46 height 31
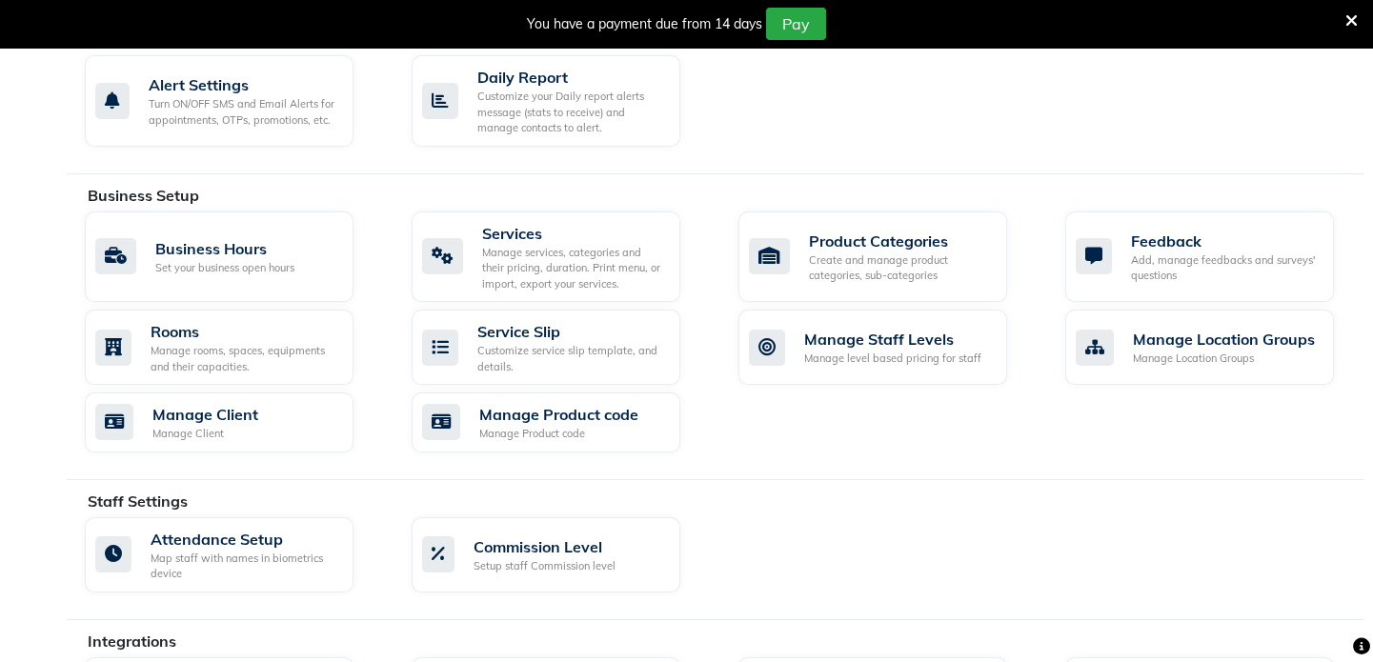
scroll to position [948, 0]
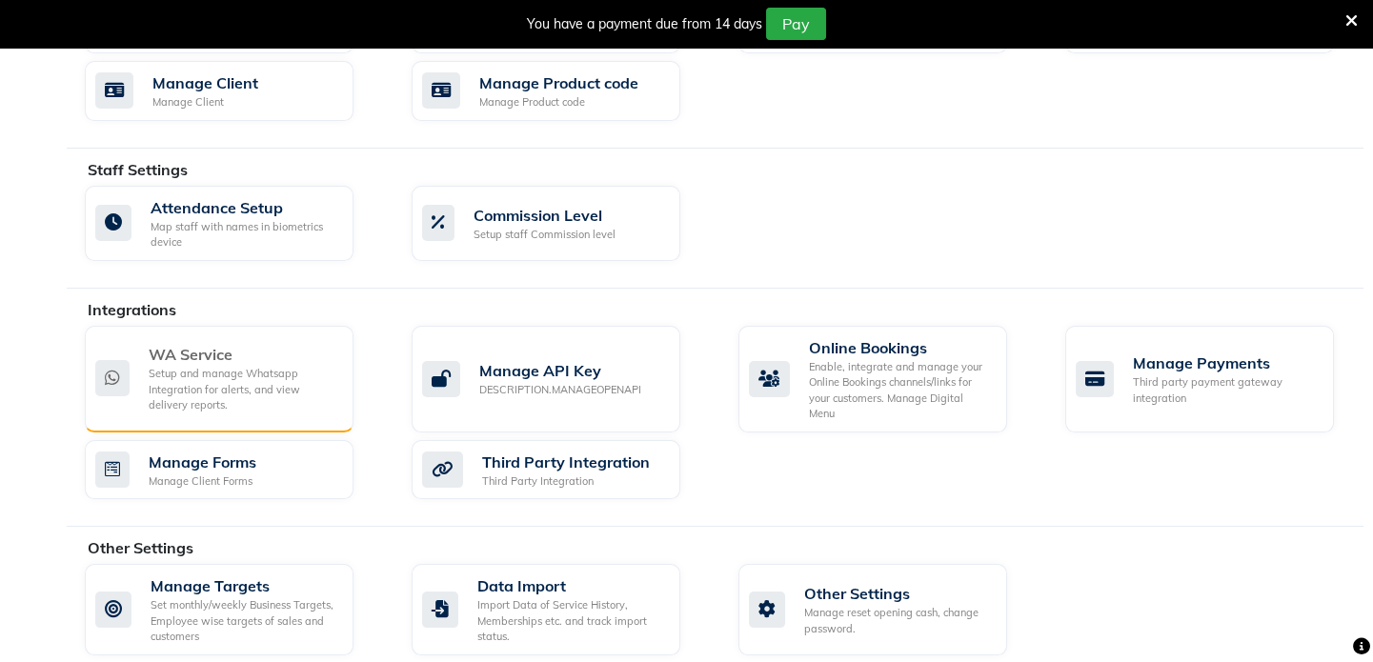
click at [229, 366] on div "Setup and manage Whatsapp Integration for alerts, and view delivery reports." at bounding box center [244, 390] width 190 height 48
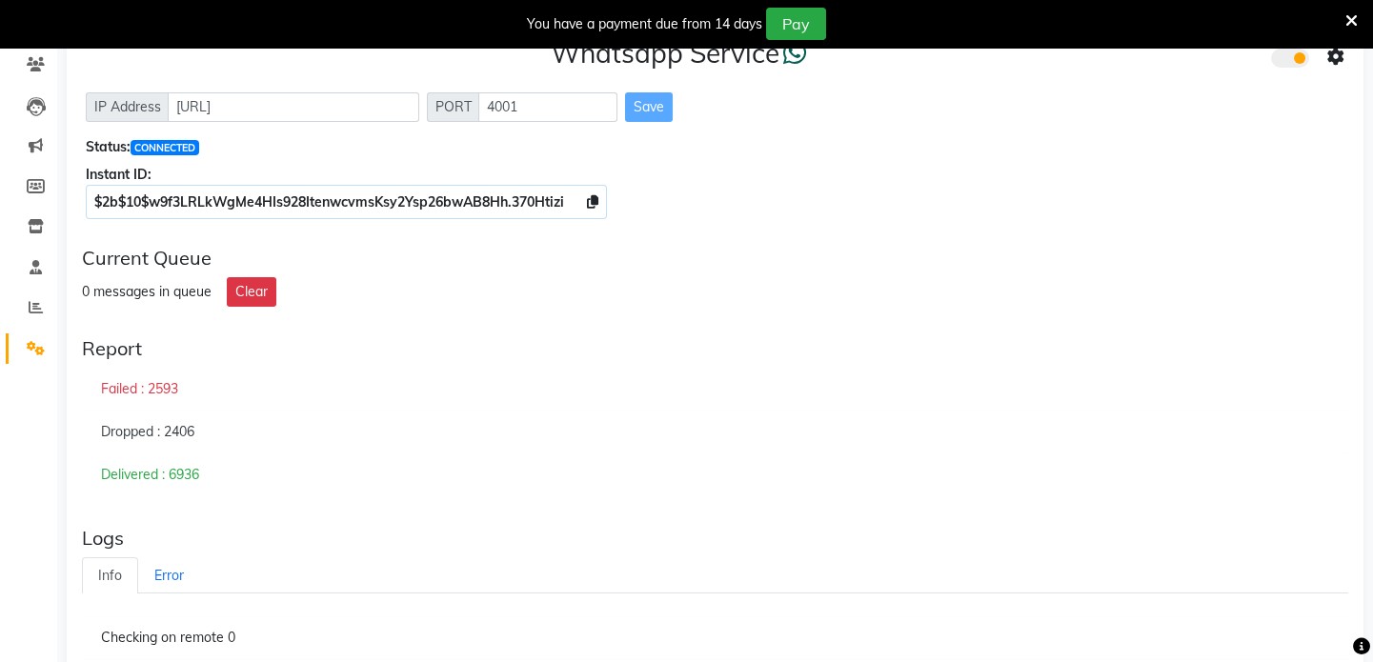
scroll to position [160, 0]
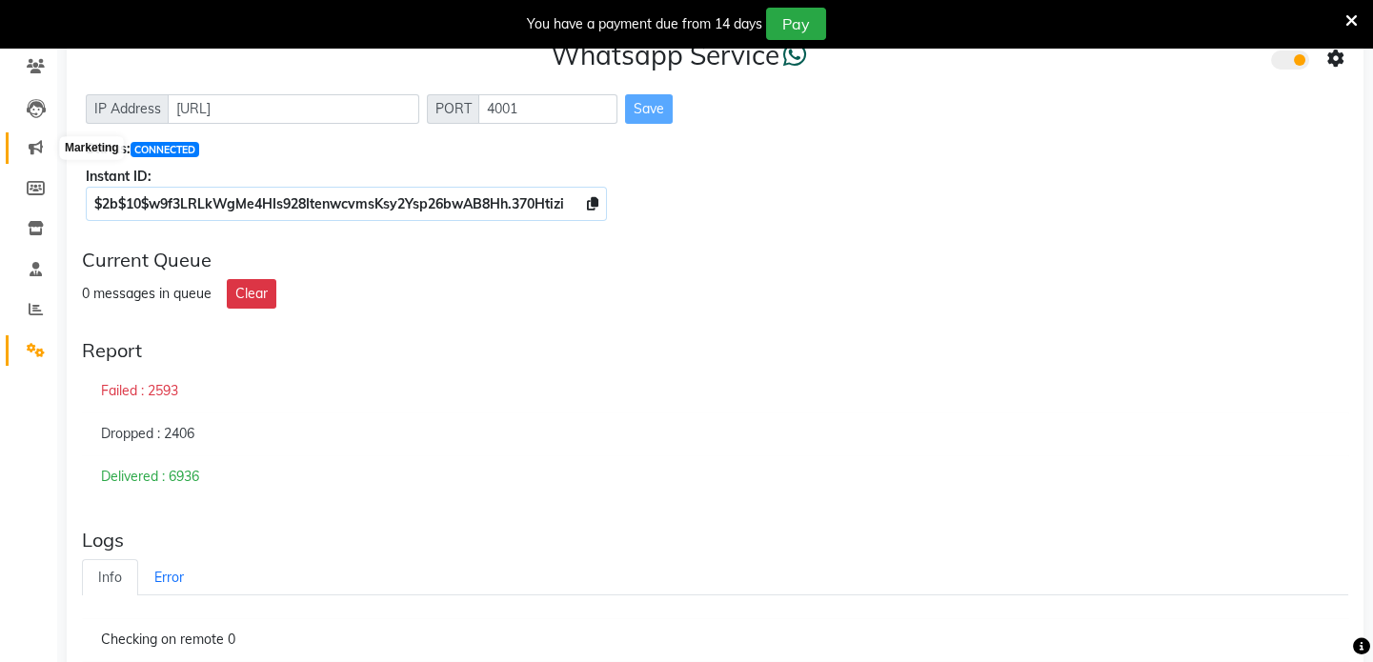
click at [38, 140] on icon at bounding box center [36, 147] width 14 height 14
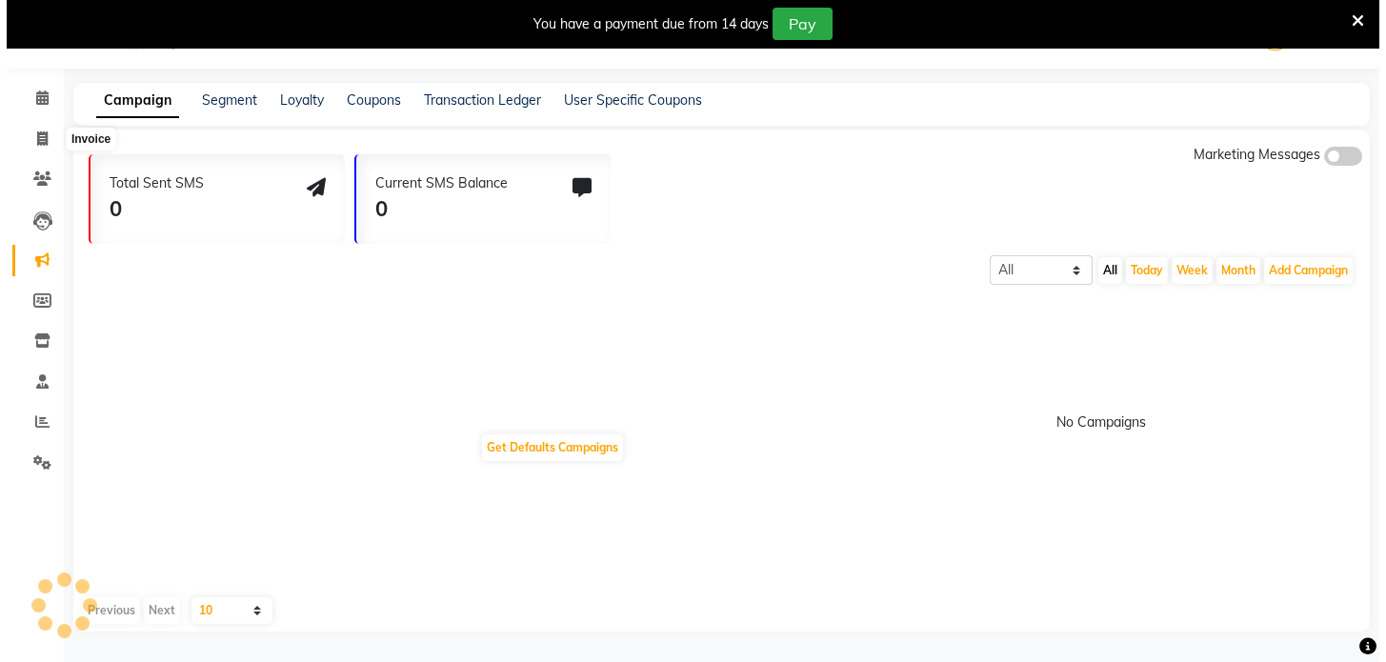
scroll to position [160, 0]
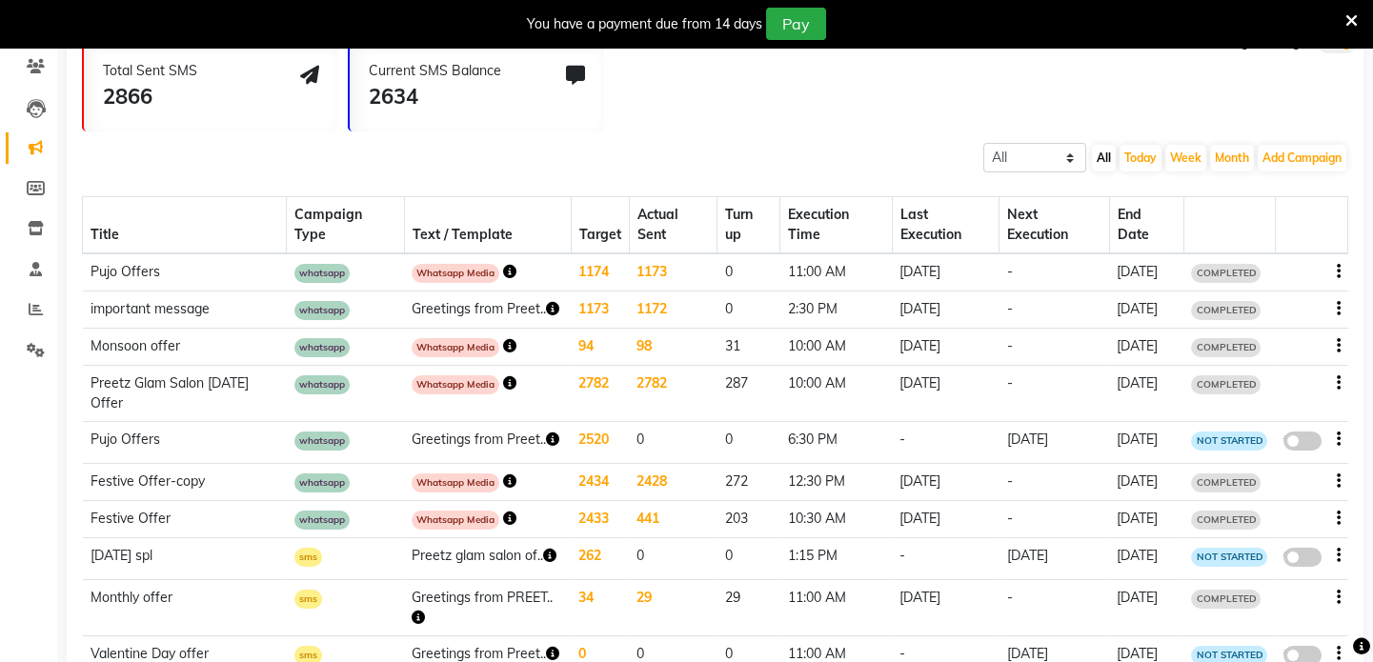
click at [1338, 272] on icon "button" at bounding box center [1339, 272] width 4 height 1
click at [1276, 244] on div "Copy" at bounding box center [1286, 247] width 59 height 24
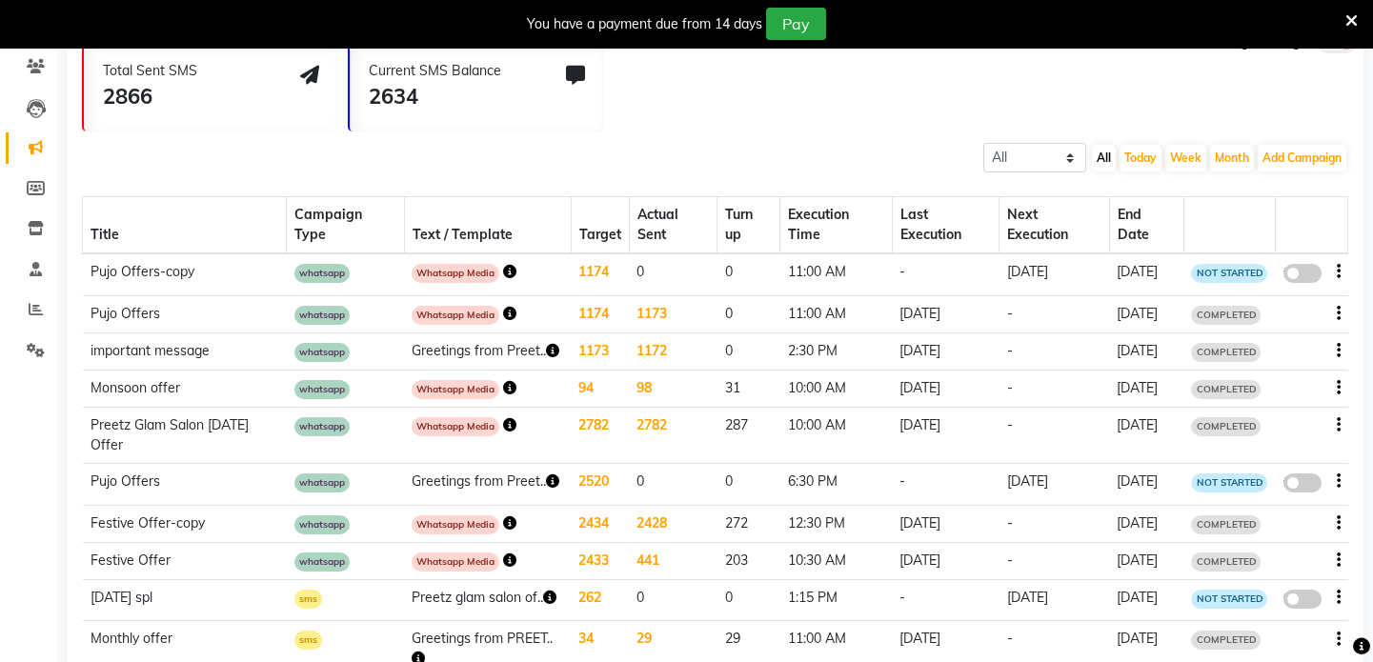
click at [1299, 272] on span at bounding box center [1302, 273] width 38 height 19
click at [1309, 276] on input "false" at bounding box center [1309, 276] width 0 height 0
select select "3"
select select "16553"
select select "1"
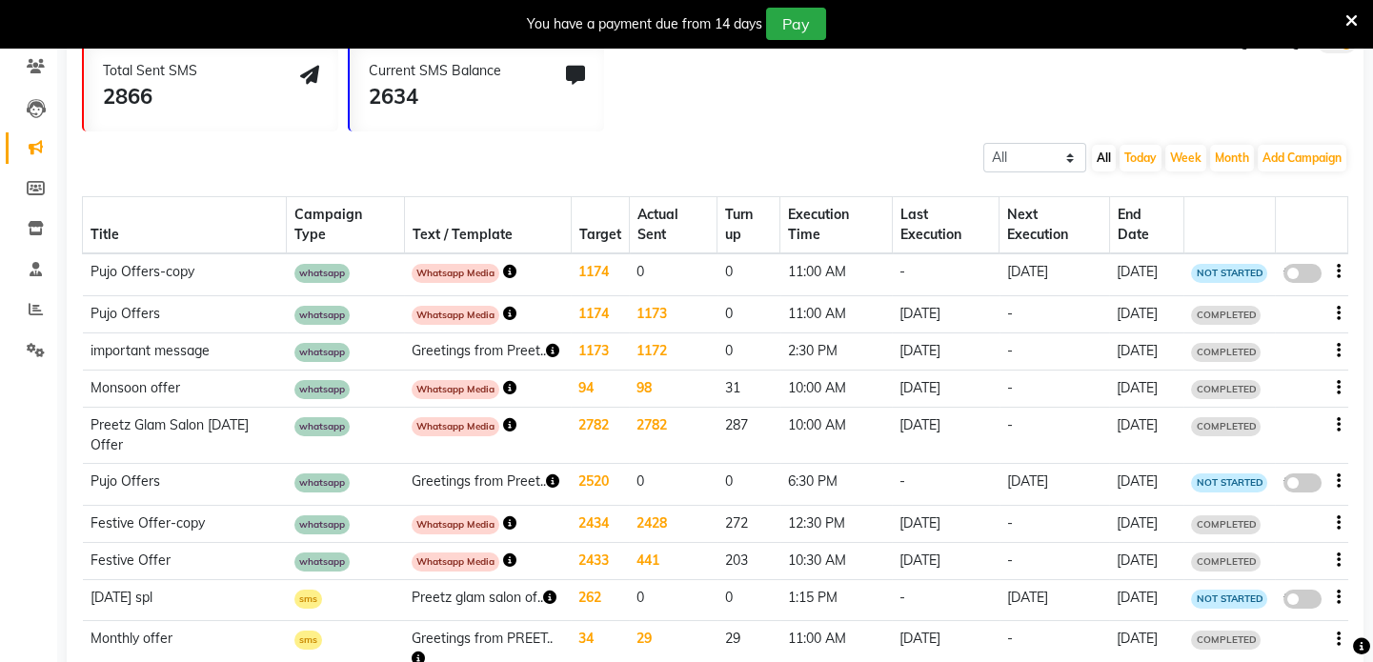
select select "2"
select select "660"
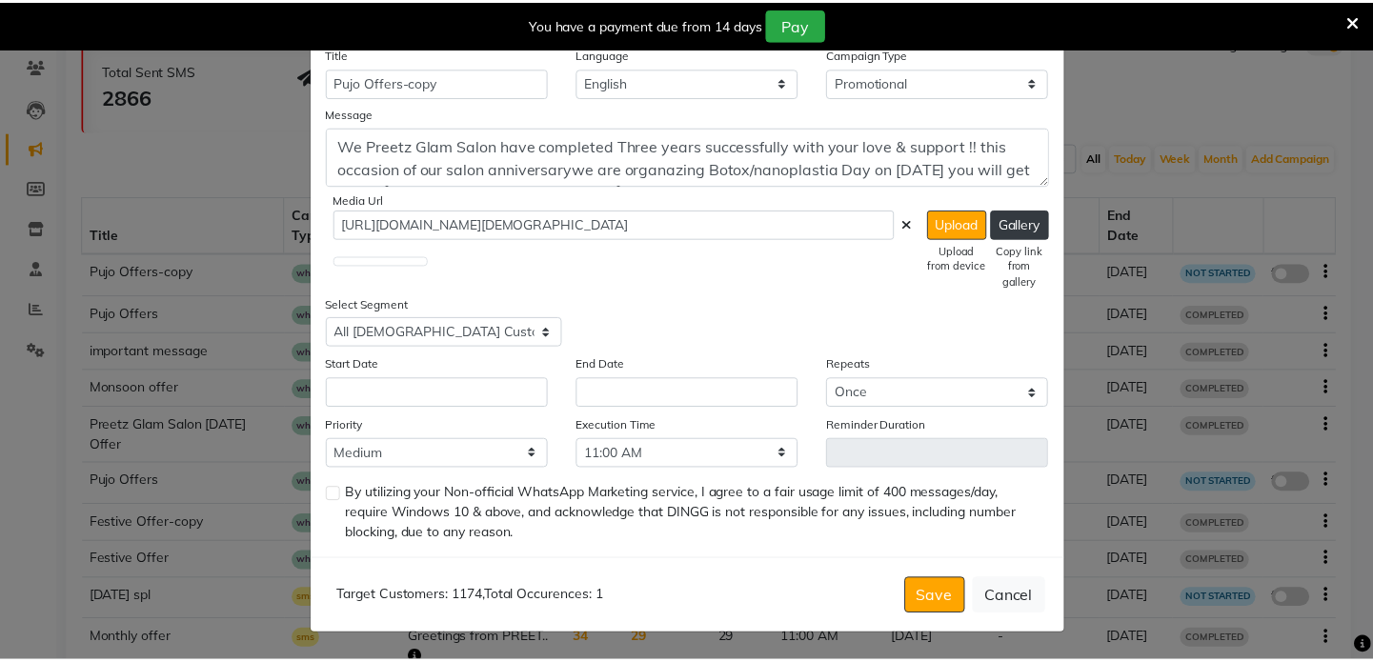
scroll to position [471, 0]
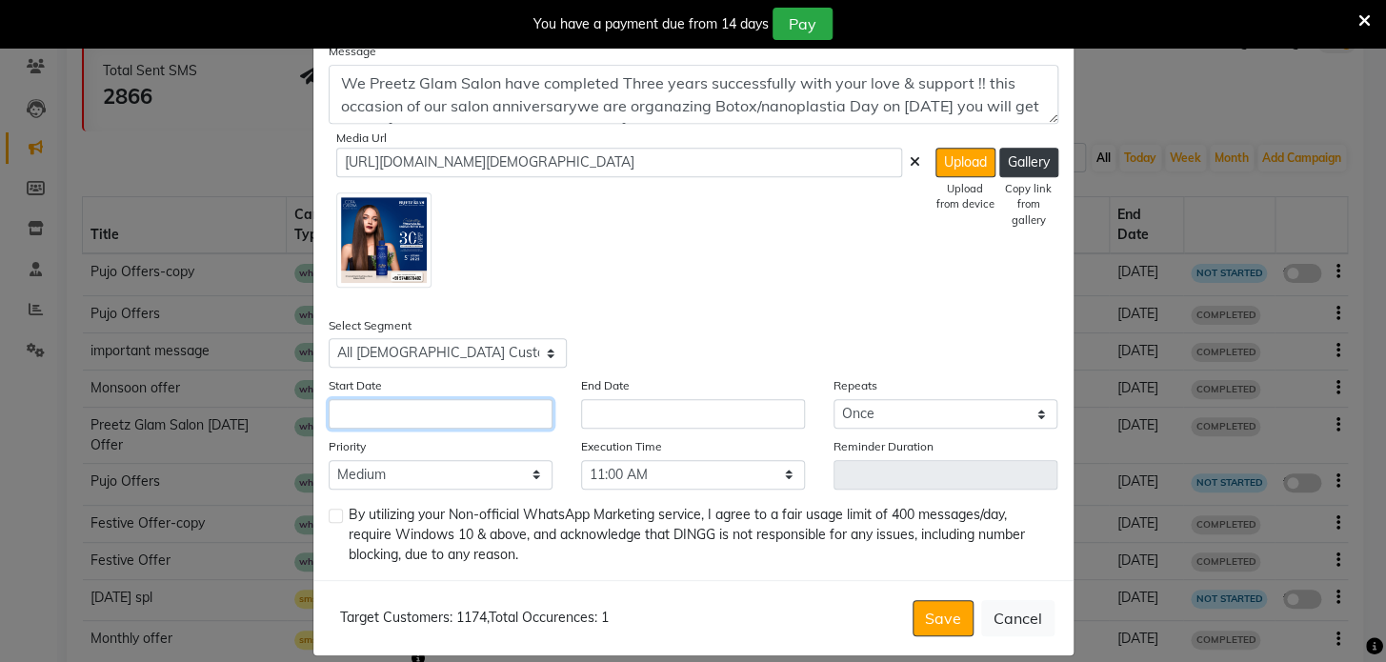
click at [496, 400] on input "text" at bounding box center [441, 414] width 224 height 30
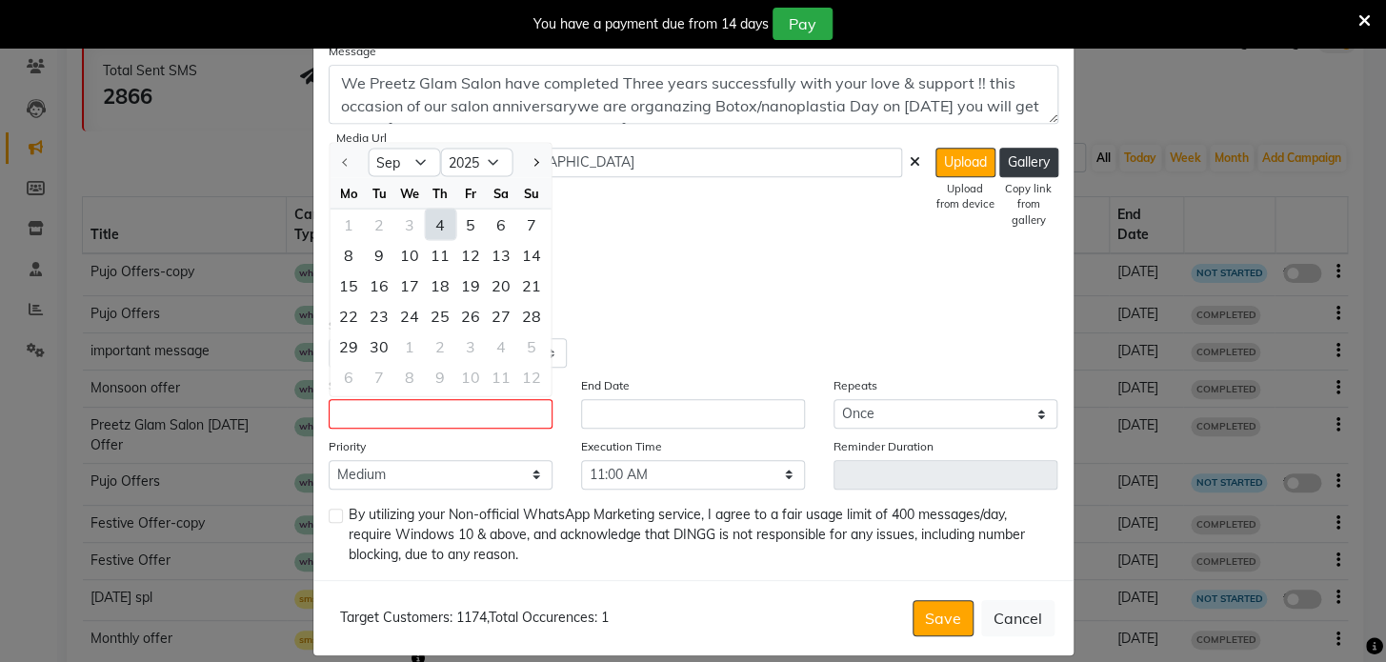
click at [425, 222] on div "4" at bounding box center [440, 225] width 30 height 30
type input "[DATE]"
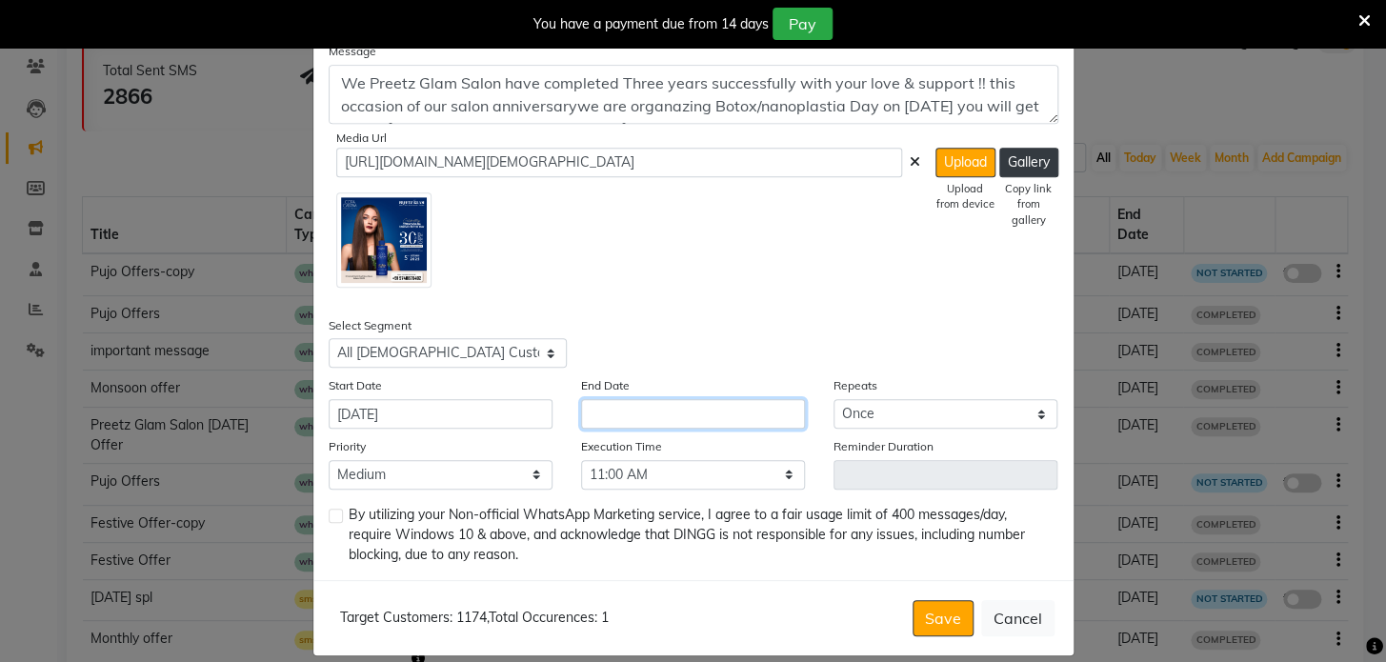
click at [606, 413] on input "text" at bounding box center [693, 414] width 224 height 30
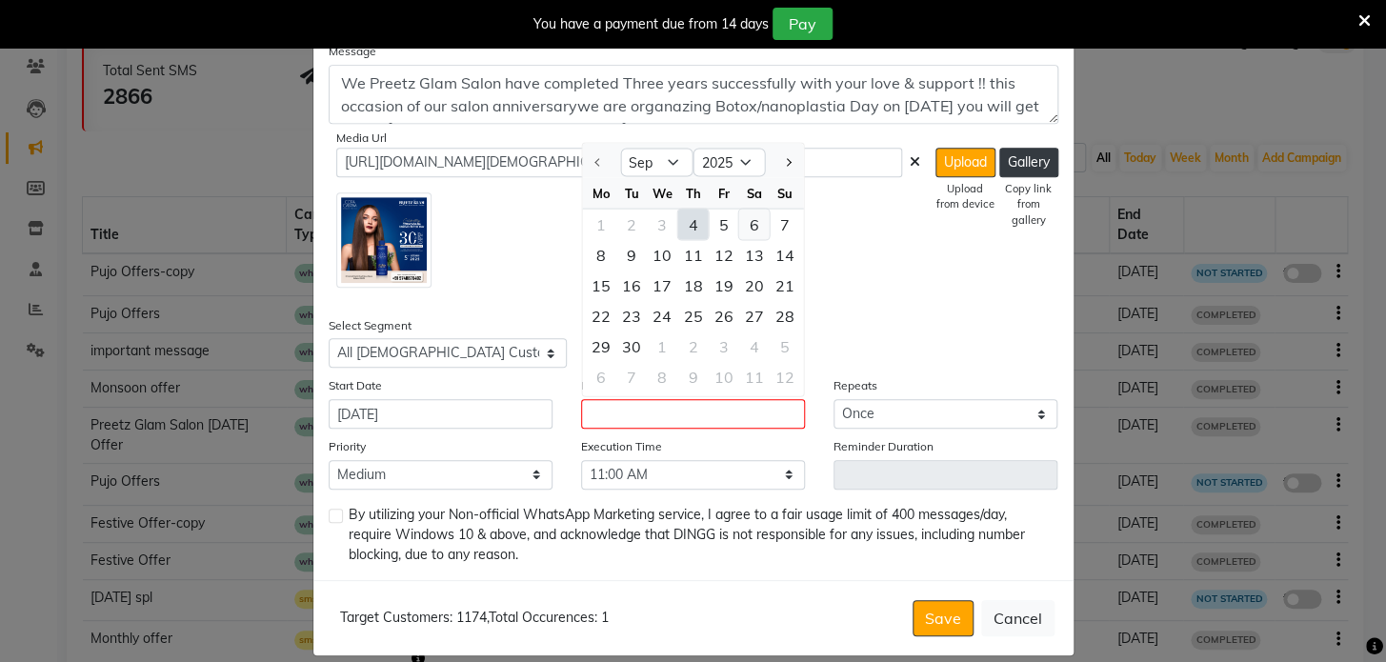
click at [743, 218] on div "6" at bounding box center [753, 225] width 30 height 30
type input "06-09-2025"
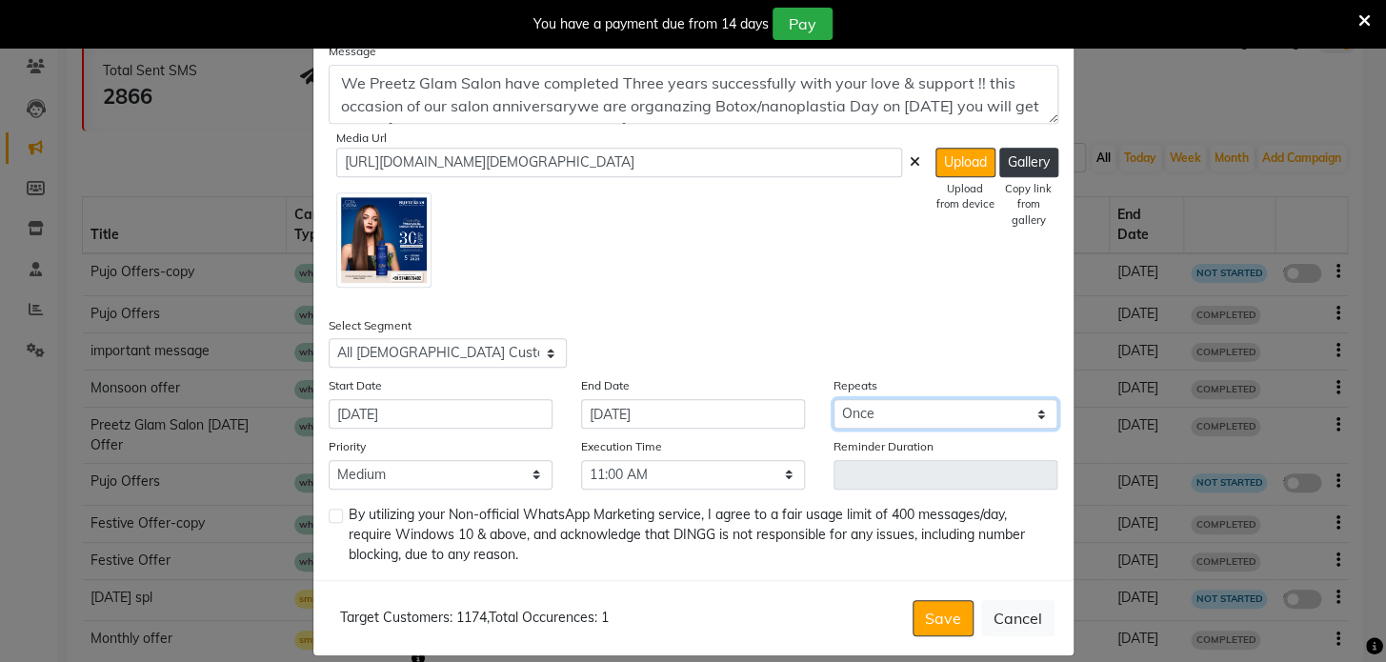
click at [883, 416] on select "Select Once Daily Alternate Day Weekly Monthly Yearly" at bounding box center [946, 414] width 224 height 30
click at [826, 352] on div "Select Segment Select All Customers All Male Customer All Female Customer All M…" at bounding box center [693, 341] width 758 height 53
click at [734, 474] on select "Select 09:00 AM 09:15 AM 09:30 AM 09:45 AM 10:00 AM 10:15 AM 10:30 AM 10:45 AM …" at bounding box center [693, 475] width 224 height 30
select select "795"
click at [581, 461] on select "Select 09:00 AM 09:15 AM 09:30 AM 09:45 AM 10:00 AM 10:15 AM 10:30 AM 10:45 AM …" at bounding box center [693, 475] width 224 height 30
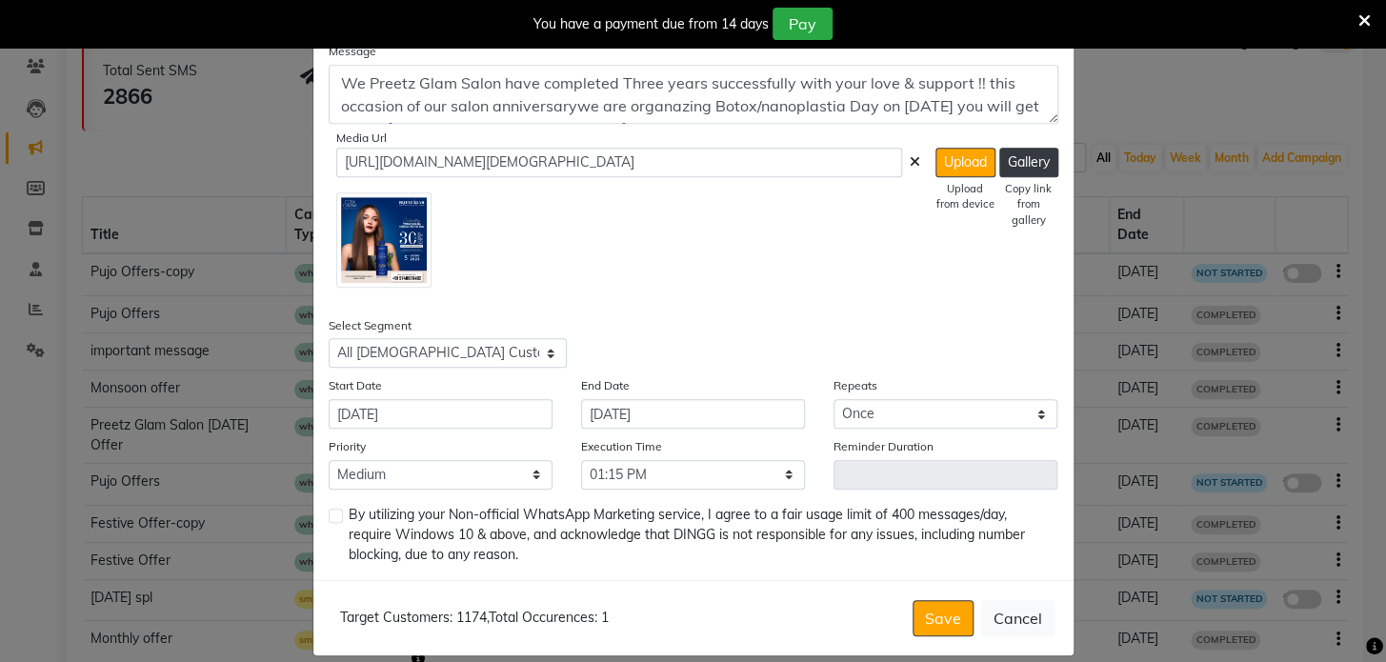
click at [329, 523] on label at bounding box center [336, 516] width 14 height 14
click at [329, 523] on input "checkbox" at bounding box center [335, 517] width 12 height 12
checkbox input "true"
click at [921, 623] on button "Save" at bounding box center [943, 618] width 61 height 36
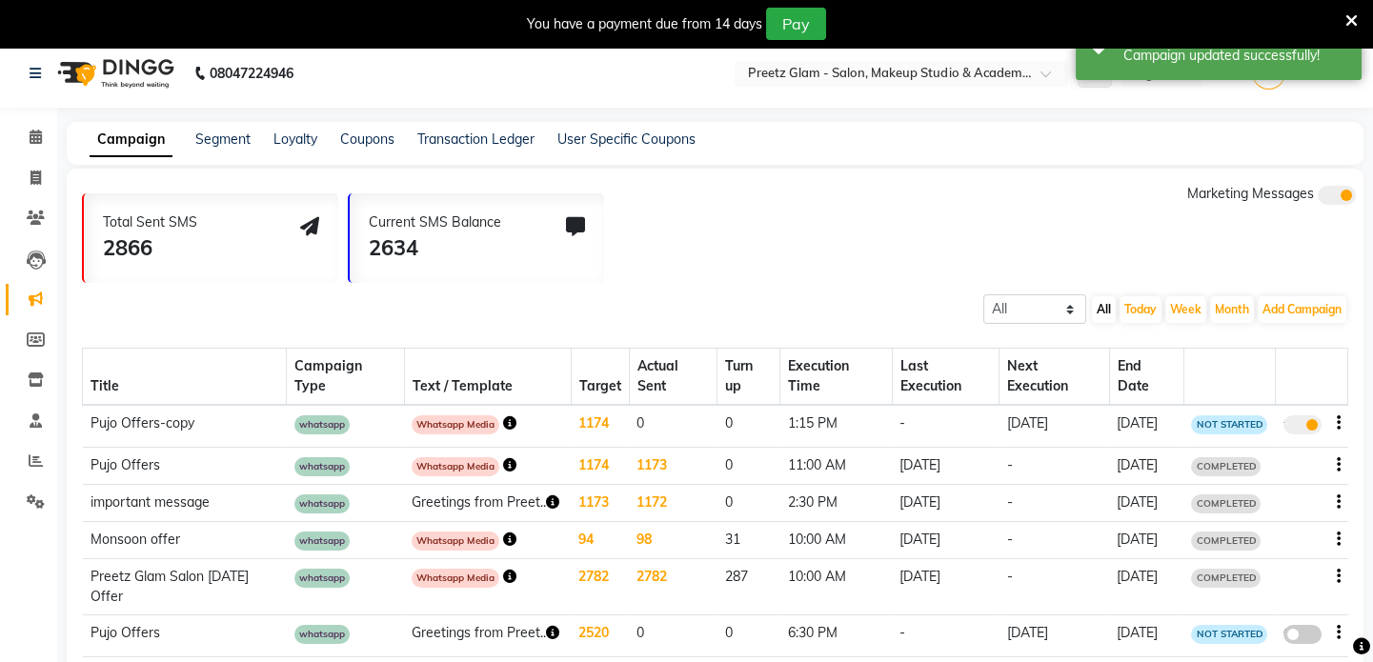
scroll to position [0, 0]
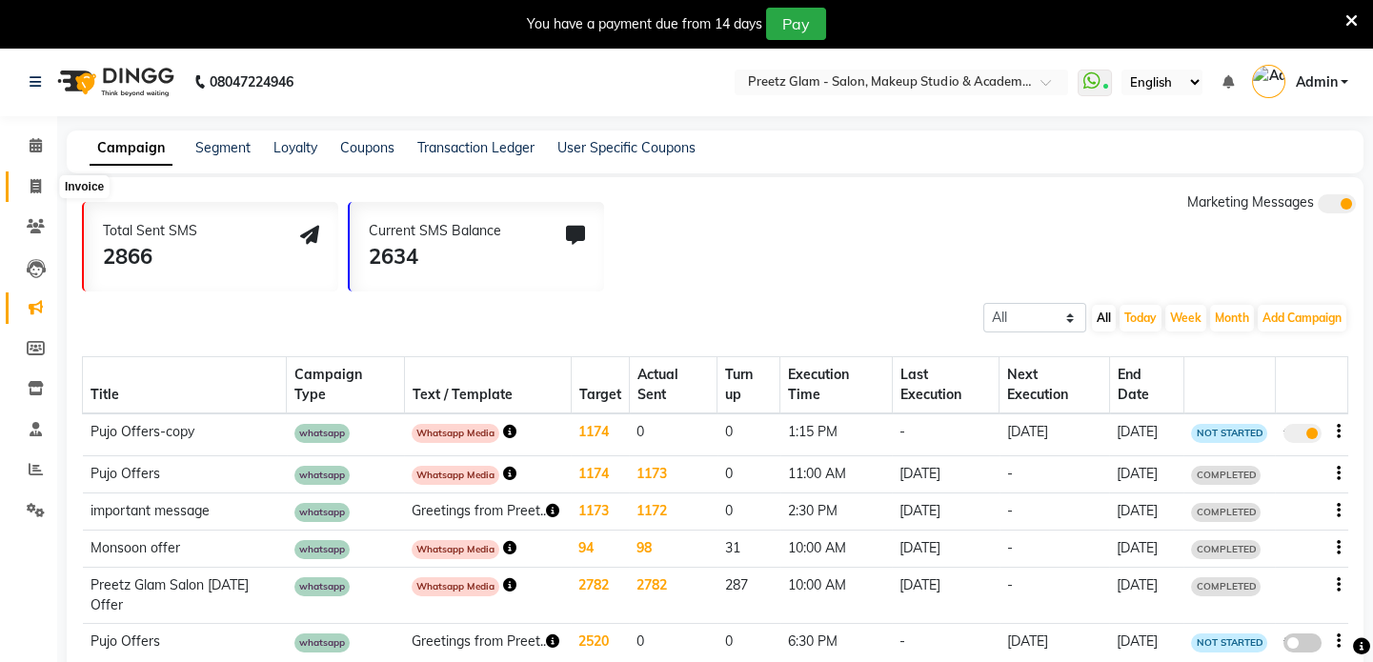
click at [30, 181] on icon at bounding box center [35, 186] width 10 height 14
select select "service"
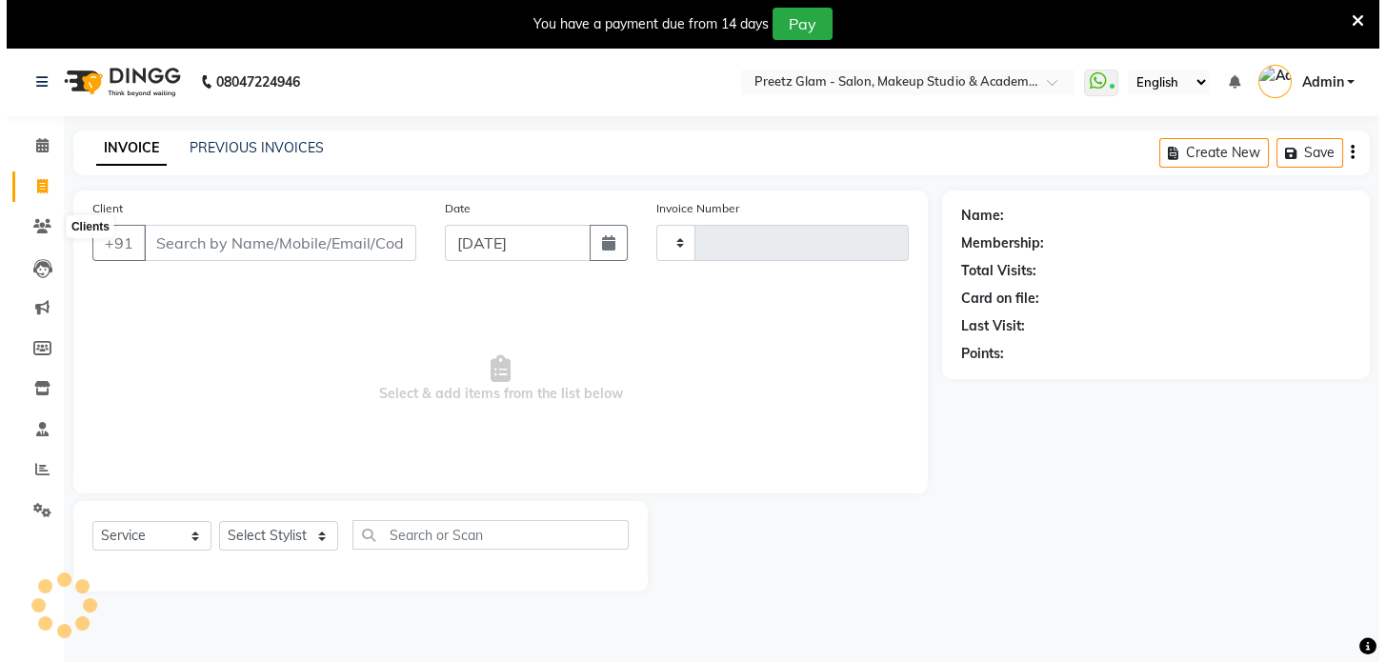
scroll to position [48, 0]
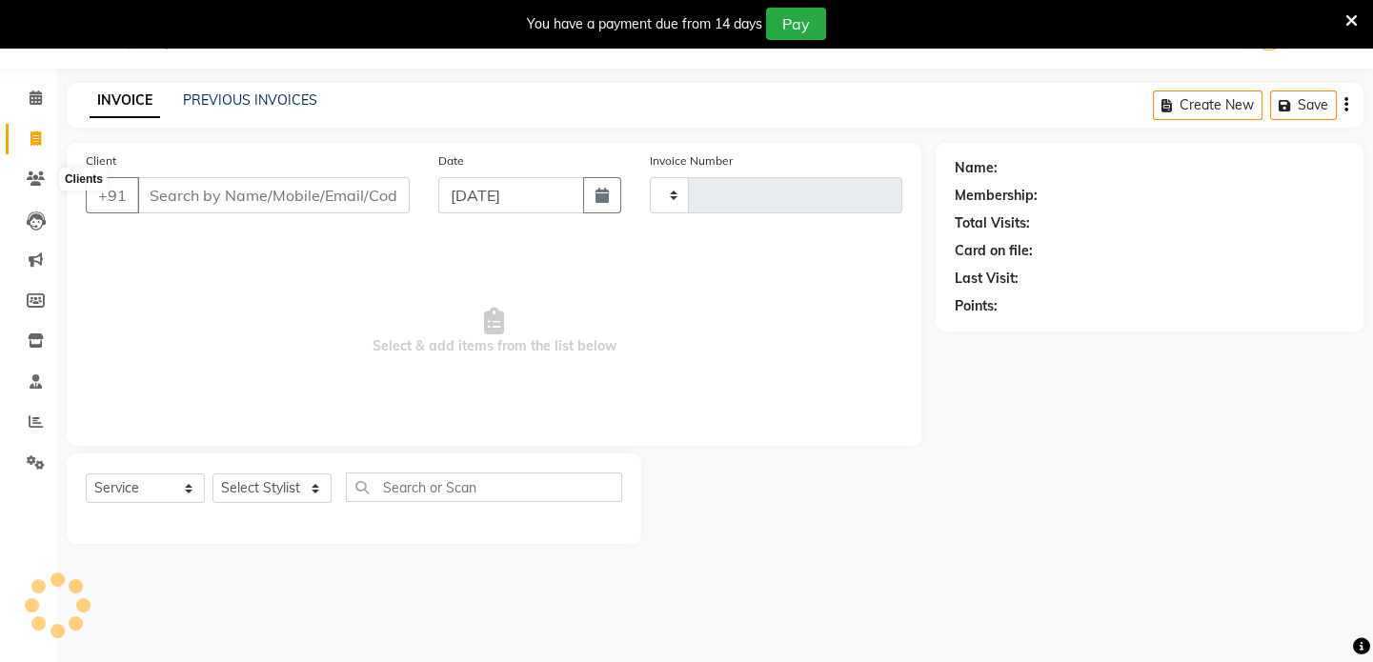
type input "0878"
select select "4263"
click at [38, 182] on icon at bounding box center [36, 178] width 18 height 14
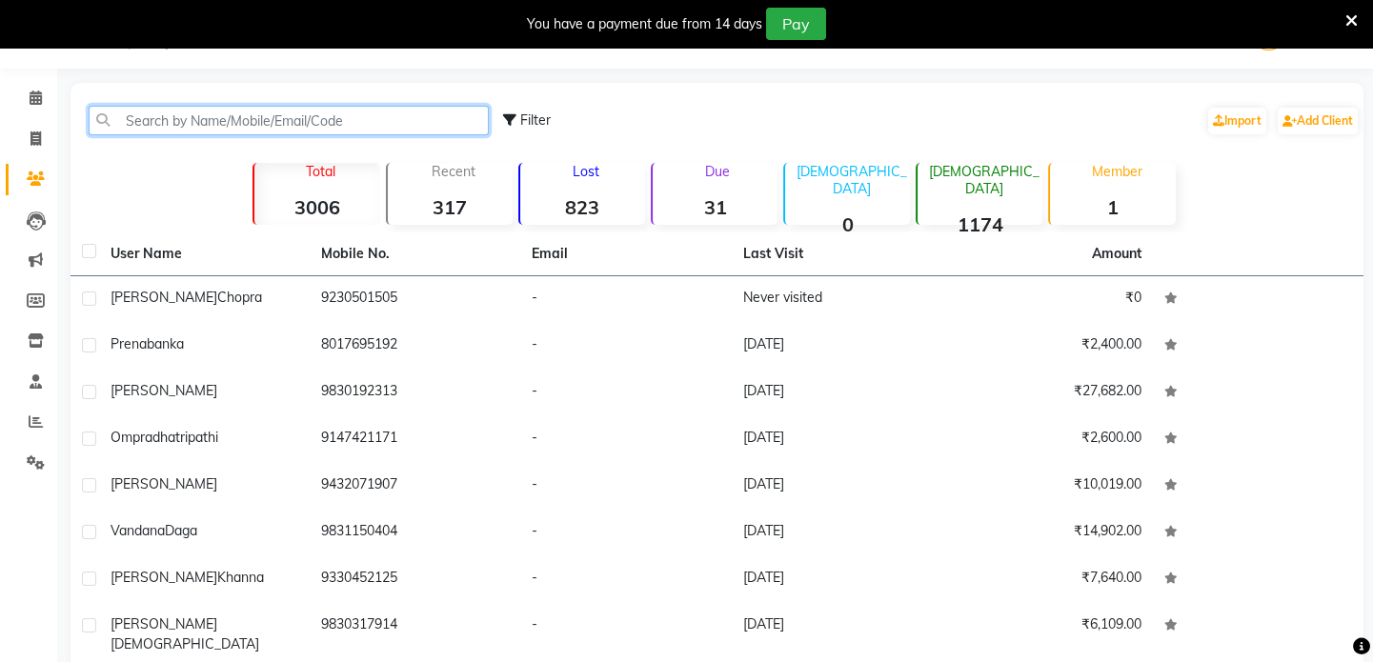
click at [278, 120] on input "text" at bounding box center [289, 121] width 400 height 30
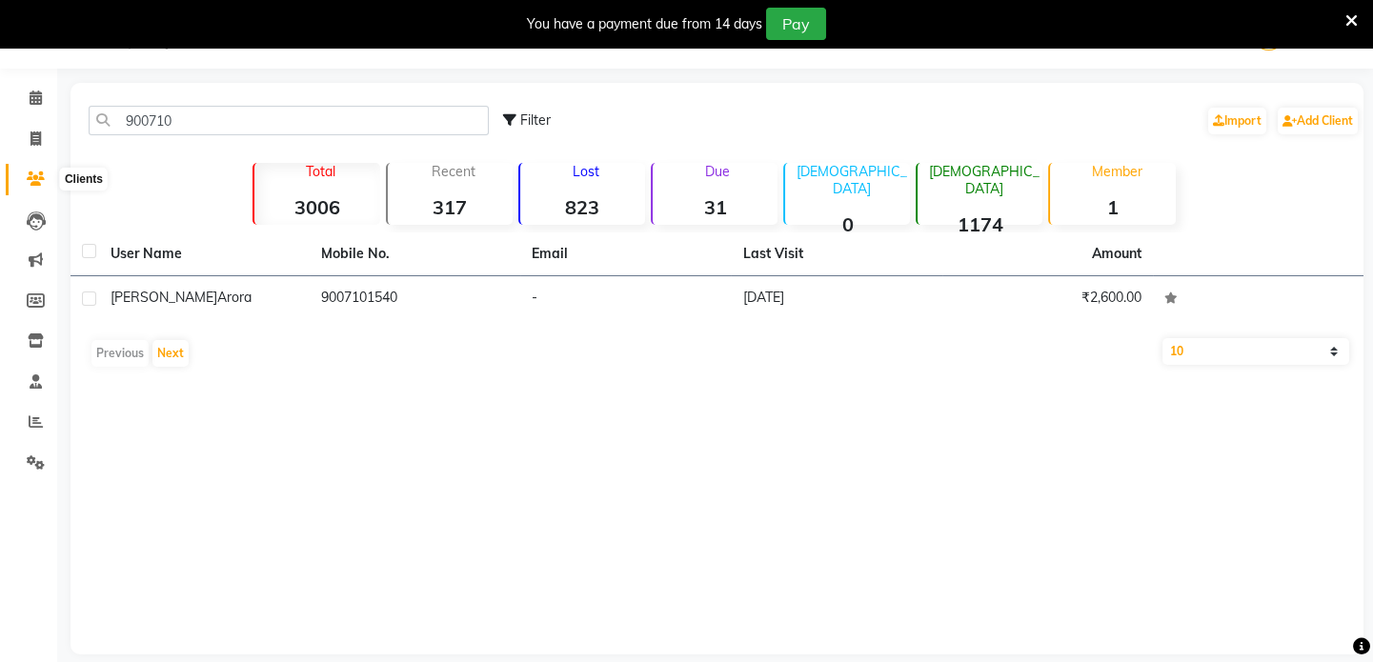
click at [44, 178] on icon at bounding box center [36, 178] width 18 height 14
click at [252, 113] on input "900710" at bounding box center [289, 121] width 400 height 30
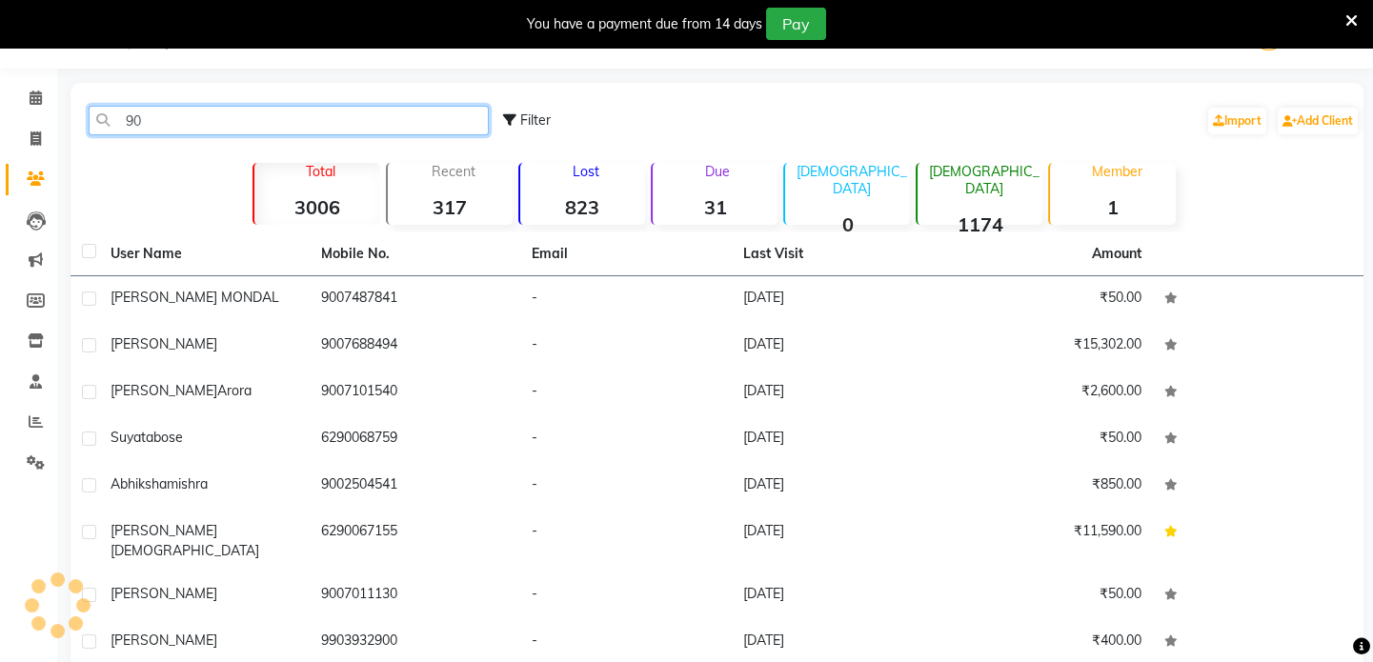
type input "9"
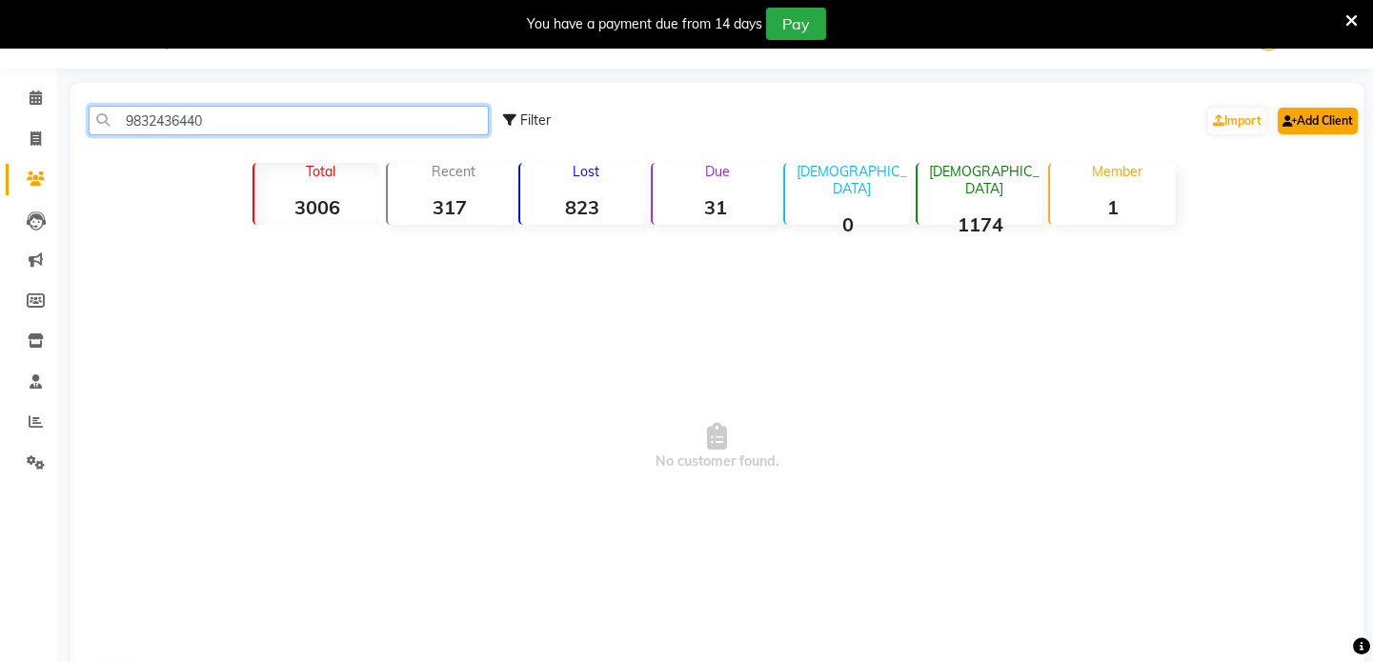
type input "9832436440"
click at [1294, 128] on link "Add Client" at bounding box center [1318, 121] width 80 height 27
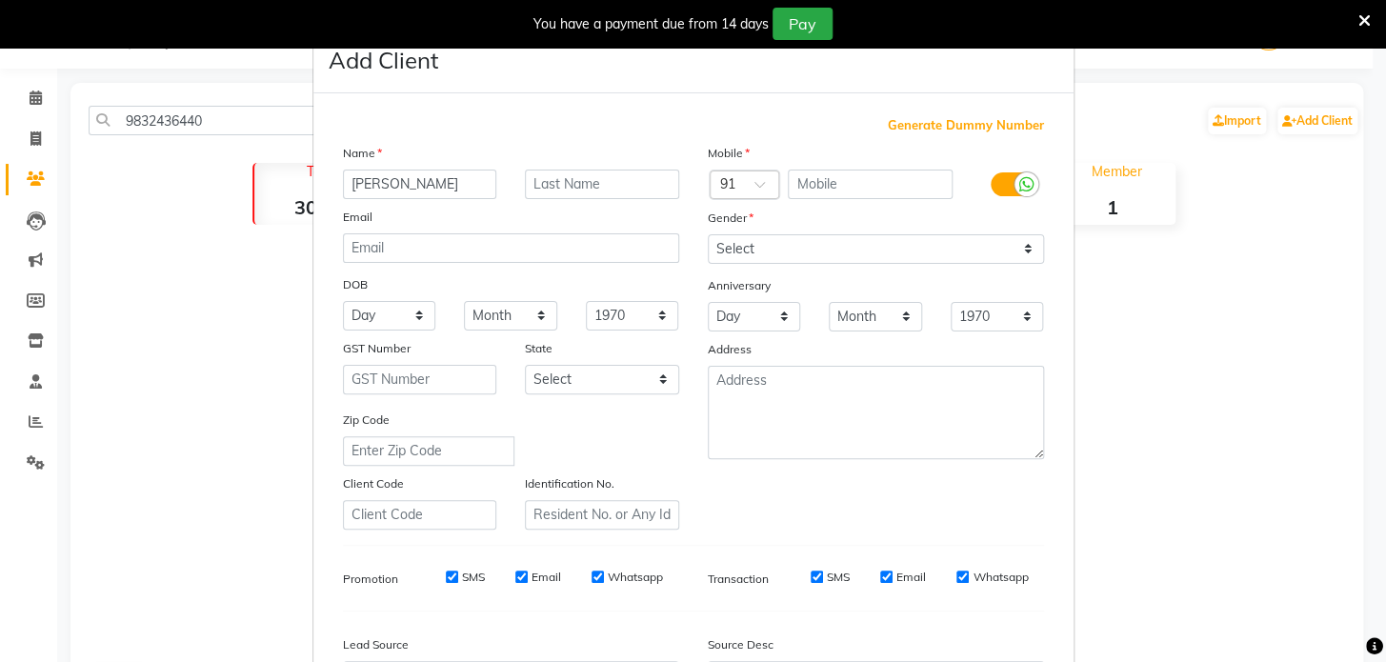
type input "sanchita"
type input "kayan"
click at [816, 253] on select "Select Male Female Other Prefer Not To Say" at bounding box center [876, 249] width 336 height 30
select select "female"
click at [708, 234] on select "Select Male Female Other Prefer Not To Say" at bounding box center [876, 249] width 336 height 30
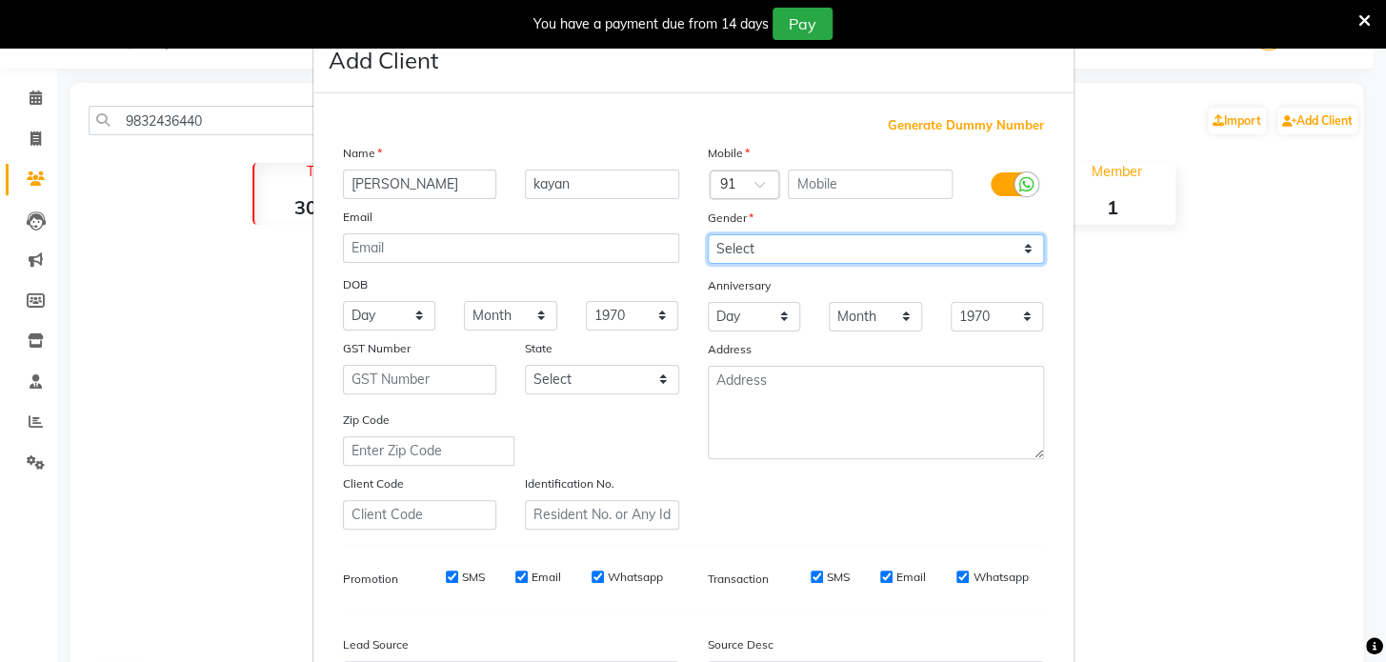
scroll to position [222, 0]
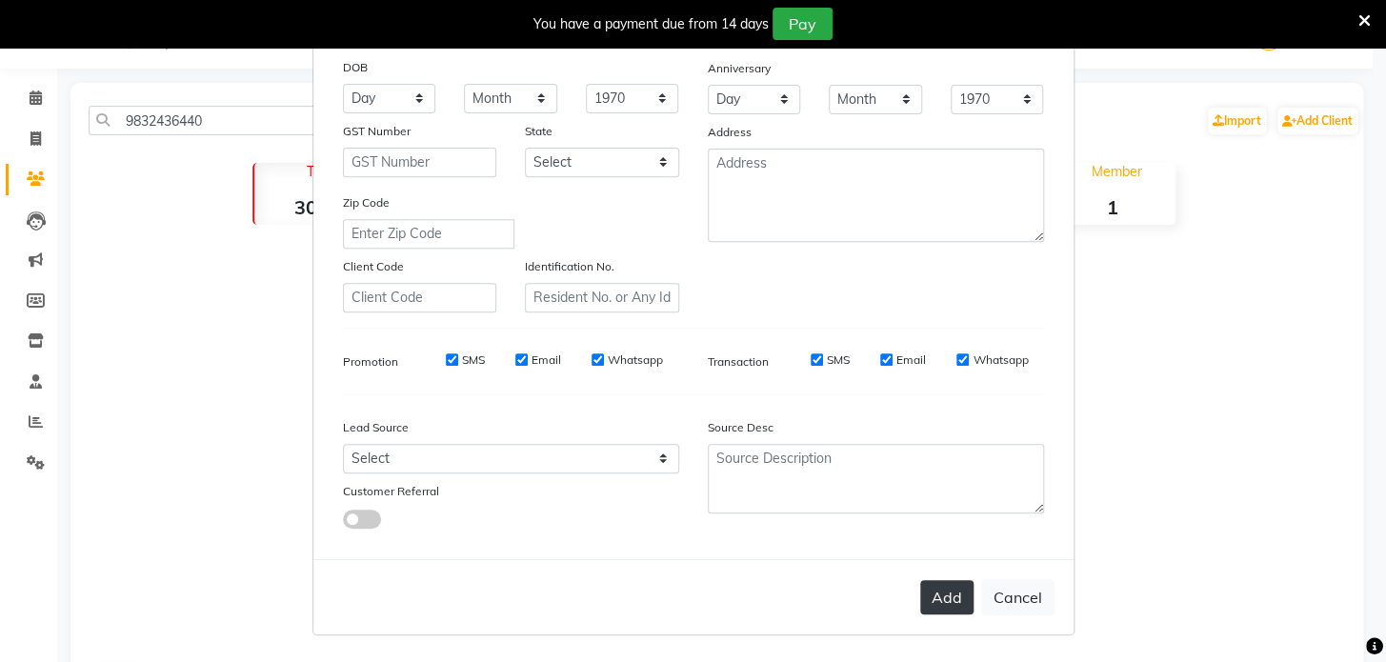
click at [936, 609] on button "Add" at bounding box center [946, 597] width 53 height 34
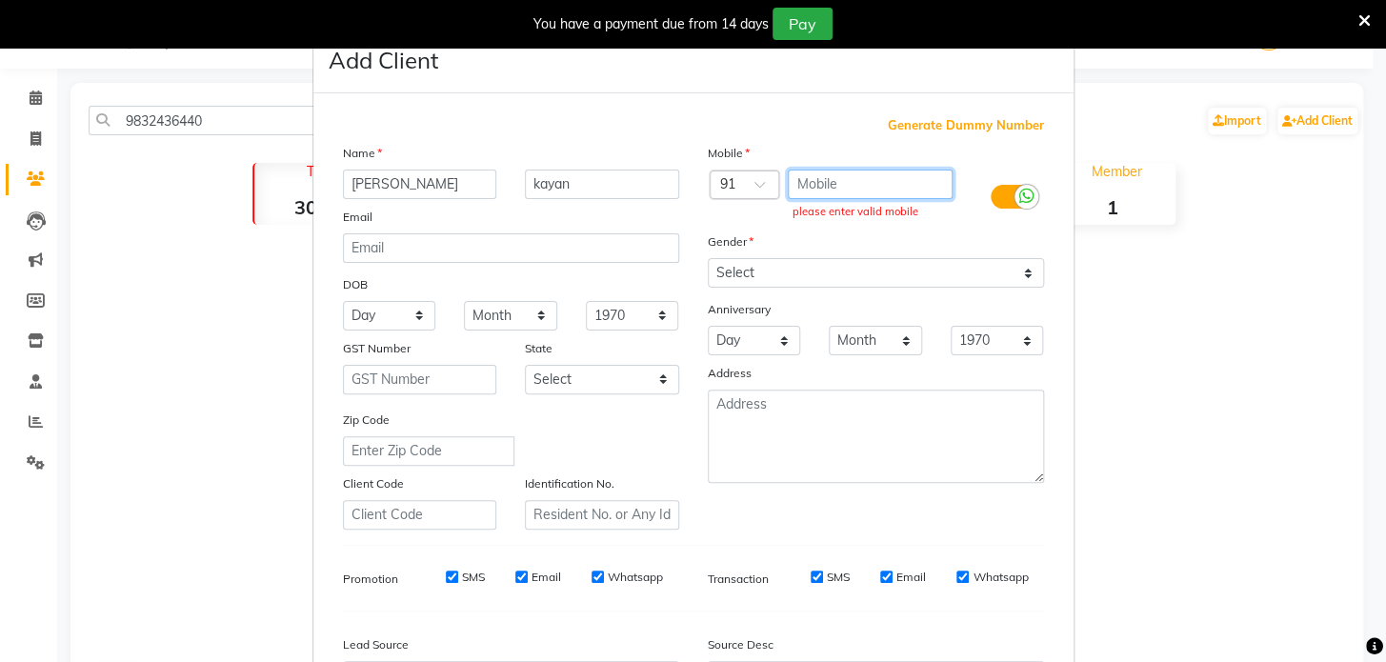
click at [856, 181] on input "text" at bounding box center [870, 185] width 165 height 30
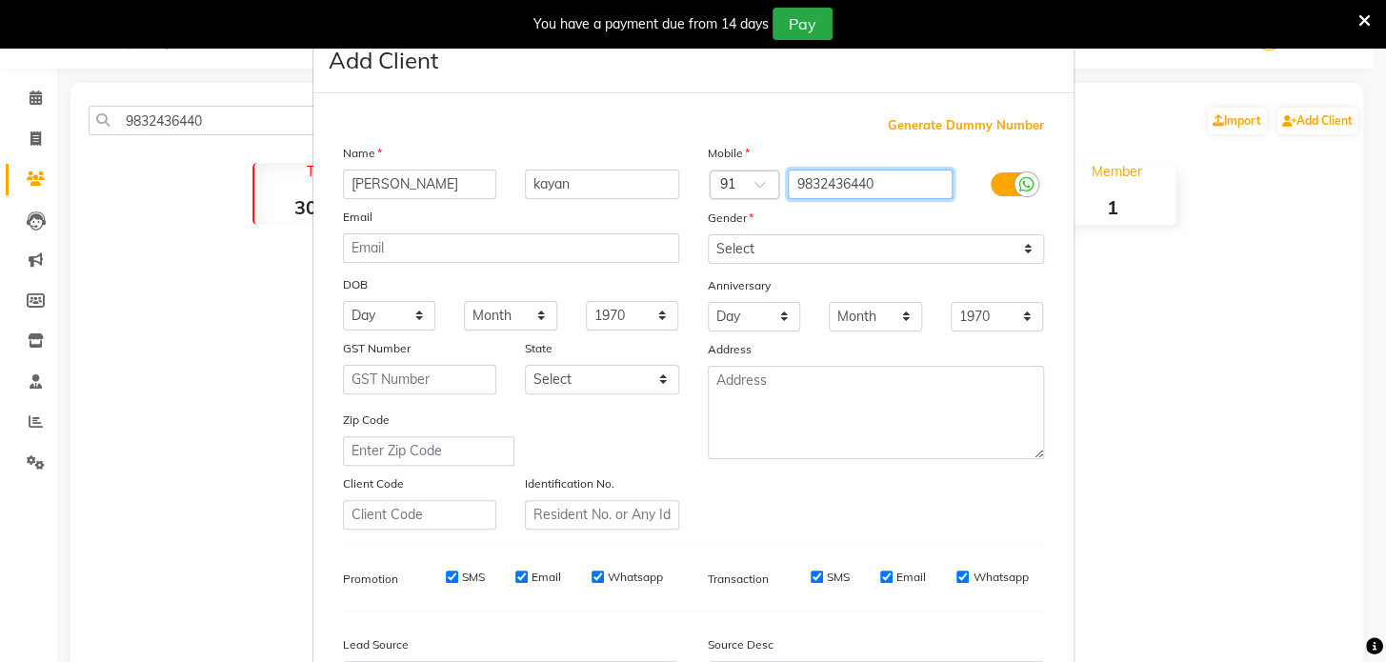
scroll to position [222, 0]
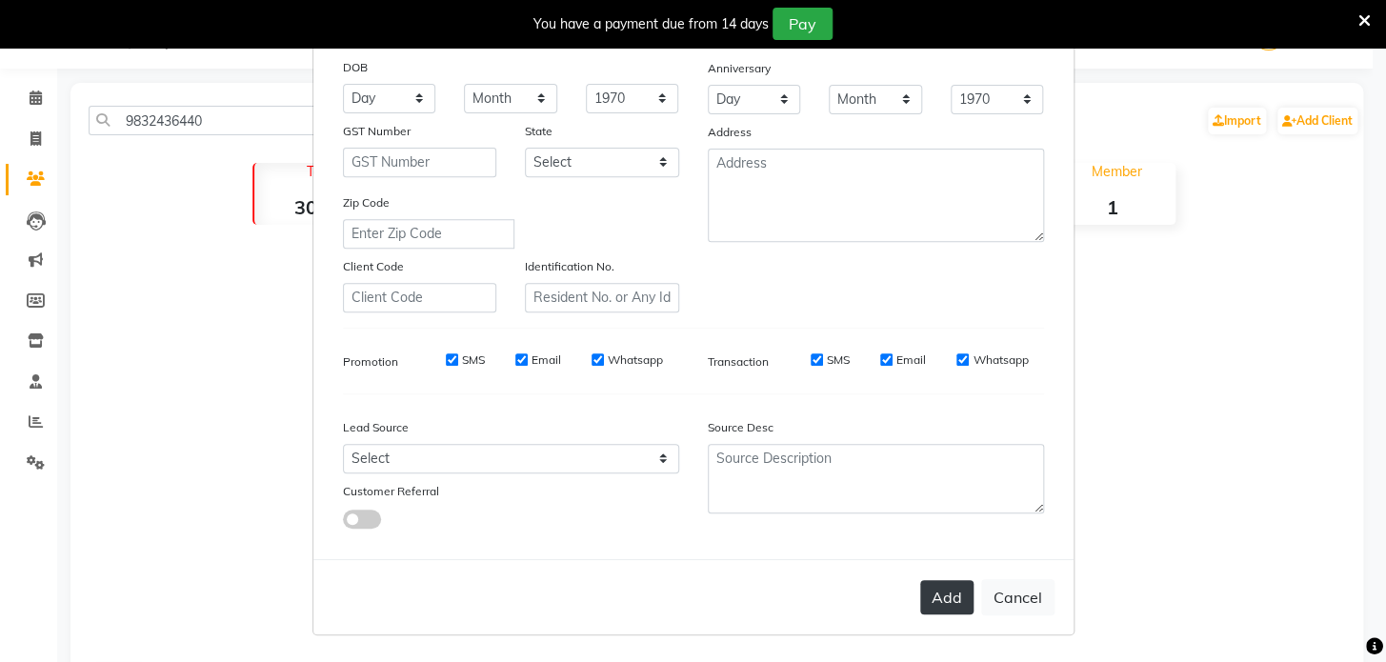
type input "9832436440"
click at [925, 587] on button "Add" at bounding box center [946, 597] width 53 height 34
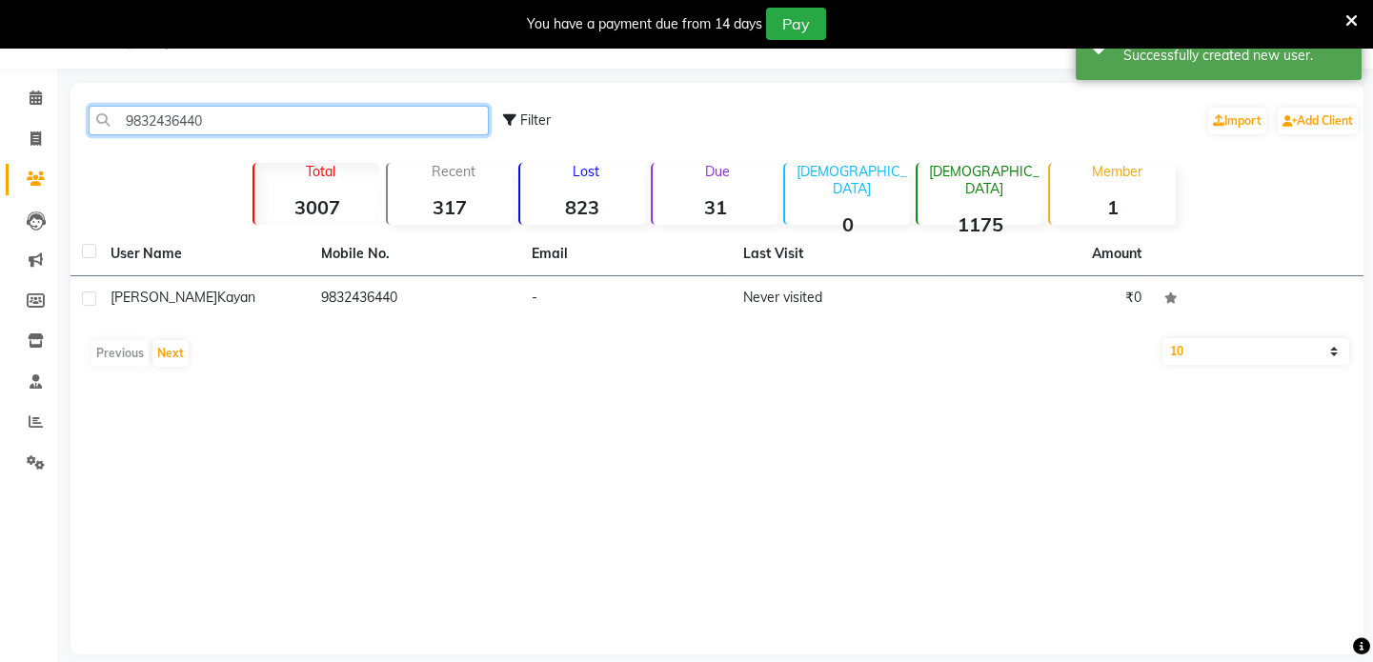
click at [248, 113] on input "9832436440" at bounding box center [289, 121] width 400 height 30
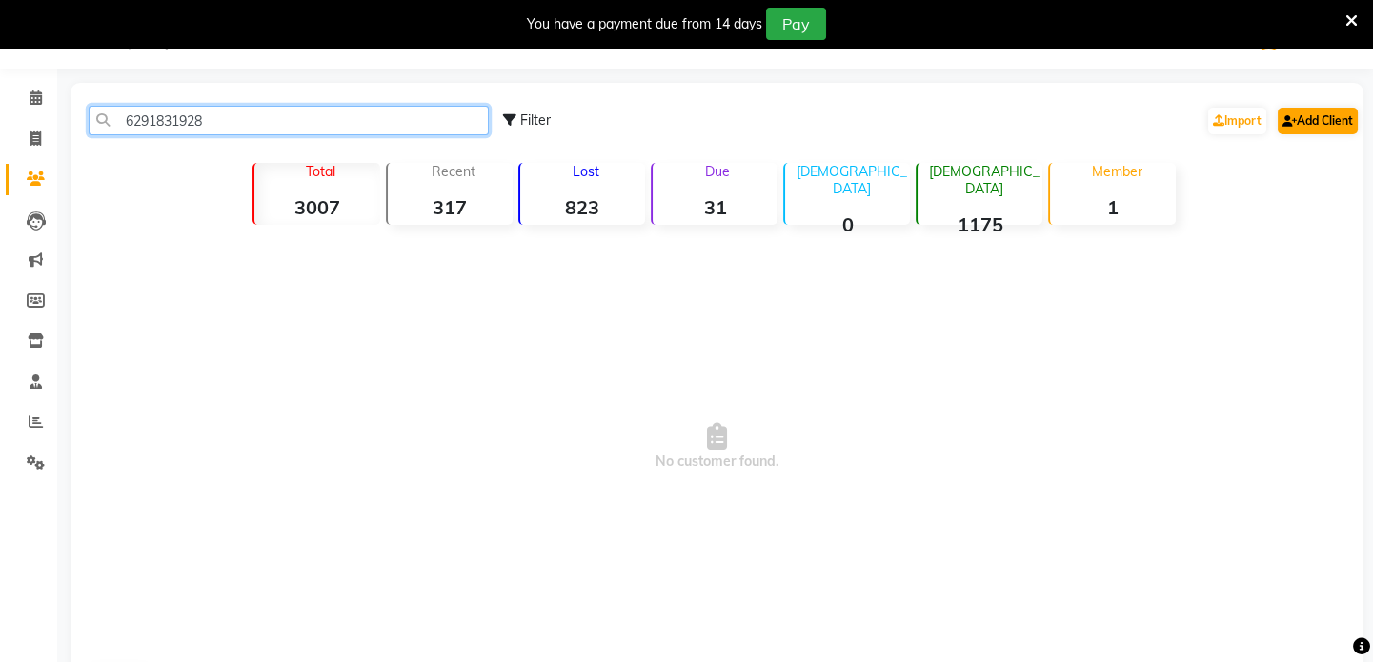
type input "6291831928"
click at [1287, 108] on link "Add Client" at bounding box center [1318, 121] width 80 height 27
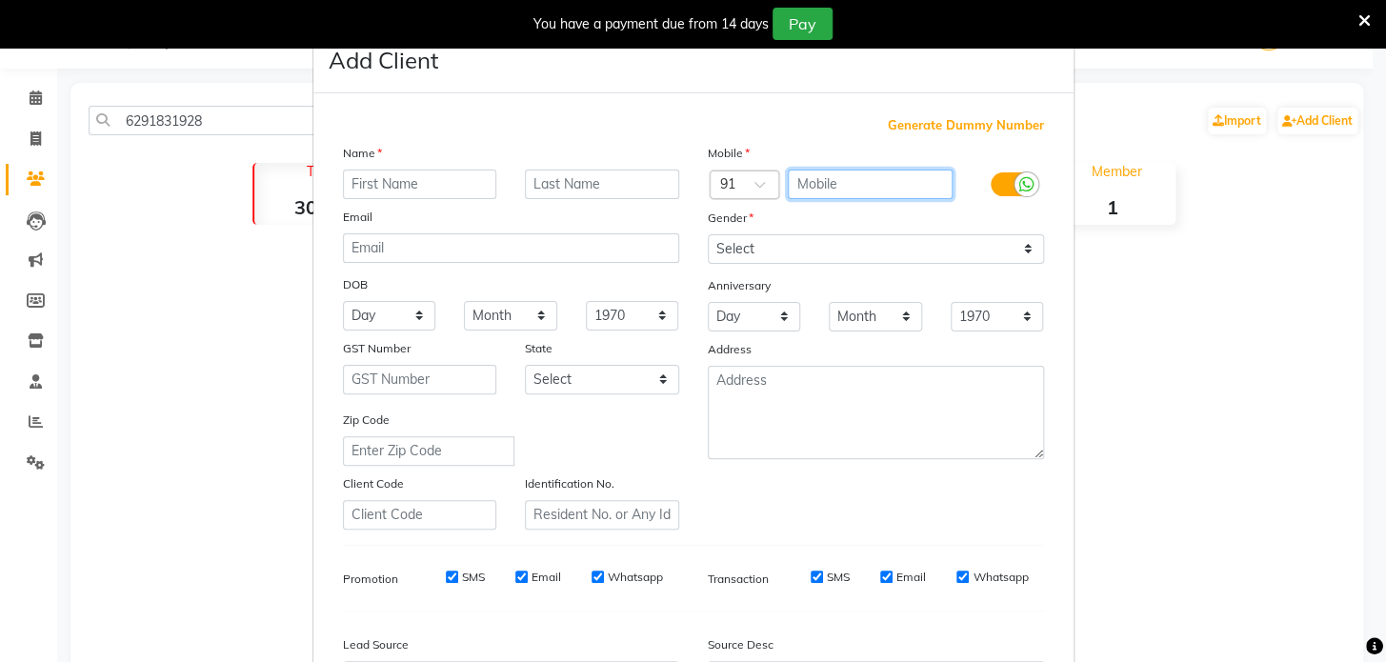
click at [791, 178] on input "text" at bounding box center [870, 185] width 165 height 30
type input "6291831928"
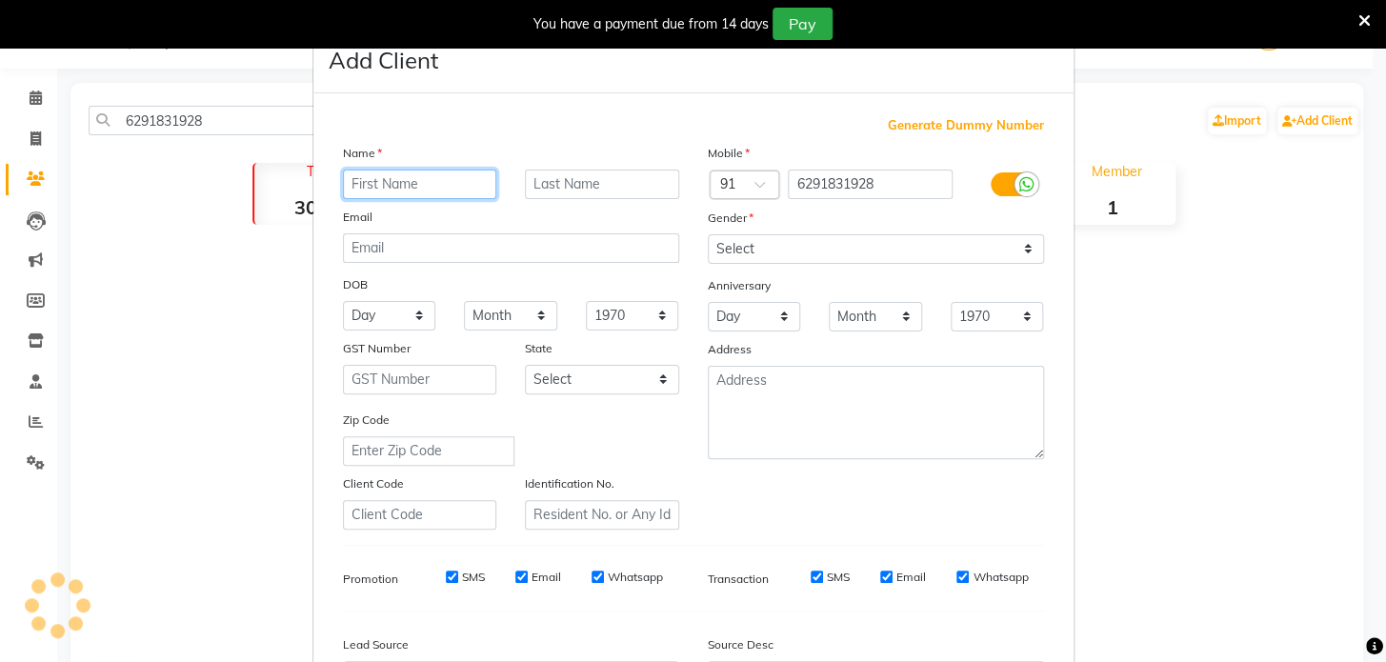
click at [415, 188] on input "text" at bounding box center [420, 185] width 154 height 30
type input "naaz"
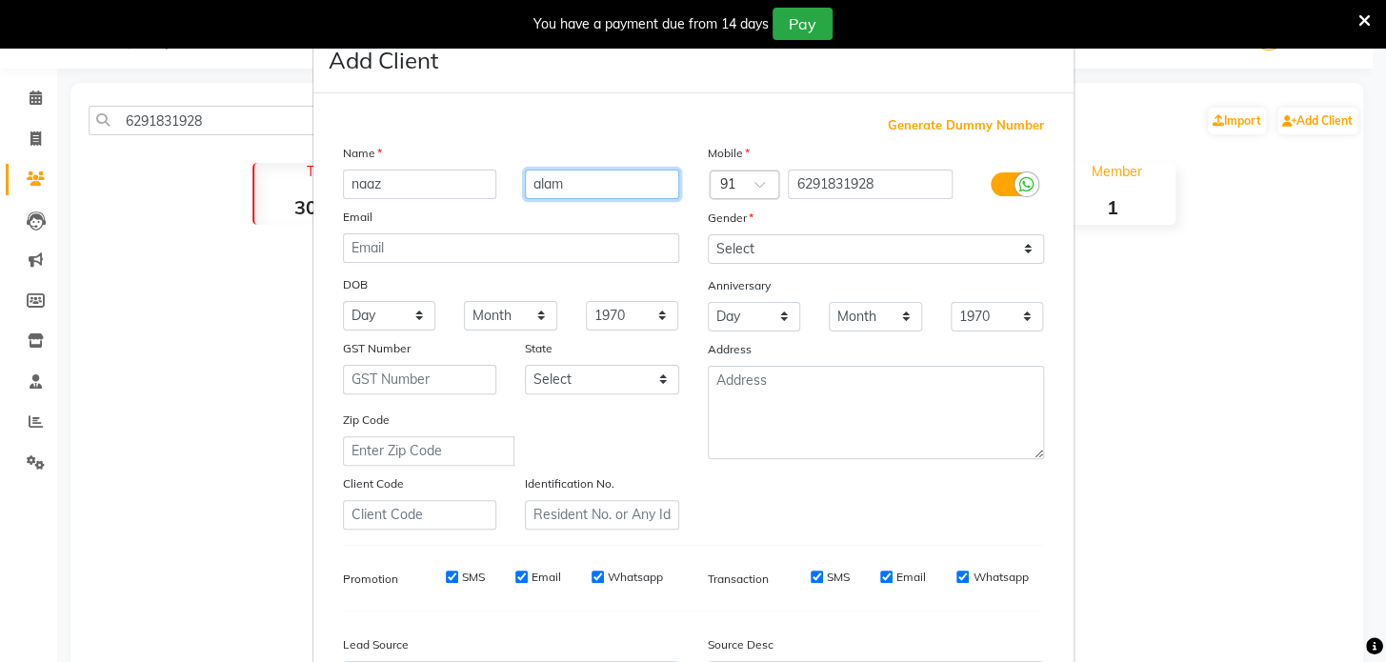
type input "alam"
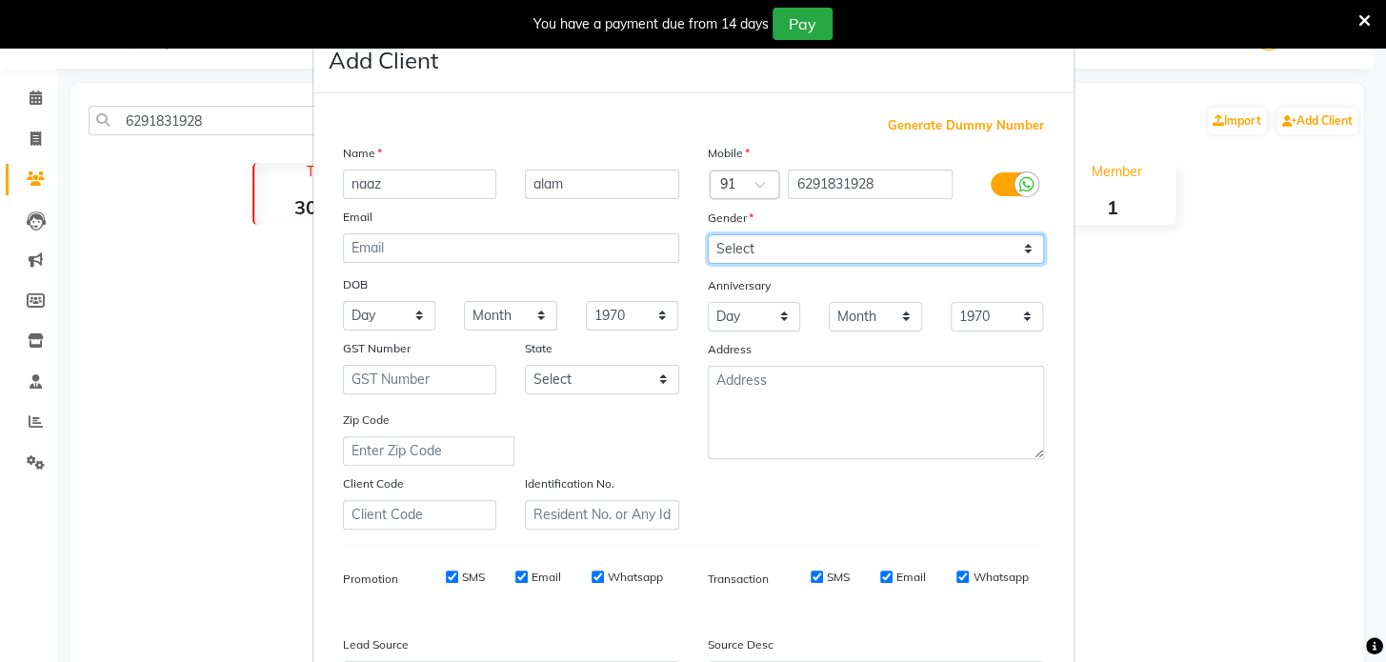
drag, startPoint x: 775, startPoint y: 248, endPoint x: 763, endPoint y: 324, distance: 77.1
click at [763, 324] on div "Mobile Country Code × 91 6291831928 Gender Select Male Female Other Prefer Not …" at bounding box center [876, 336] width 365 height 387
select select "female"
click at [708, 234] on select "Select Male Female Other Prefer Not To Say" at bounding box center [876, 249] width 336 height 30
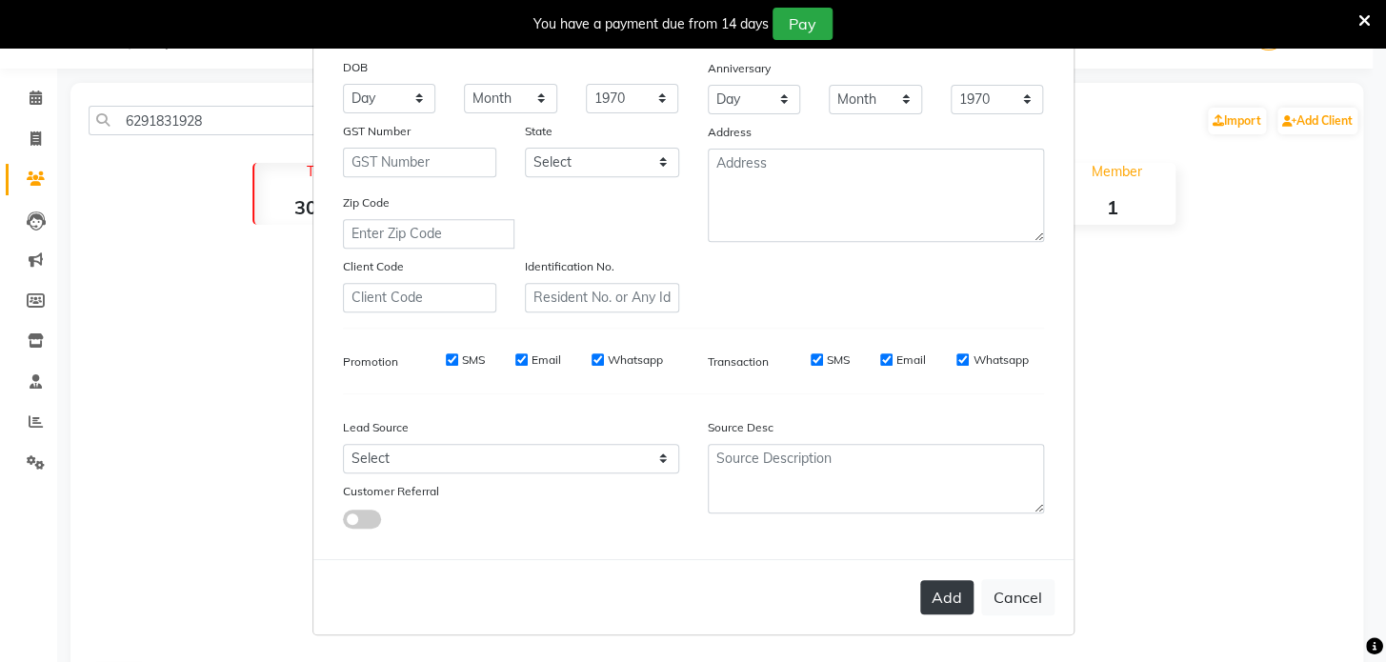
click at [937, 599] on button "Add" at bounding box center [946, 597] width 53 height 34
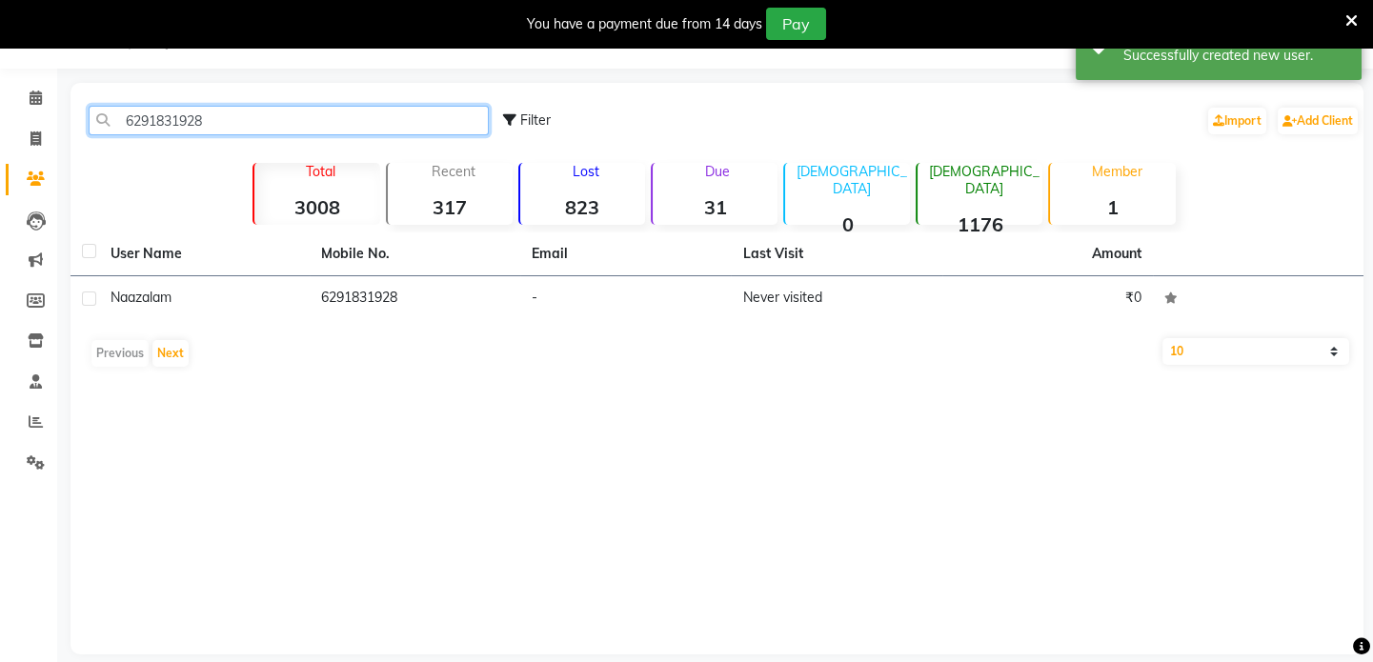
click at [414, 120] on input "6291831928" at bounding box center [289, 121] width 400 height 30
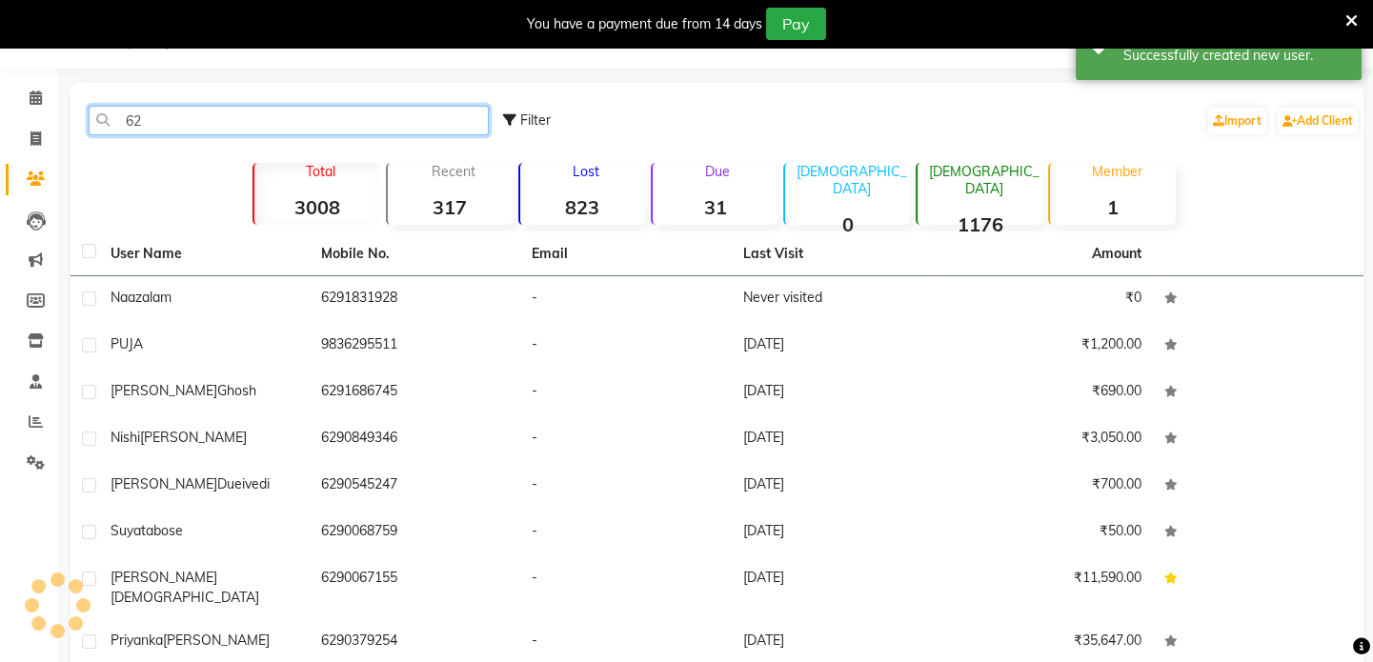
type input "6"
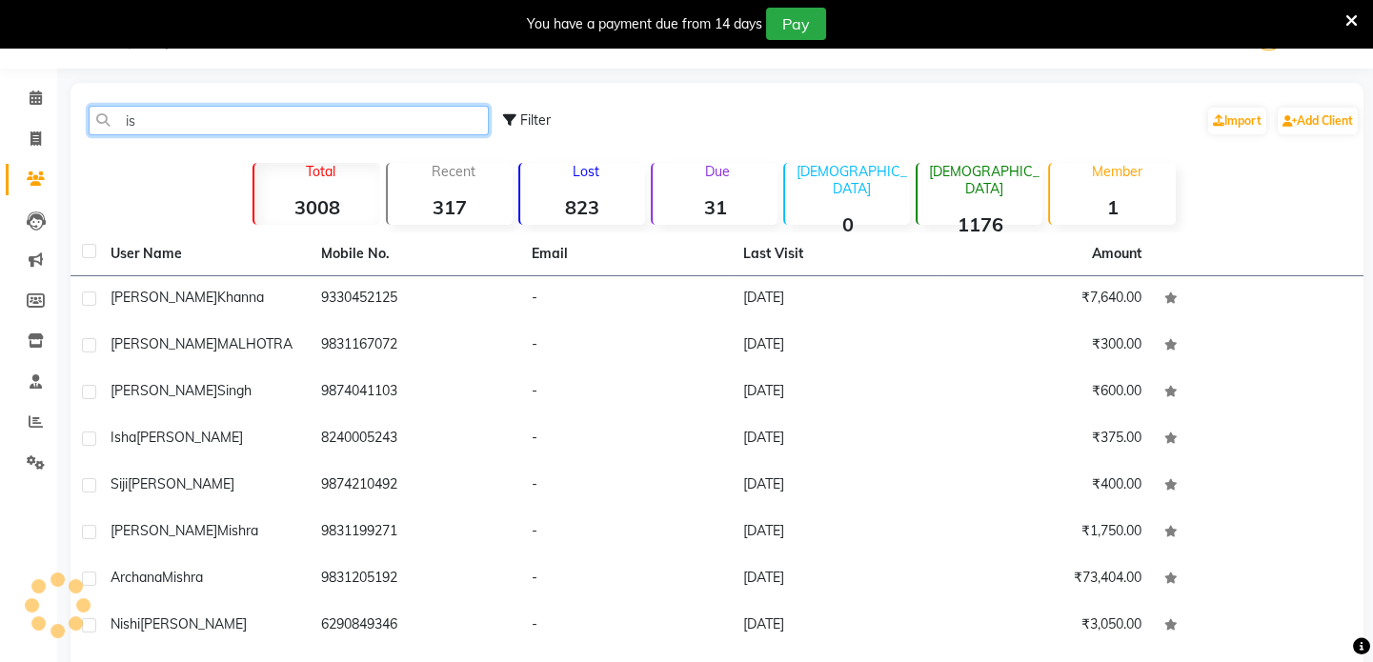
type input "i"
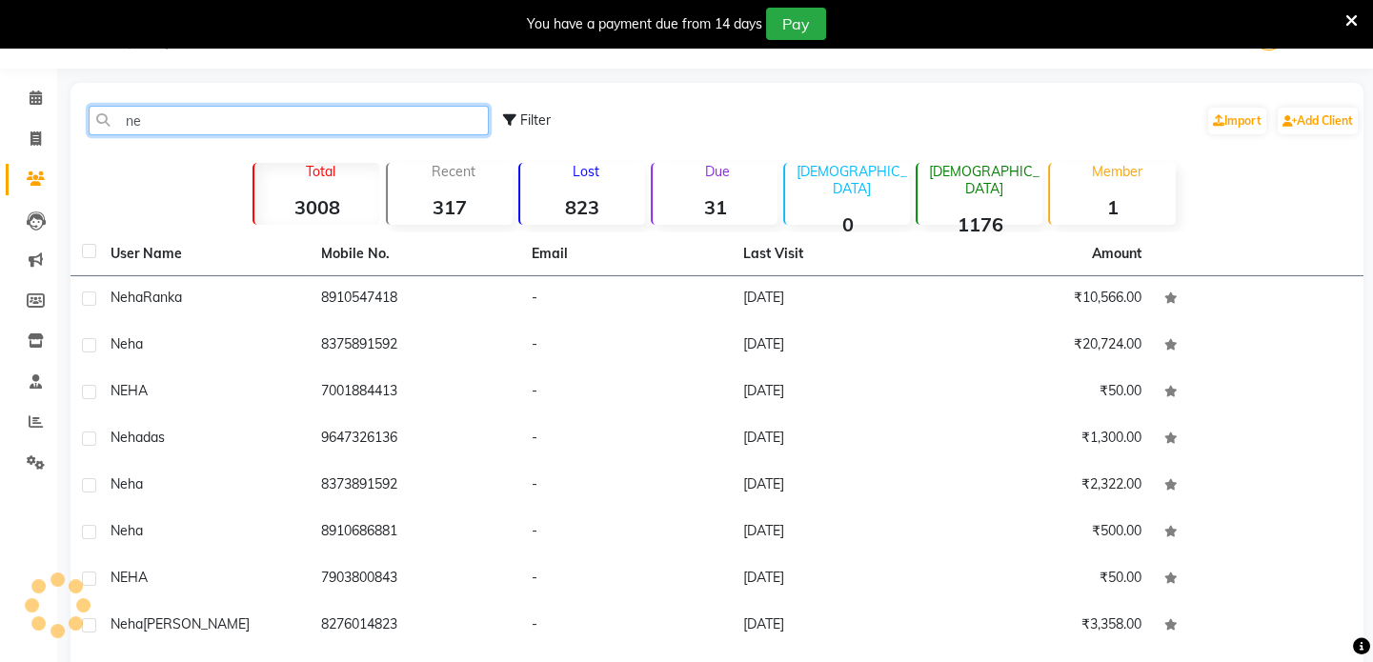
type input "n"
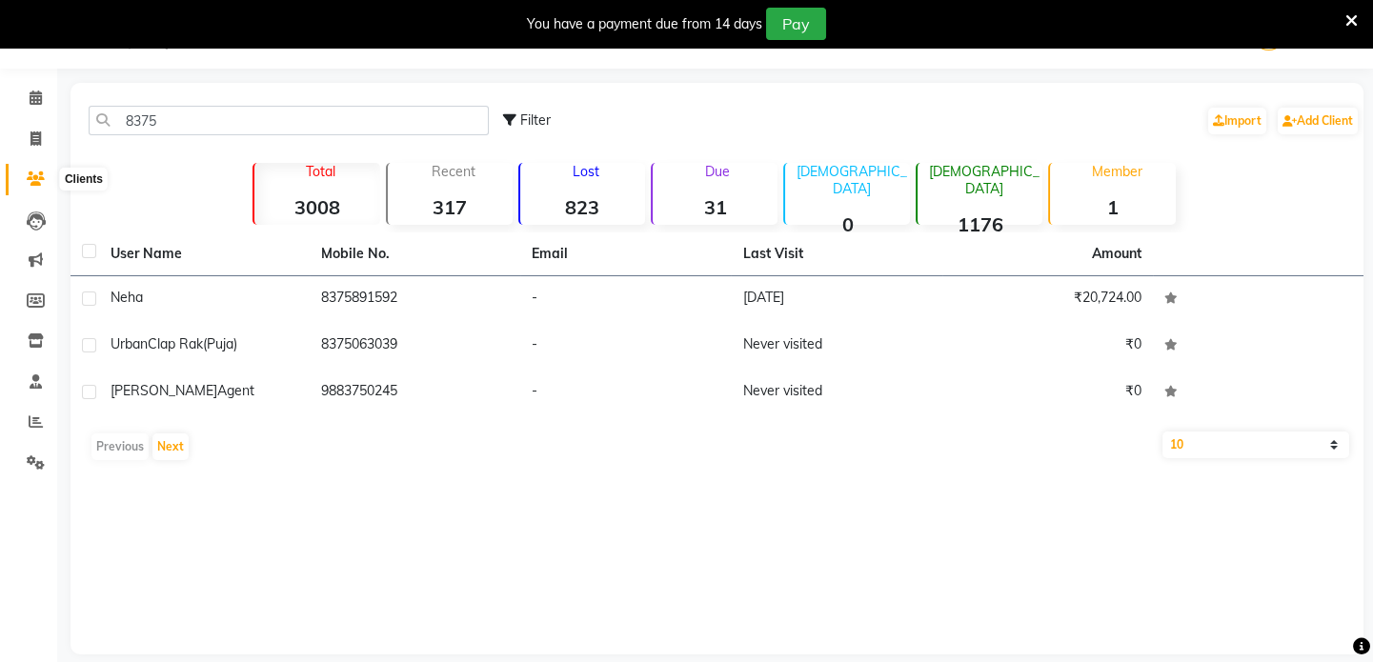
click at [23, 184] on span at bounding box center [35, 180] width 33 height 22
click at [270, 116] on input "8375" at bounding box center [289, 121] width 400 height 30
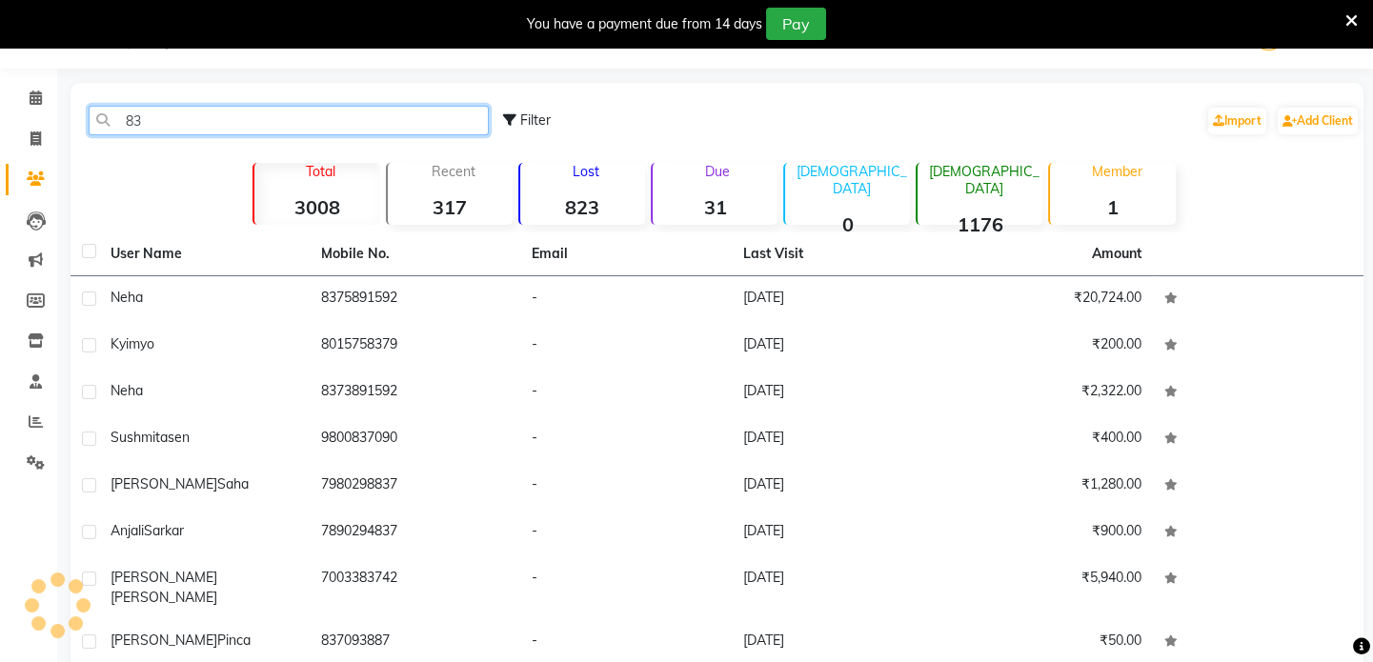
type input "8"
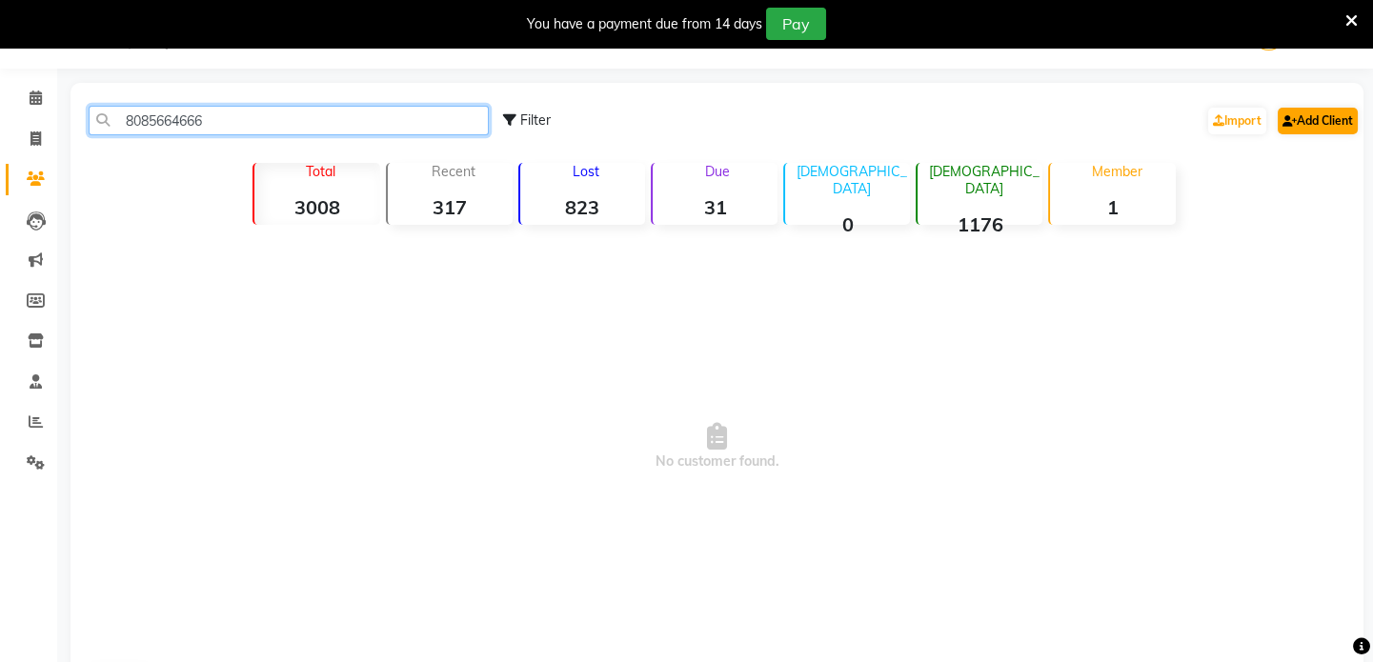
type input "8085664666"
click at [1305, 112] on link "Add Client" at bounding box center [1318, 121] width 80 height 27
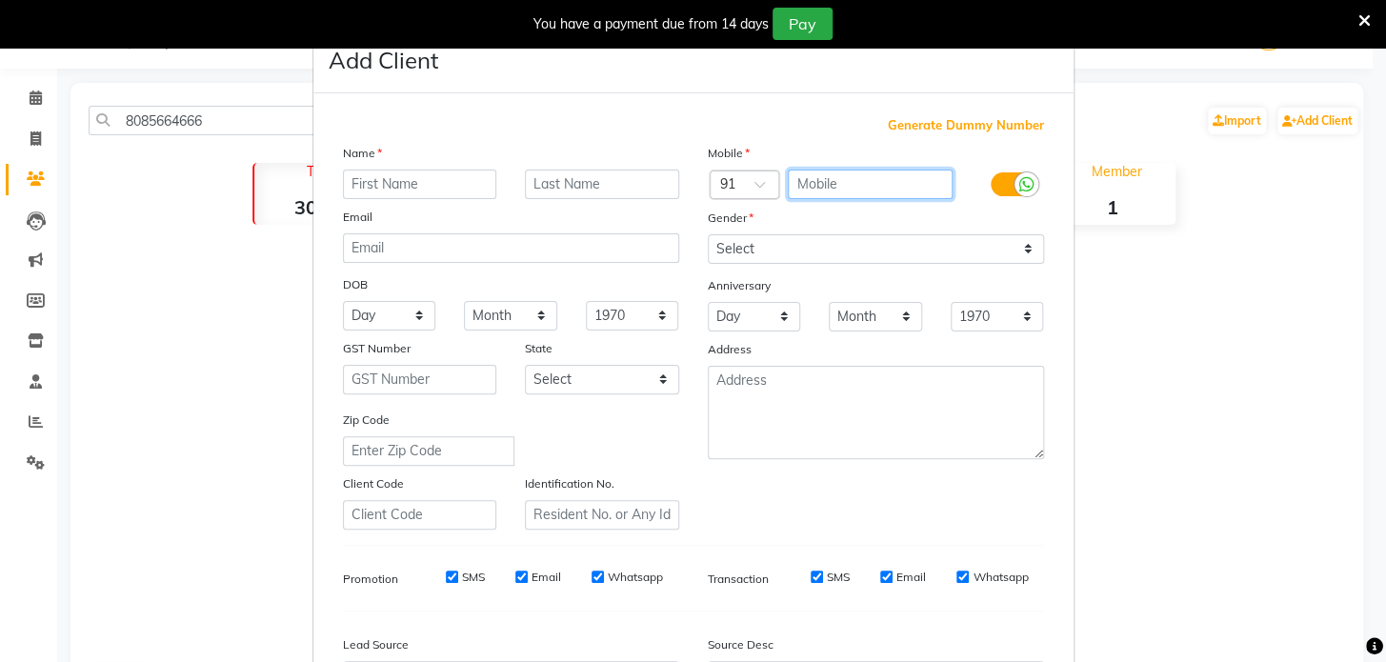
click at [871, 198] on input "text" at bounding box center [870, 185] width 165 height 30
type input "8085664666"
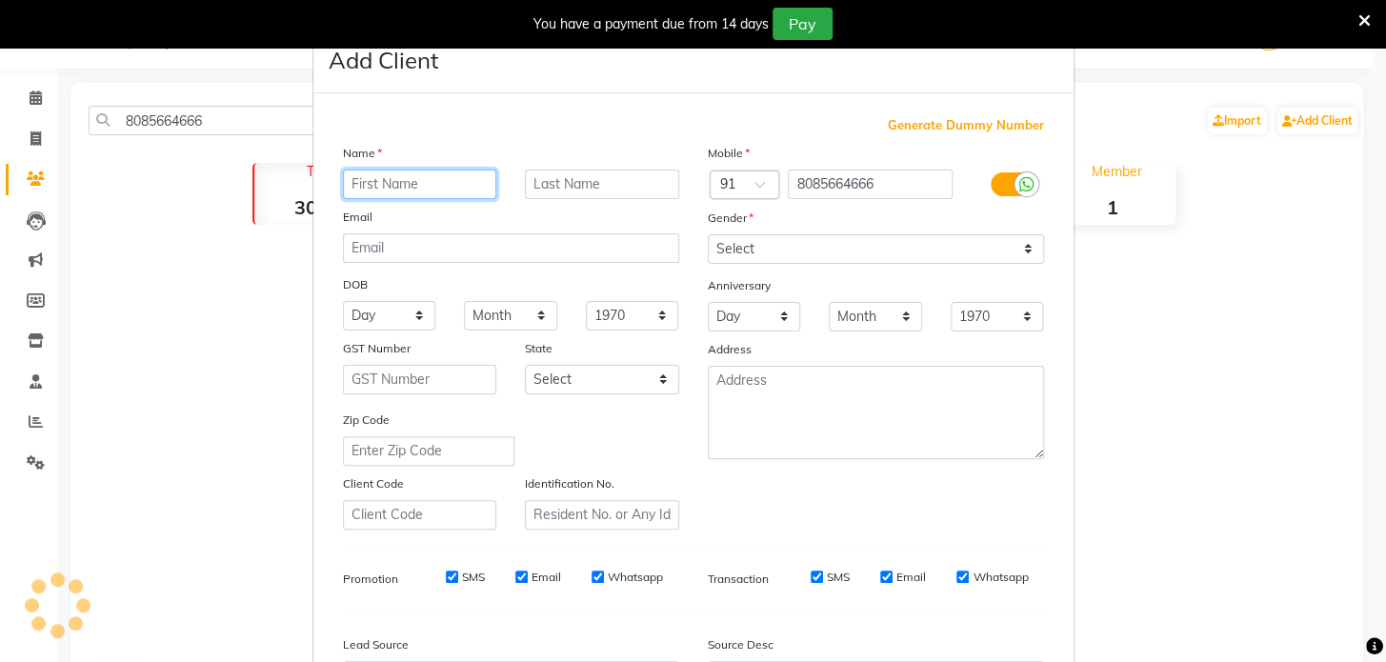
click at [443, 183] on input "text" at bounding box center [420, 185] width 154 height 30
type input "sujata"
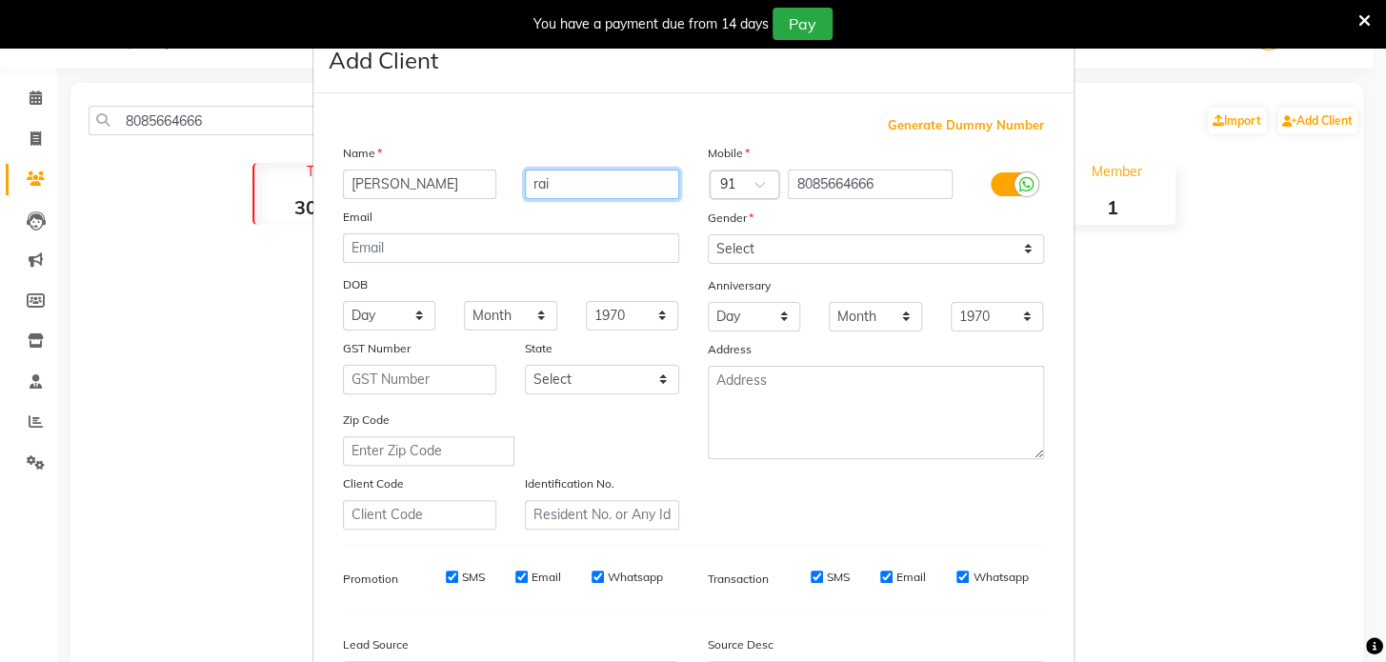
type input "rai"
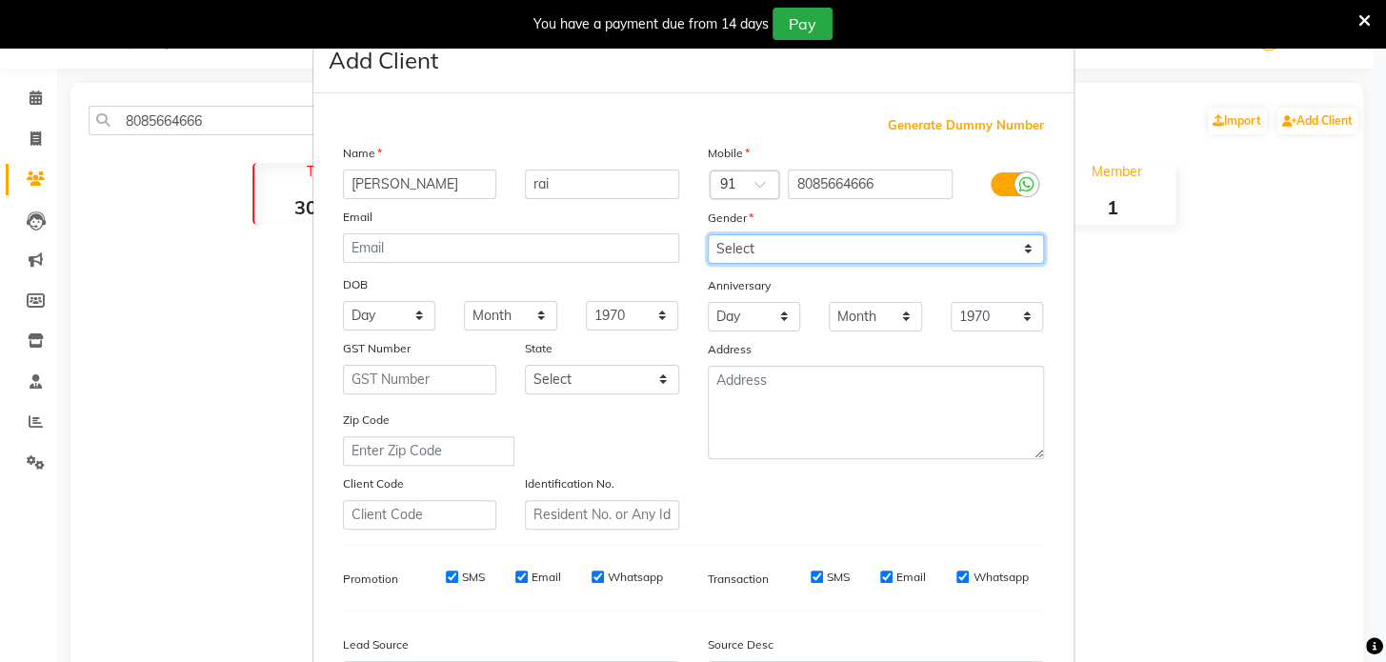
drag, startPoint x: 1005, startPoint y: 245, endPoint x: 986, endPoint y: 305, distance: 63.0
click at [986, 305] on div "Mobile Country Code × 91 8085664666 Gender Select Male Female Other Prefer Not …" at bounding box center [876, 336] width 365 height 387
click at [708, 234] on select "Select Male Female Other Prefer Not To Say" at bounding box center [876, 249] width 336 height 30
drag, startPoint x: 971, startPoint y: 251, endPoint x: 958, endPoint y: 316, distance: 66.9
click at [958, 316] on div "Mobile Country Code × 91 8085664666 Gender Select Male Female Other Prefer Not …" at bounding box center [876, 336] width 365 height 387
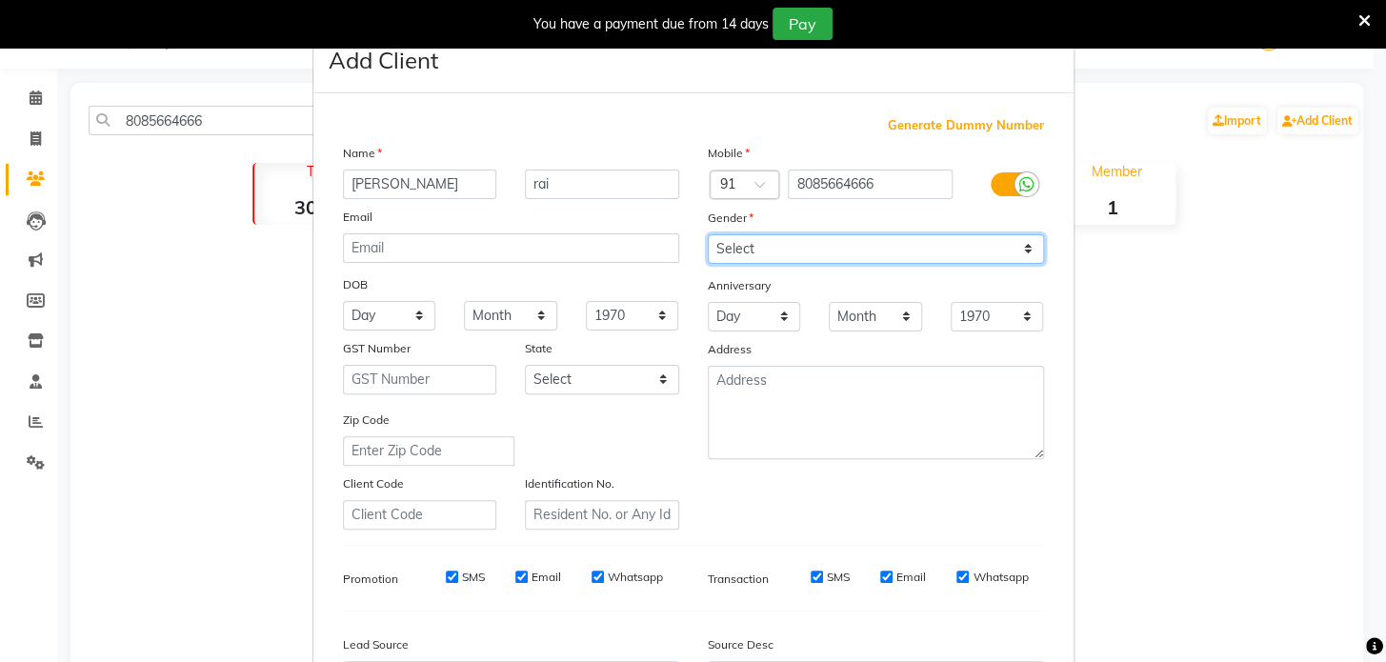
select select "female"
click at [708, 234] on select "Select Male Female Other Prefer Not To Say" at bounding box center [876, 249] width 336 height 30
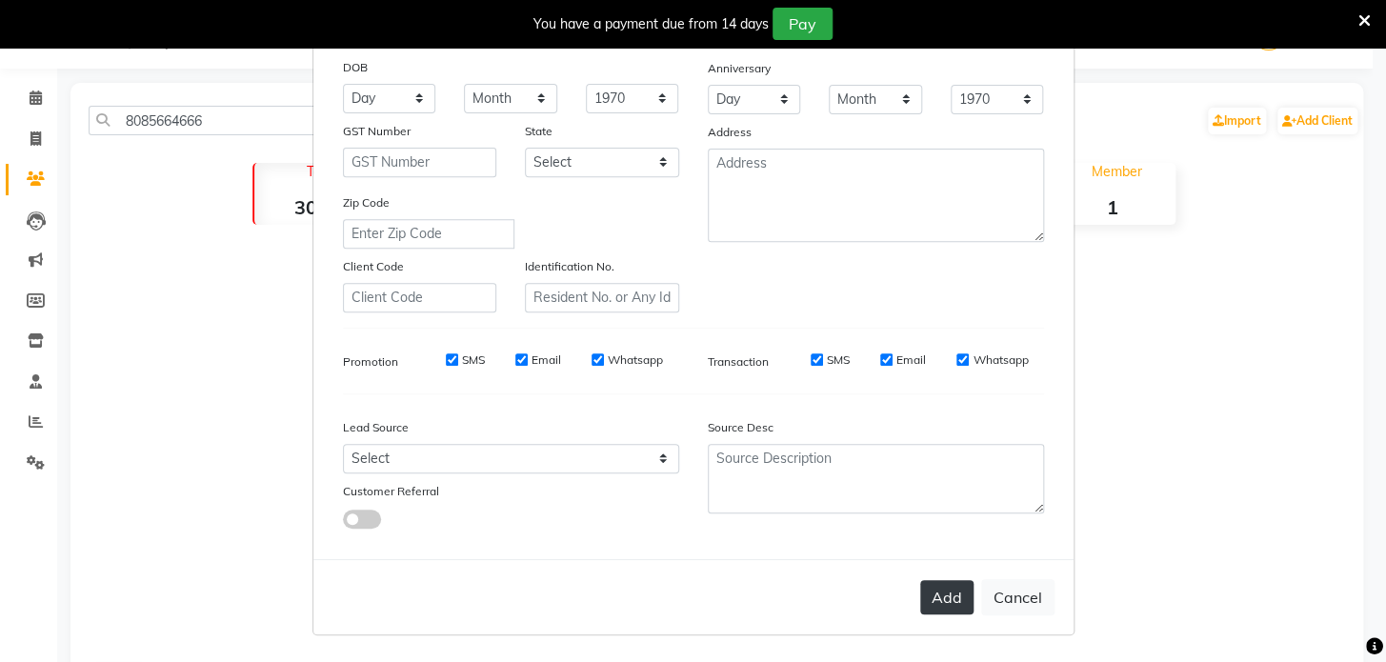
click at [954, 605] on button "Add" at bounding box center [946, 597] width 53 height 34
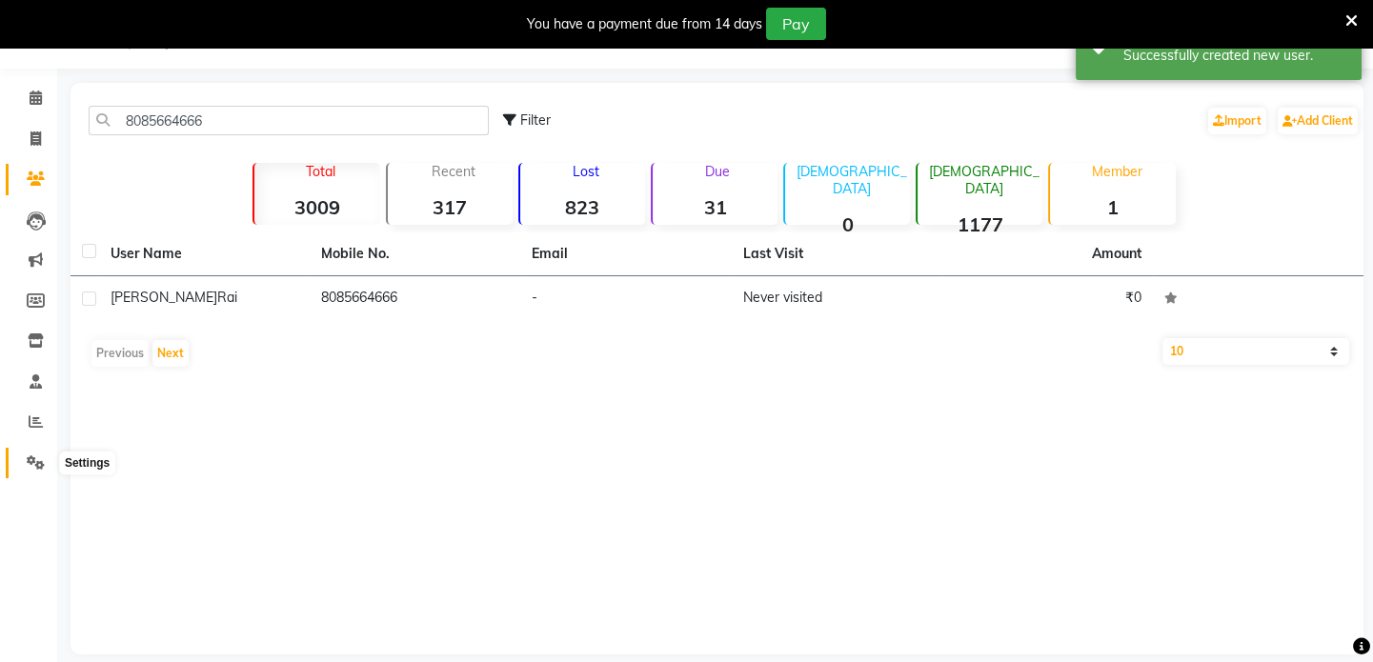
click at [33, 453] on span at bounding box center [35, 464] width 33 height 22
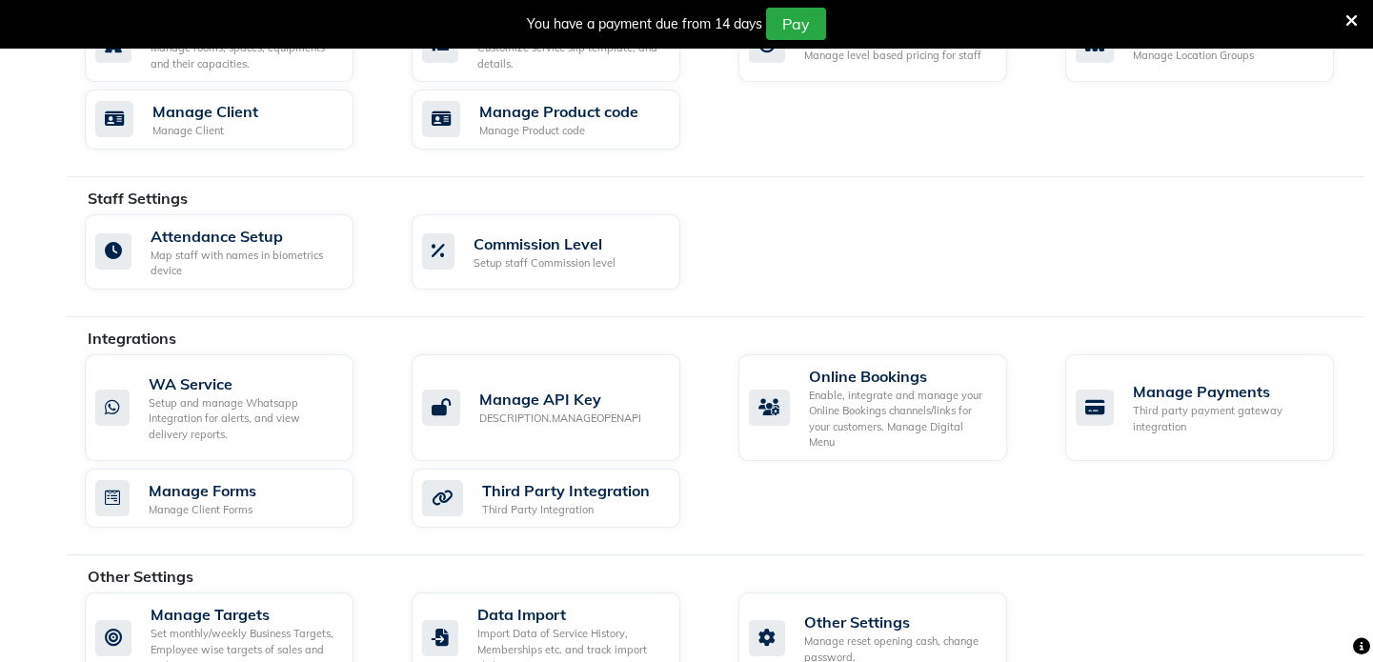
scroll to position [948, 0]
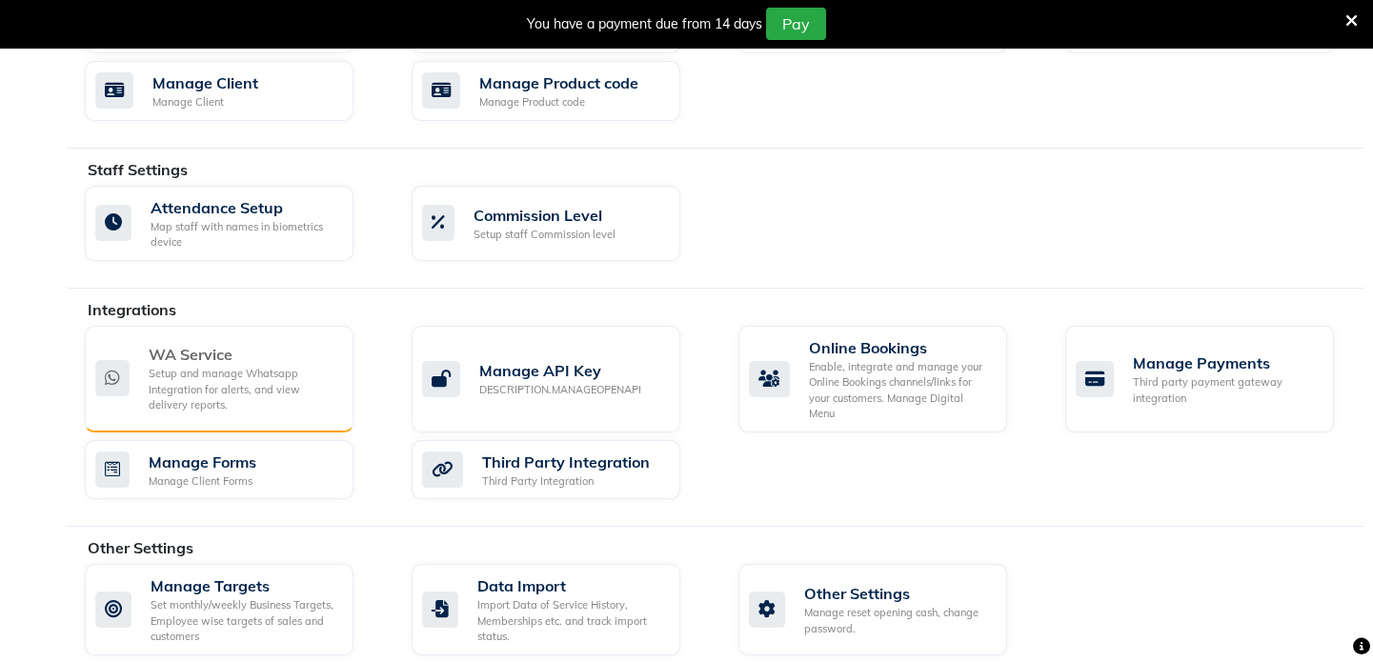
click at [191, 397] on div "Setup and manage Whatsapp Integration for alerts, and view delivery reports." at bounding box center [244, 390] width 190 height 48
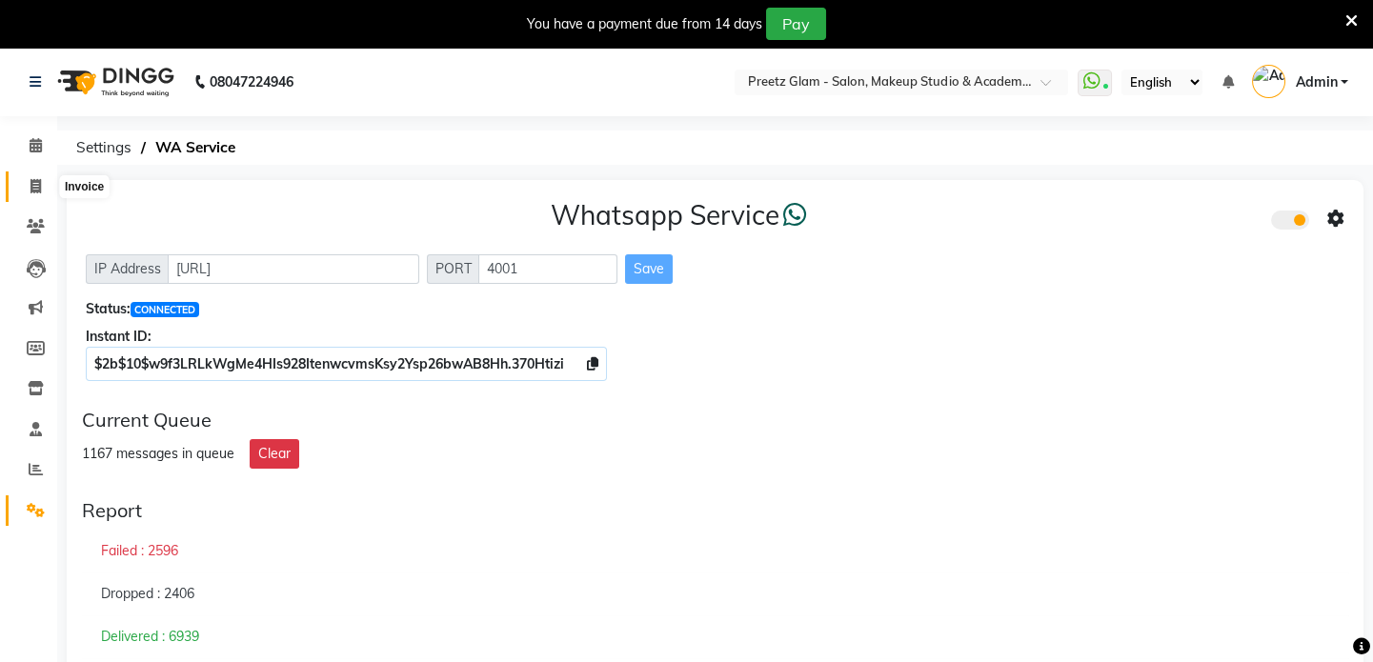
click at [22, 188] on span at bounding box center [35, 187] width 33 height 22
select select "service"
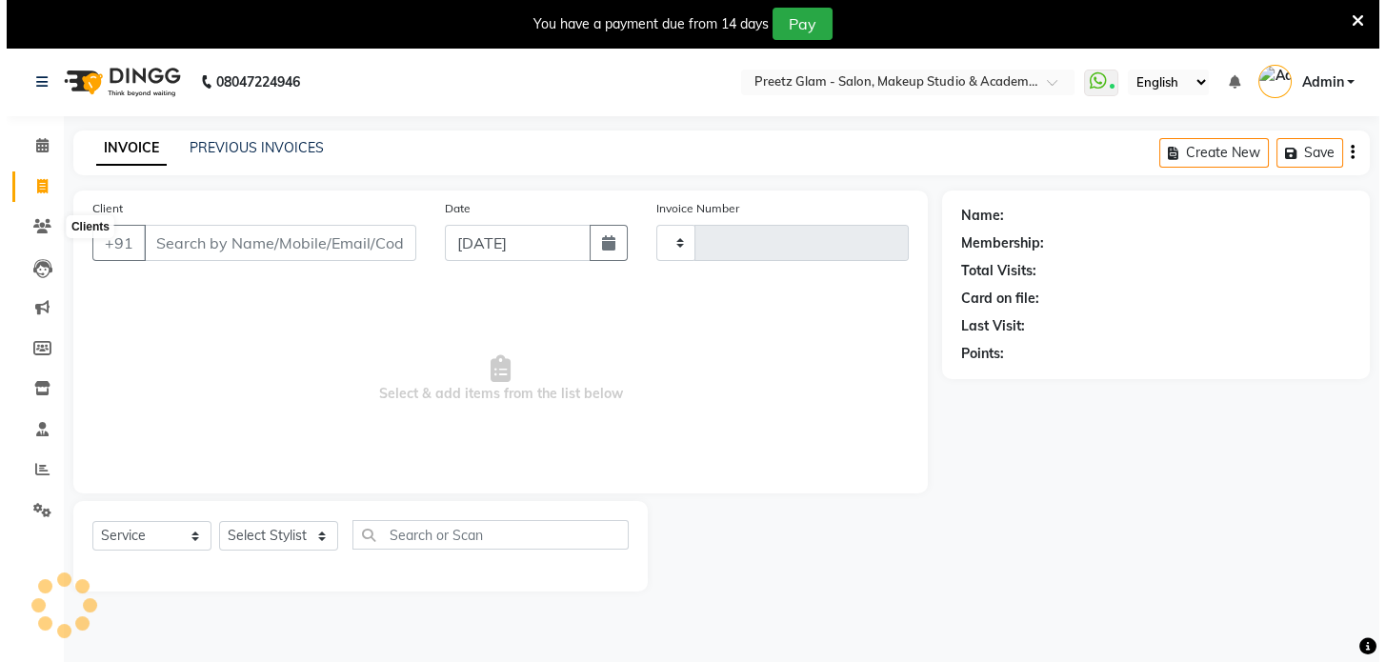
scroll to position [48, 0]
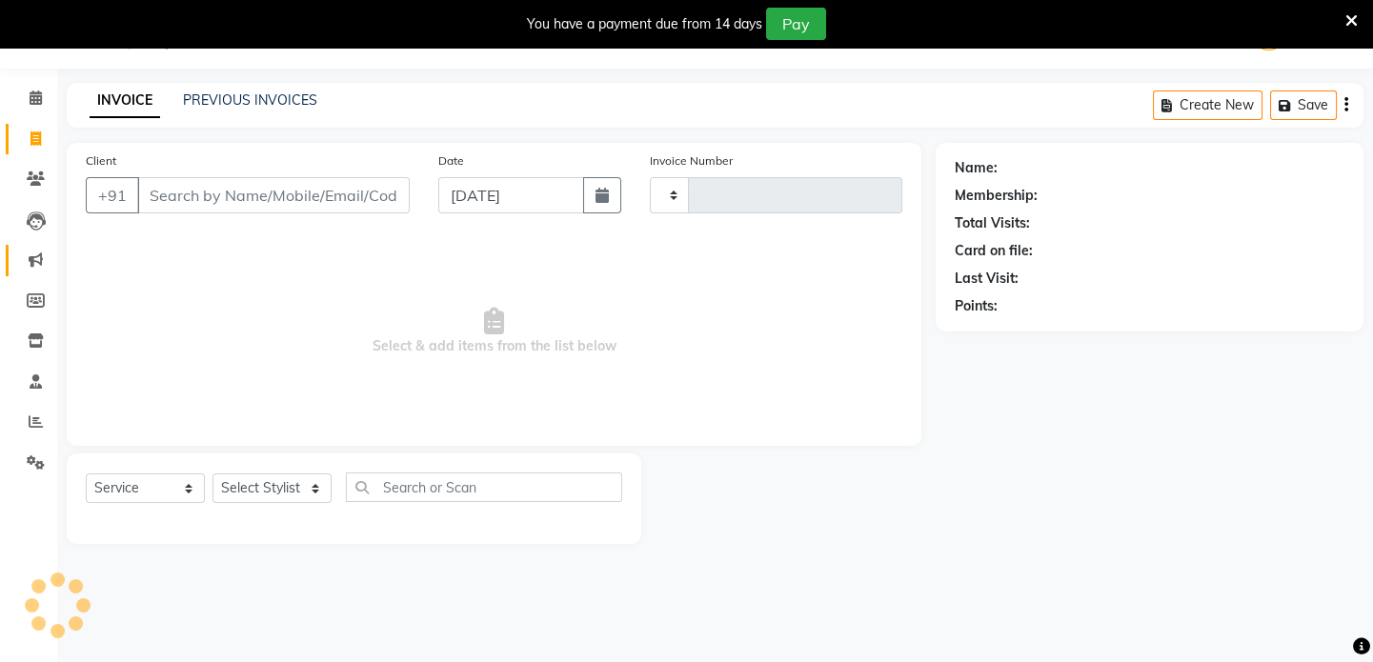
type input "0878"
select select "4263"
click at [35, 186] on icon at bounding box center [36, 178] width 18 height 14
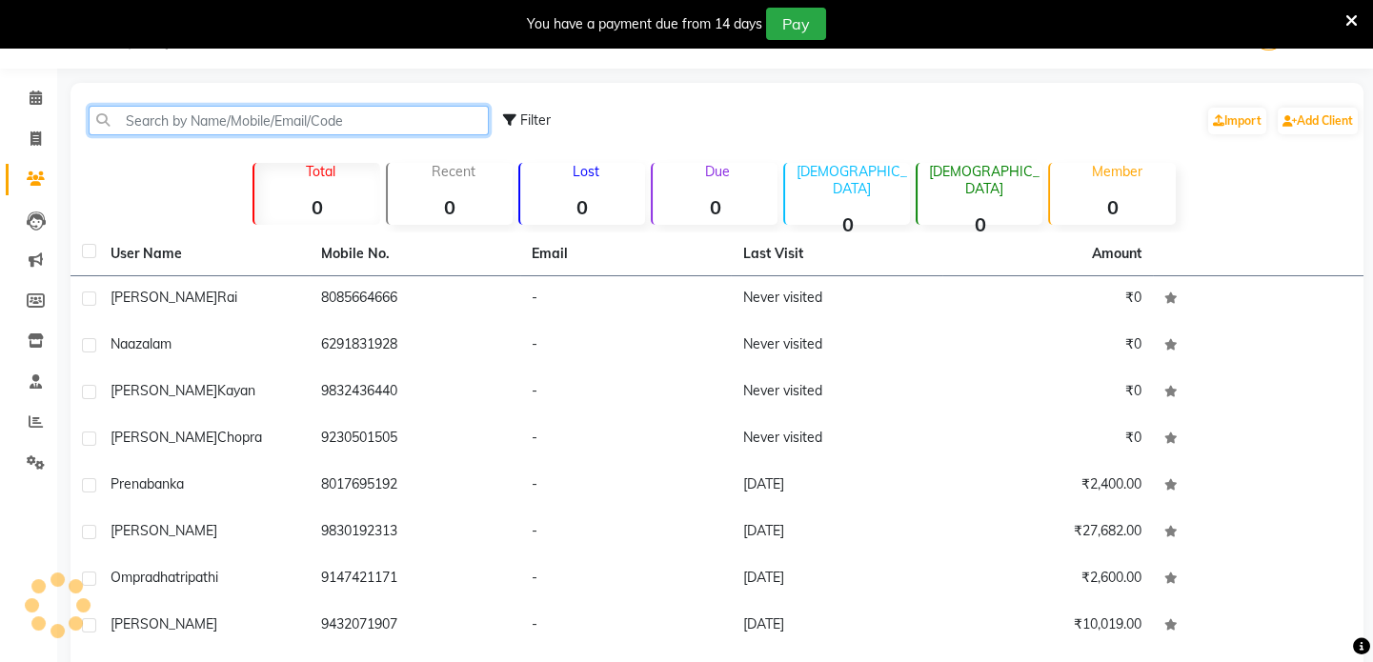
click at [297, 115] on input "text" at bounding box center [289, 121] width 400 height 30
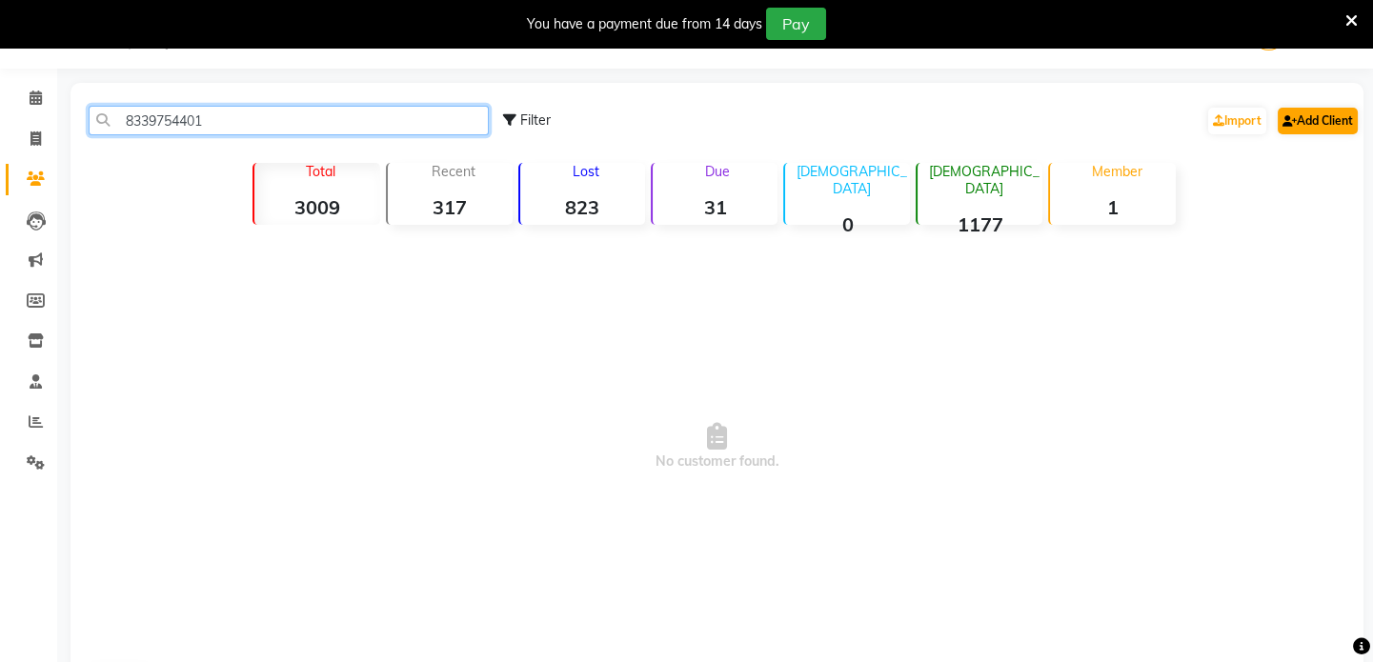
type input "8339754401"
click at [1334, 122] on link "Add Client" at bounding box center [1318, 121] width 80 height 27
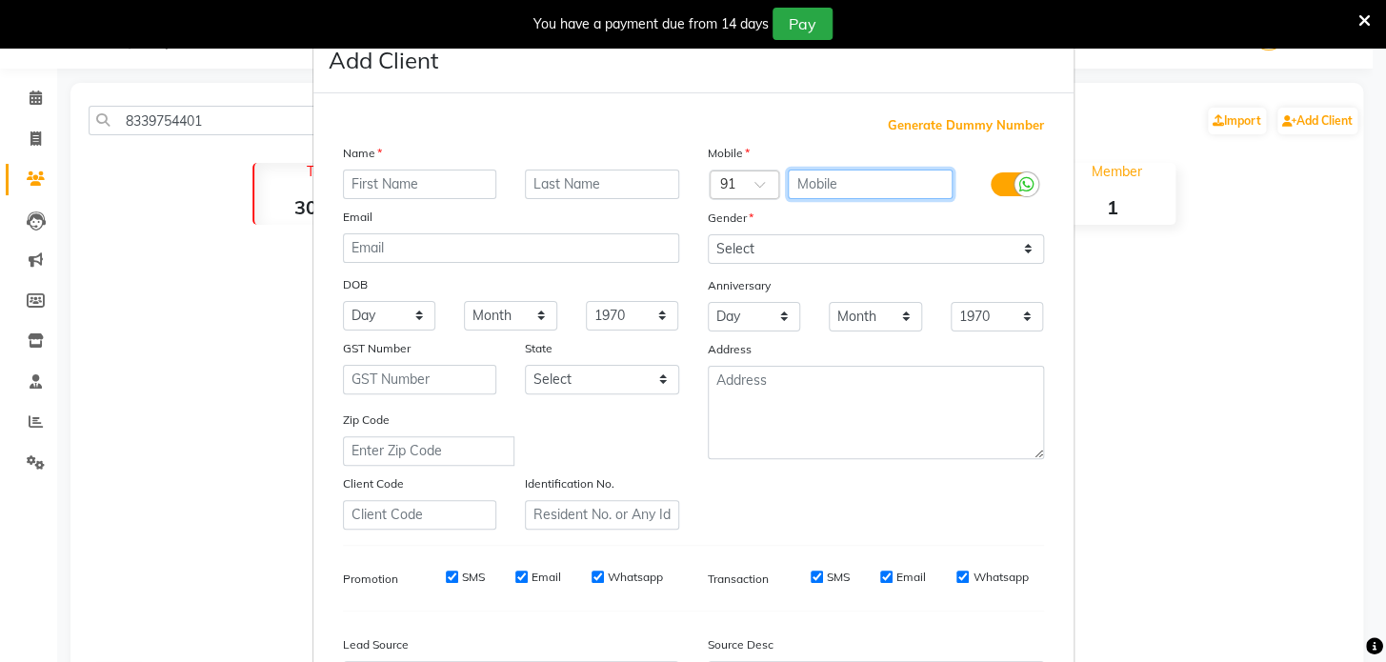
click at [896, 192] on input "text" at bounding box center [870, 185] width 165 height 30
type input "8339754401"
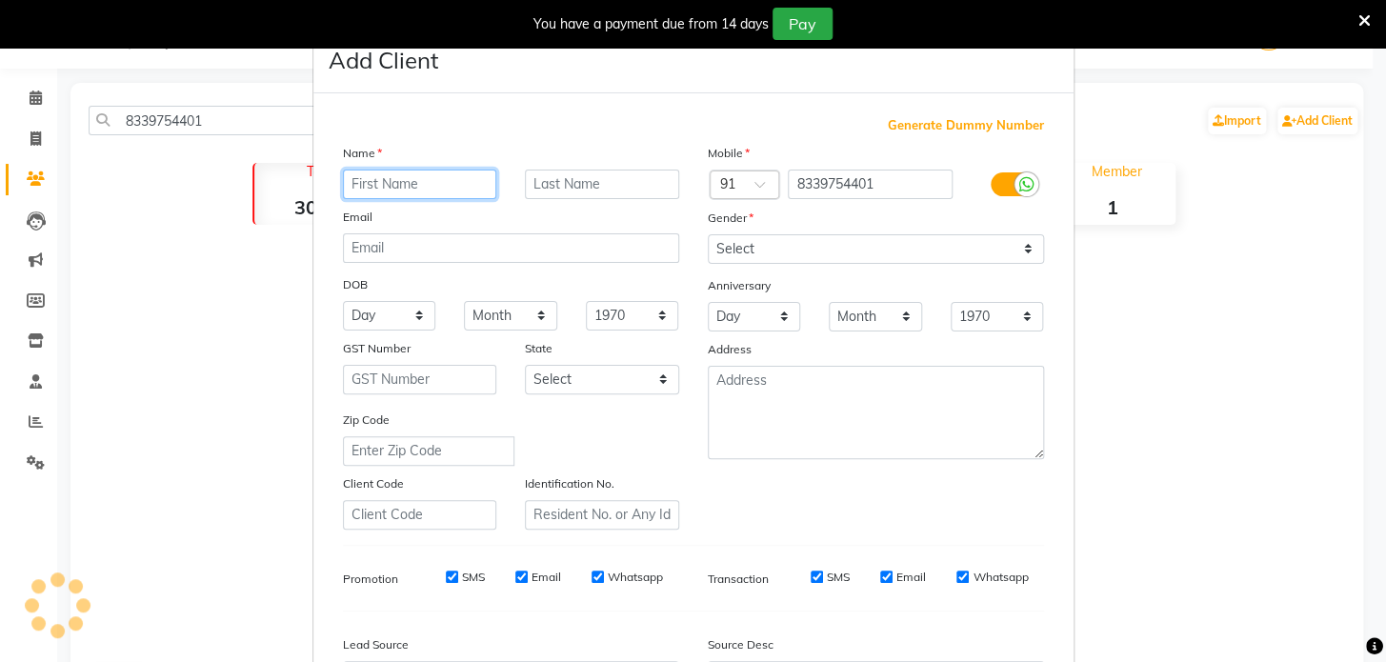
click at [458, 189] on input "text" at bounding box center [420, 185] width 154 height 30
type input "sima"
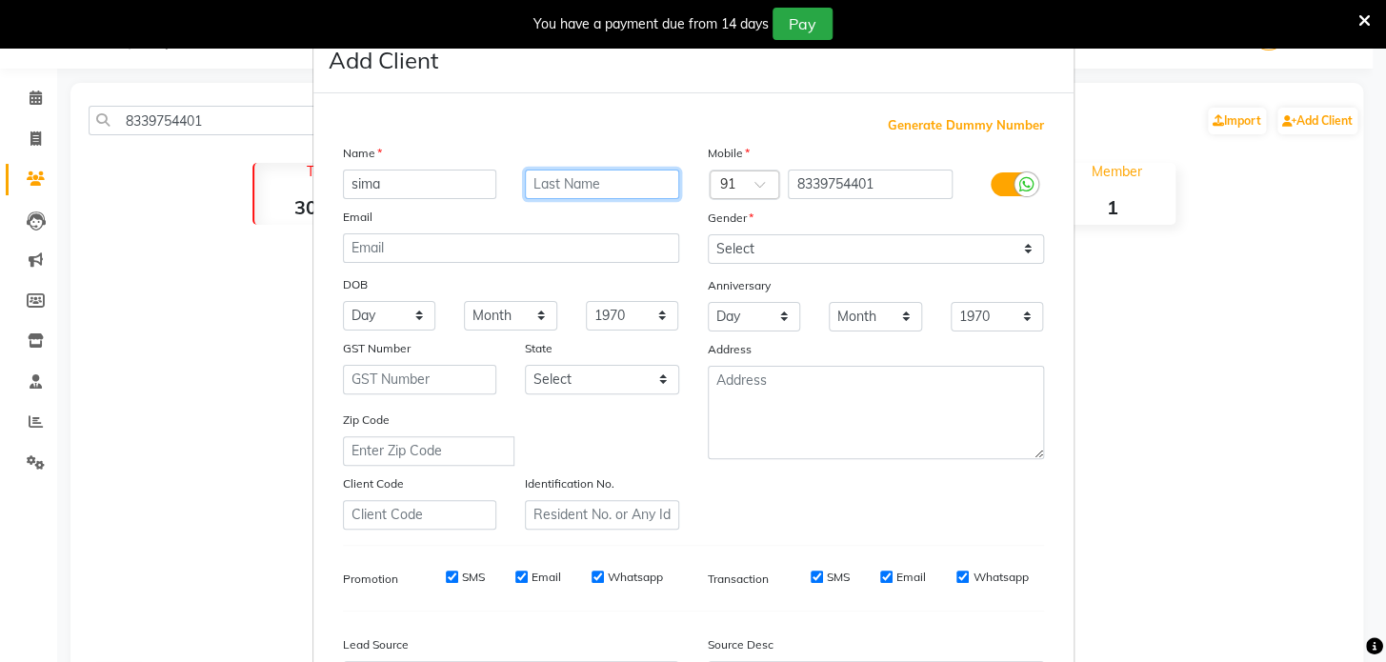
type input "`"
type input "hirani"
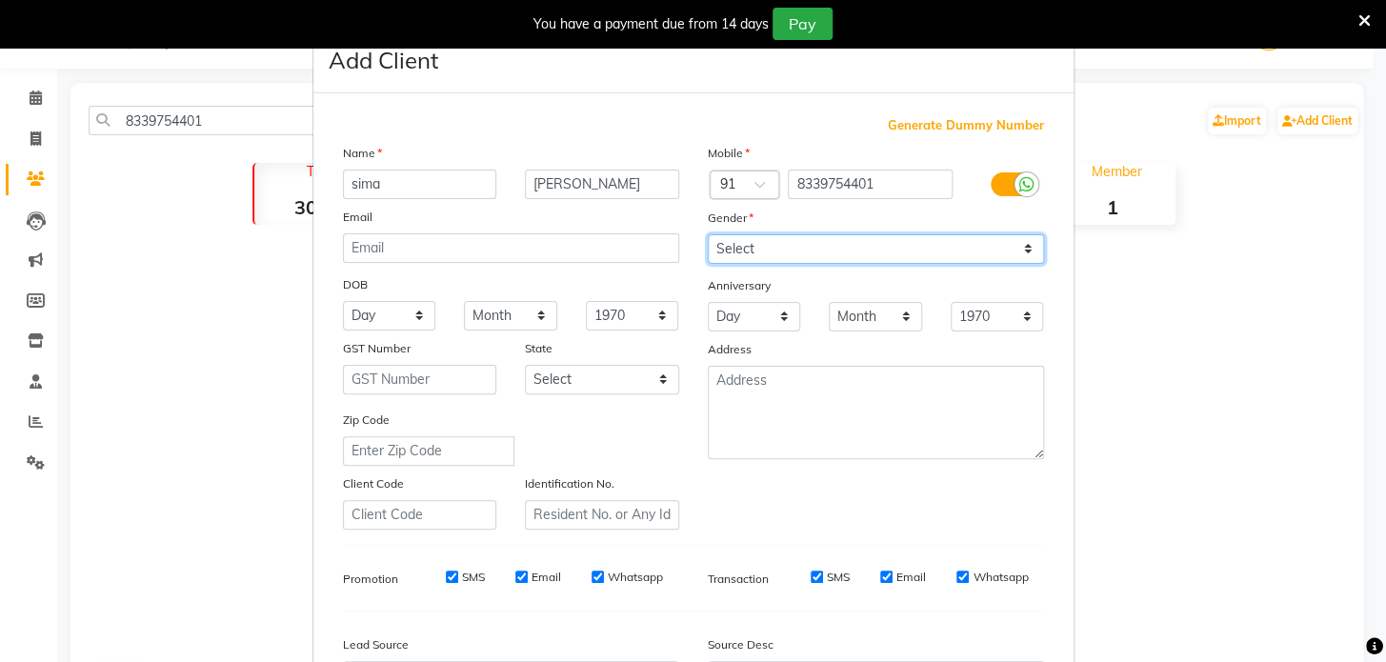
drag, startPoint x: 779, startPoint y: 243, endPoint x: 774, endPoint y: 329, distance: 85.9
click at [774, 329] on div "Mobile Country Code × 91 8339754401 Gender Select Male Female Other Prefer Not …" at bounding box center [876, 336] width 365 height 387
select select "female"
click at [708, 234] on select "Select Male Female Other Prefer Not To Say" at bounding box center [876, 249] width 336 height 30
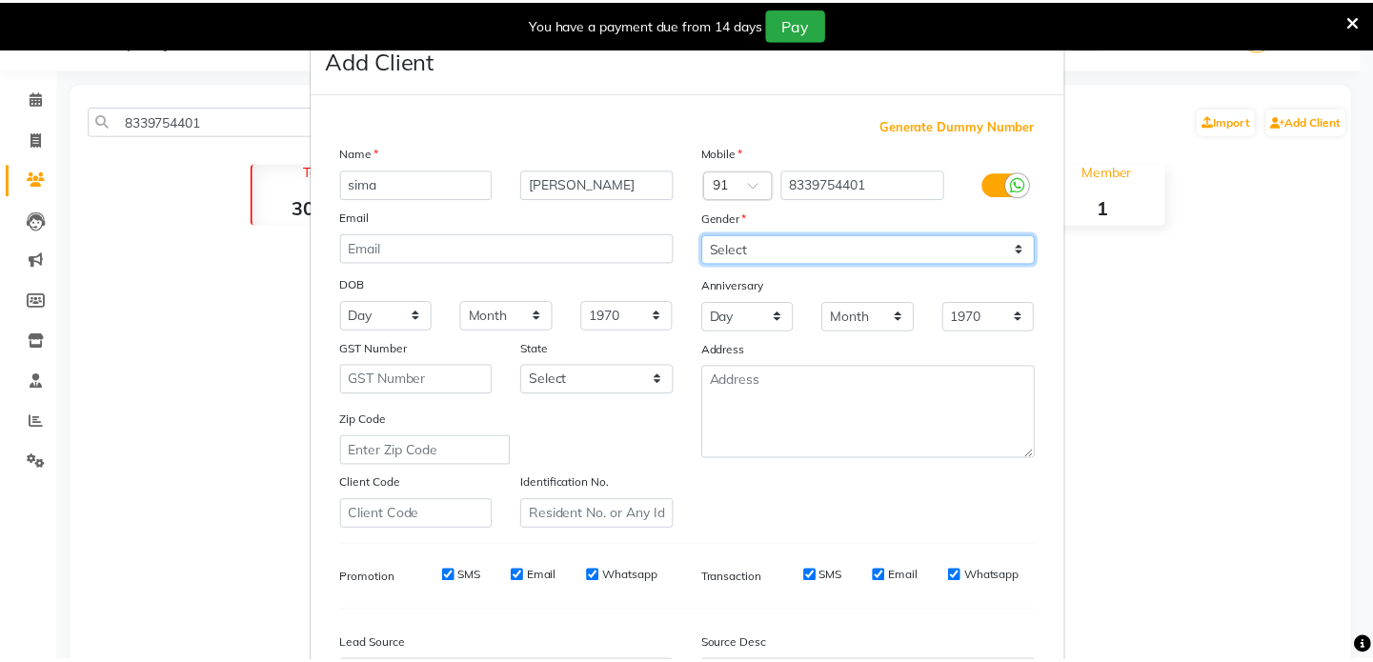
scroll to position [222, 0]
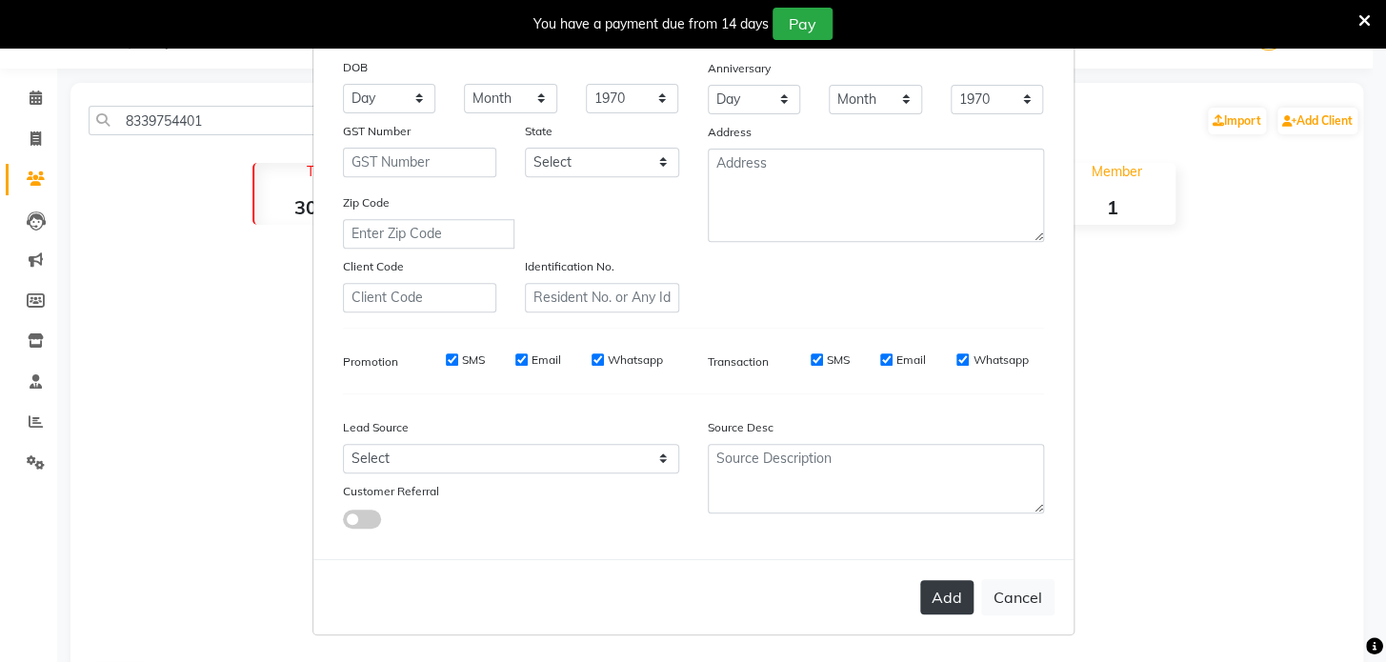
click at [925, 586] on button "Add" at bounding box center [946, 597] width 53 height 34
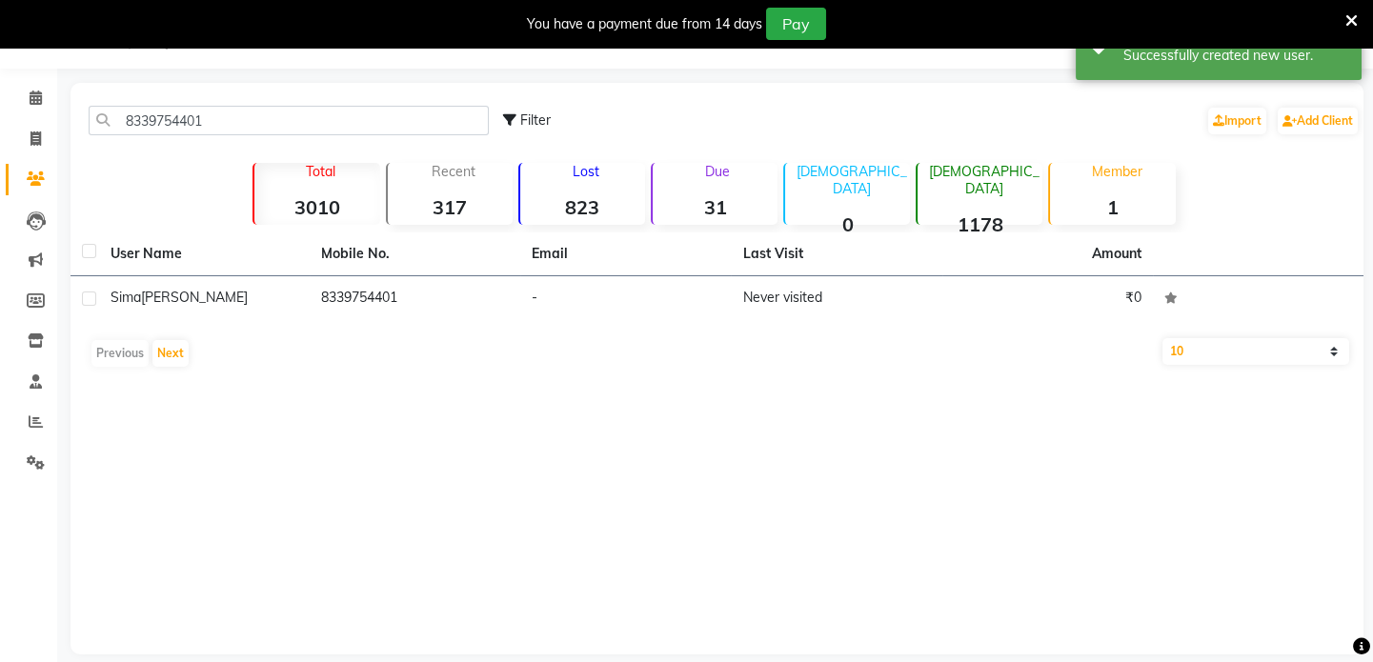
click at [27, 164] on link "Clients" at bounding box center [29, 179] width 46 height 31
click at [29, 171] on span at bounding box center [35, 180] width 33 height 22
click at [1358, 18] on div "You have a payment due from 14 days Pay" at bounding box center [686, 24] width 1373 height 48
click at [1353, 19] on icon at bounding box center [1351, 20] width 12 height 17
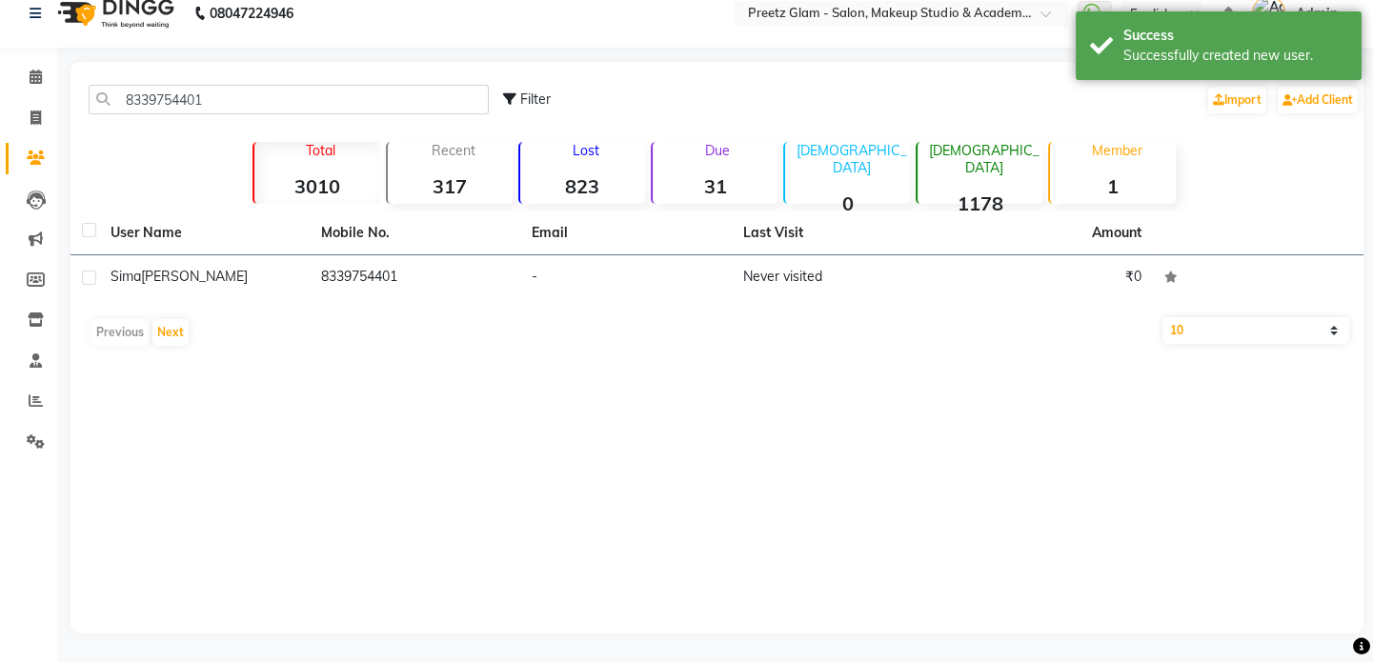
scroll to position [20, 0]
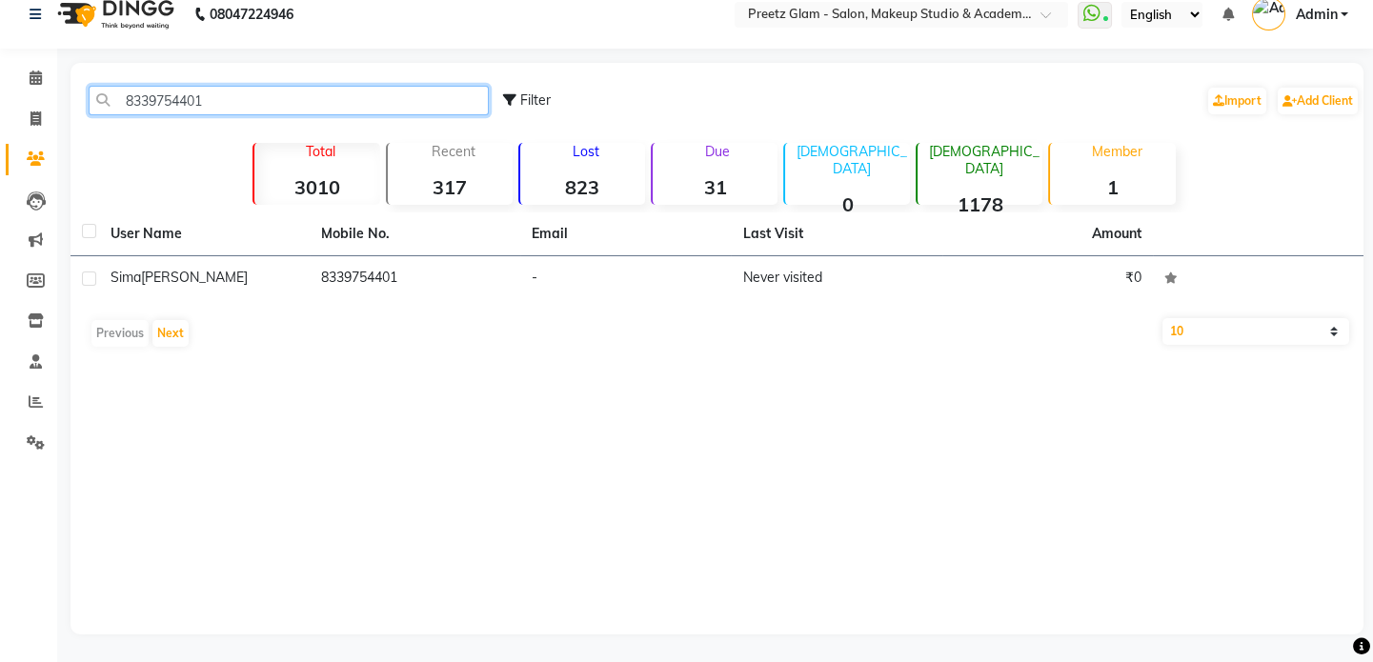
click at [411, 107] on input "8339754401" at bounding box center [289, 101] width 400 height 30
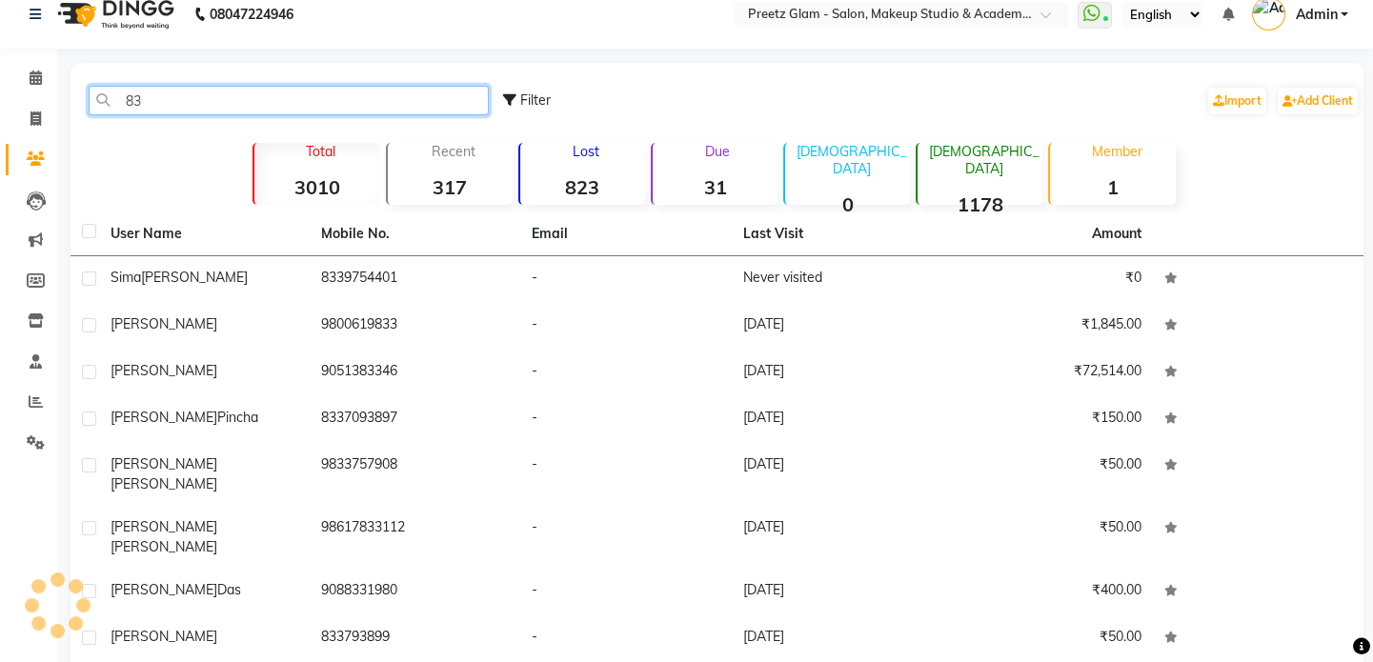
type input "8"
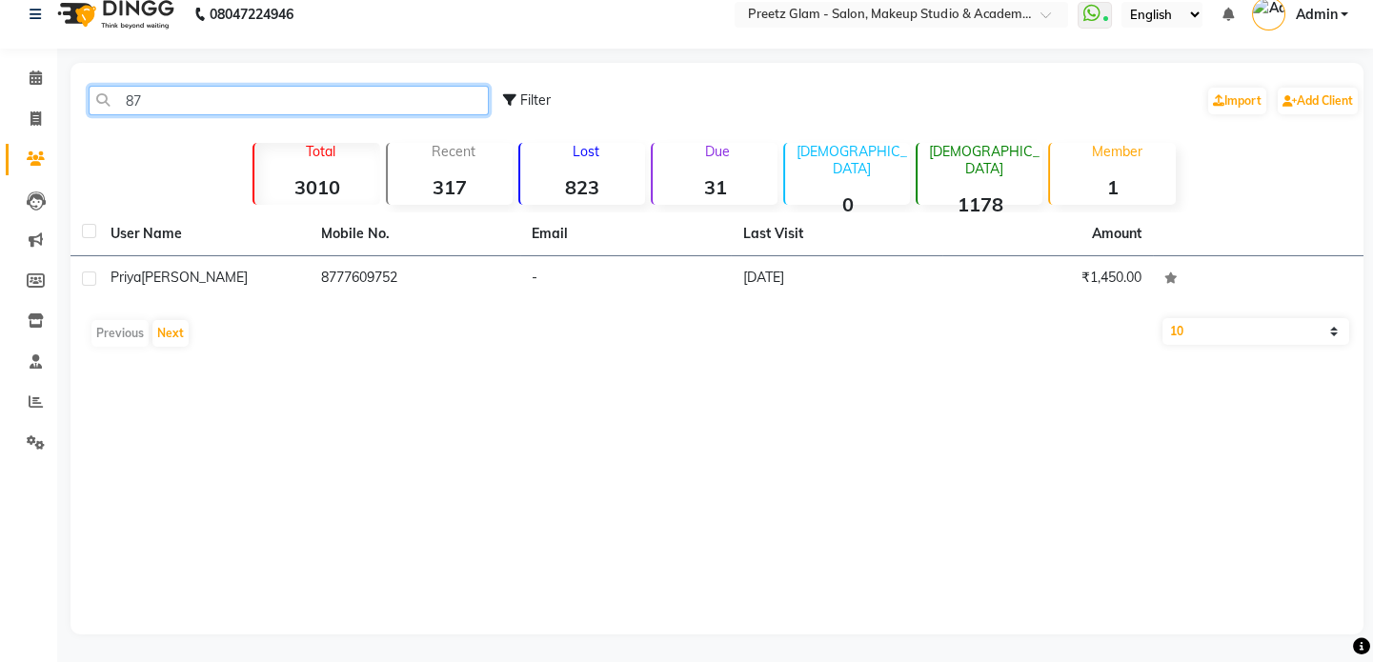
type input "8"
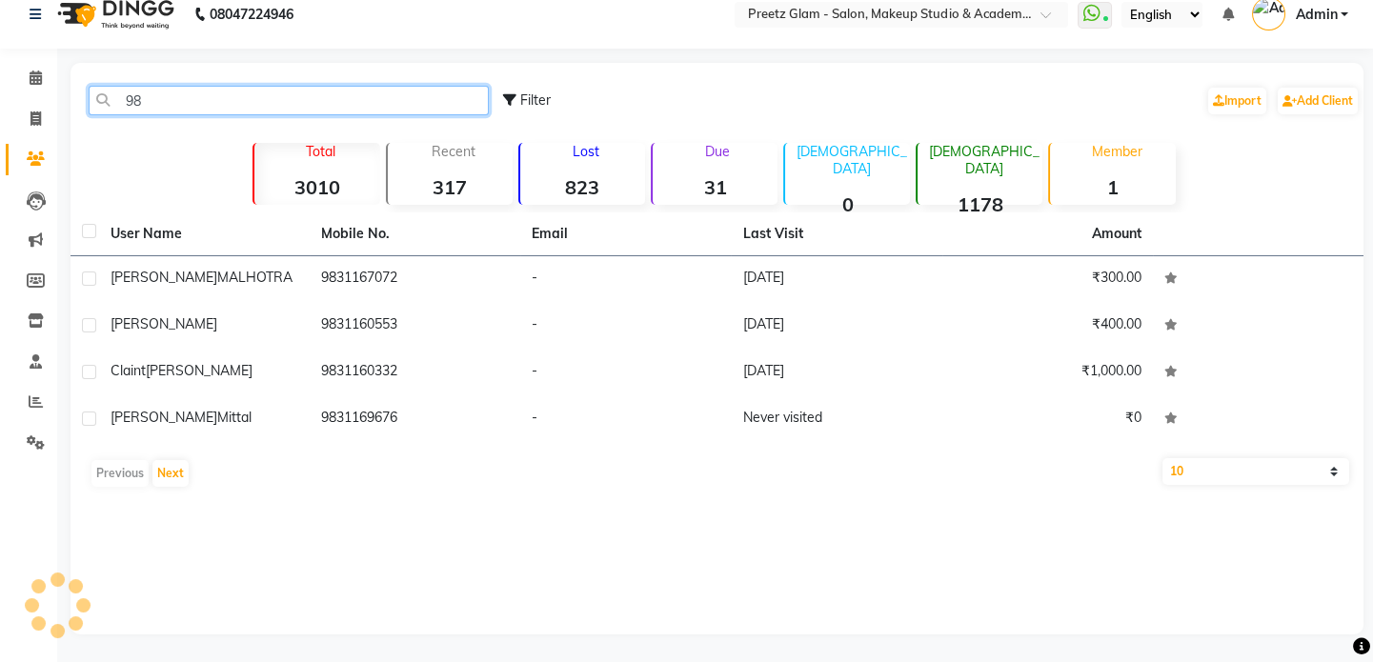
type input "9"
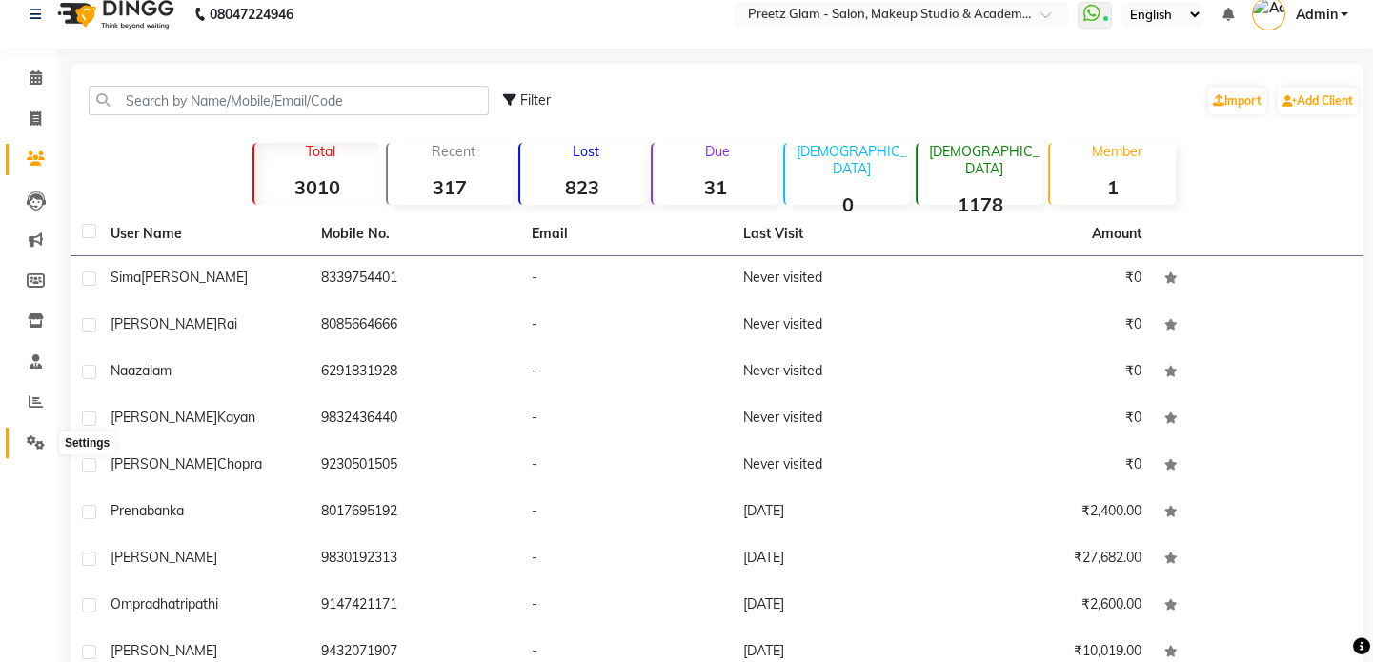
click at [25, 445] on span at bounding box center [35, 444] width 33 height 22
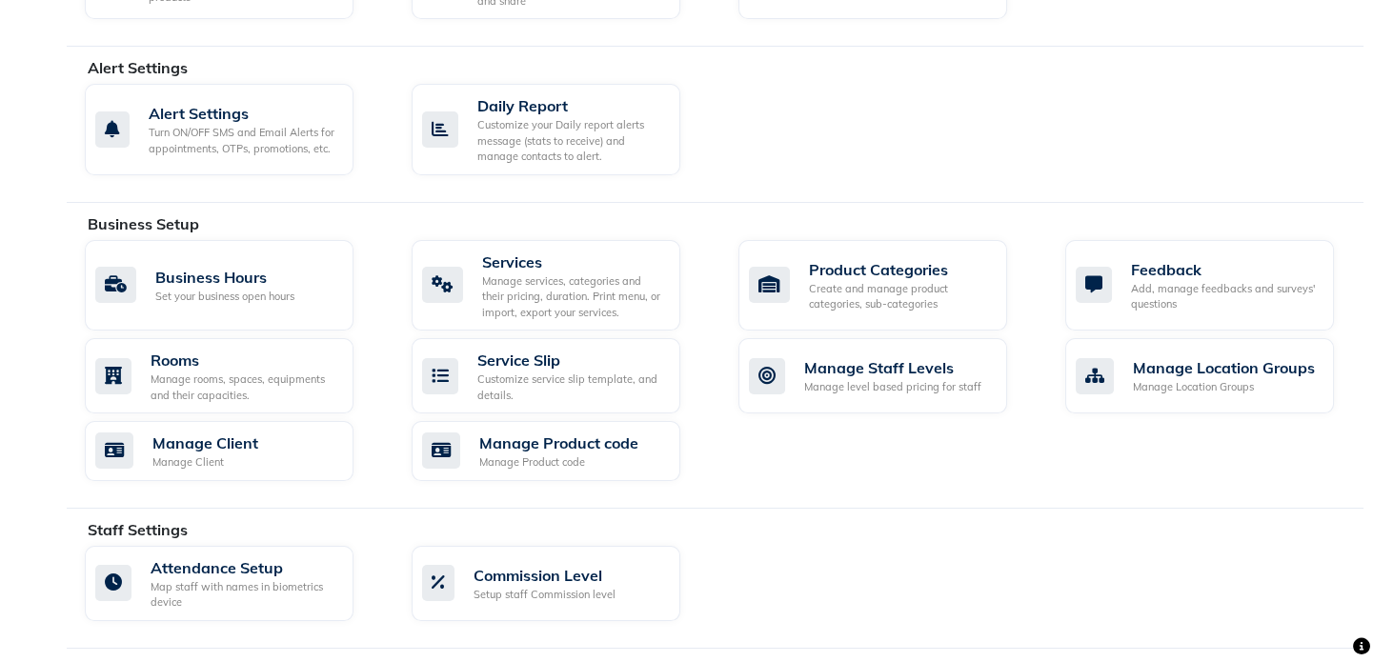
scroll to position [900, 0]
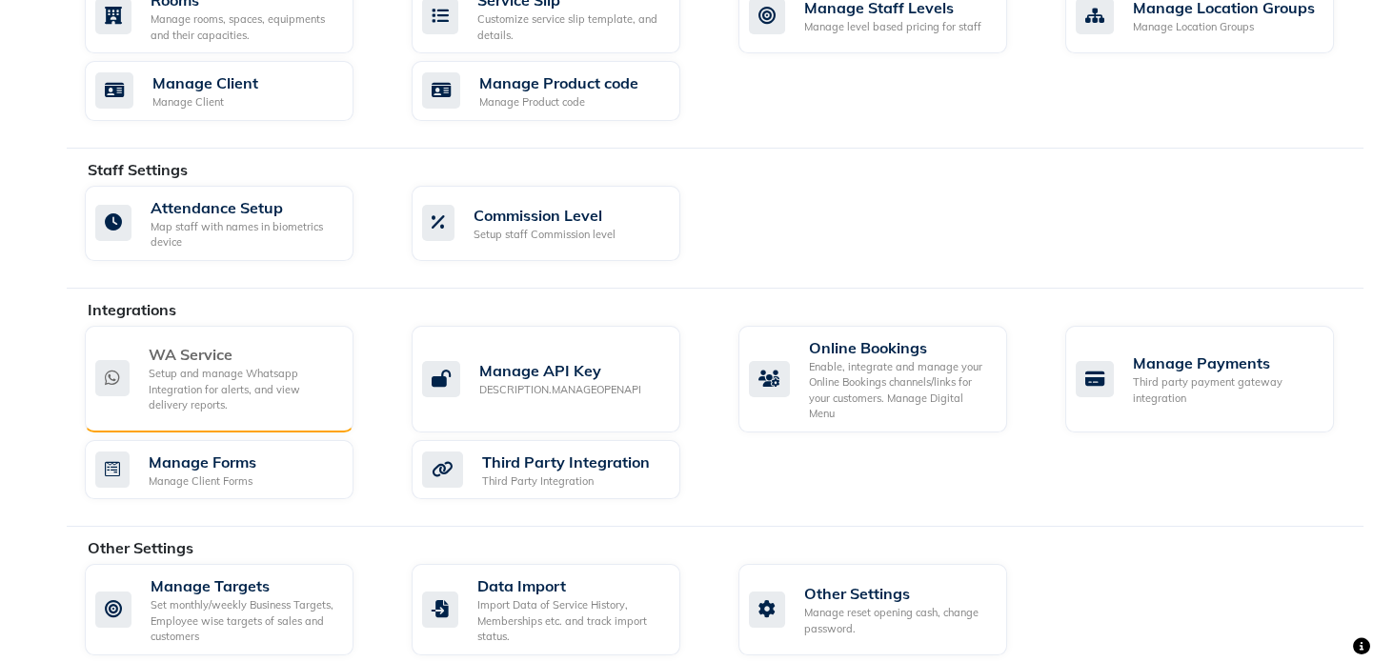
click at [200, 401] on div "Setup and manage Whatsapp Integration for alerts, and view delivery reports." at bounding box center [244, 390] width 190 height 48
